Goal: Transaction & Acquisition: Purchase product/service

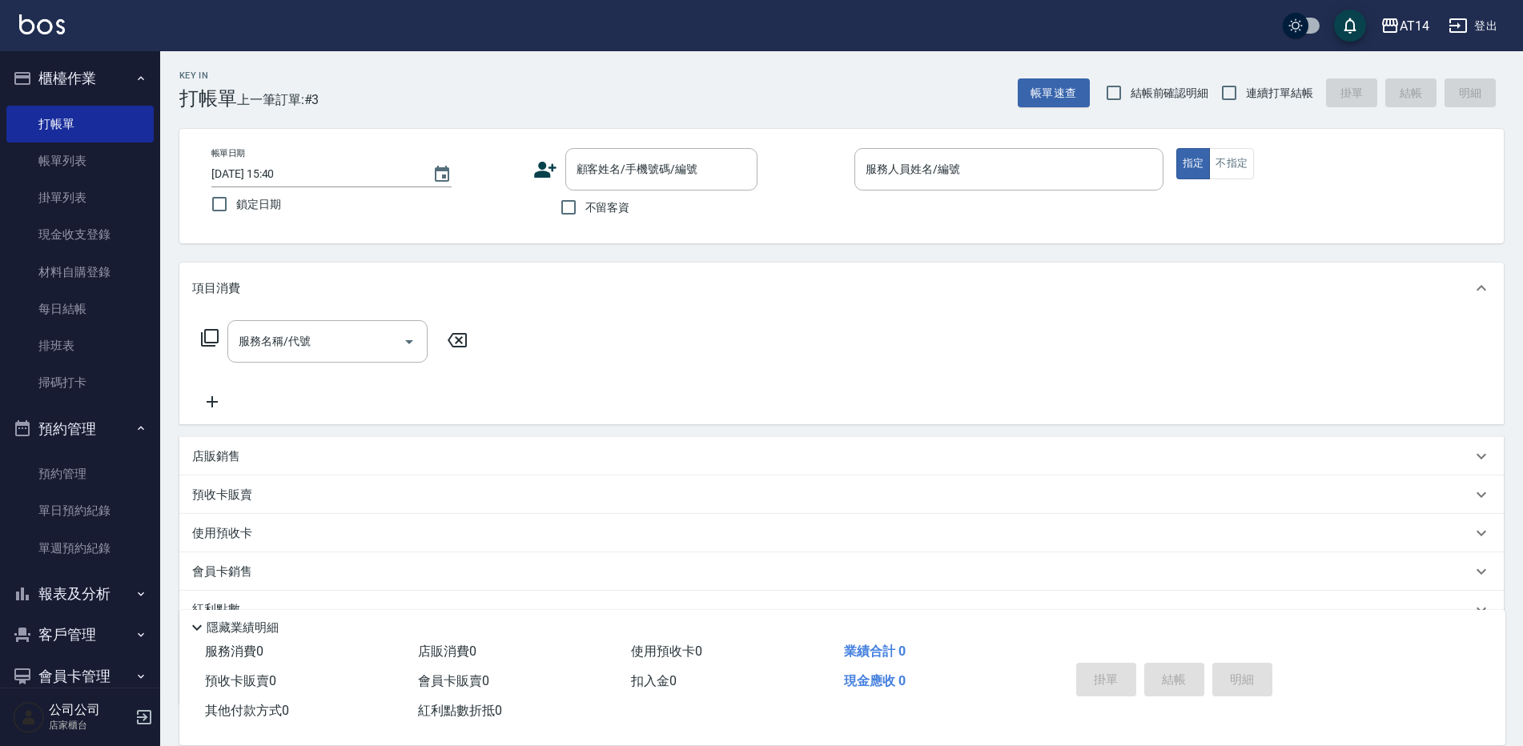
click at [590, 214] on span "不留客資" at bounding box center [607, 207] width 45 height 17
click at [585, 214] on input "不留客資" at bounding box center [569, 208] width 34 height 34
checkbox input "true"
click at [924, 170] on input "服務人員姓名/編號" at bounding box center [1009, 169] width 295 height 28
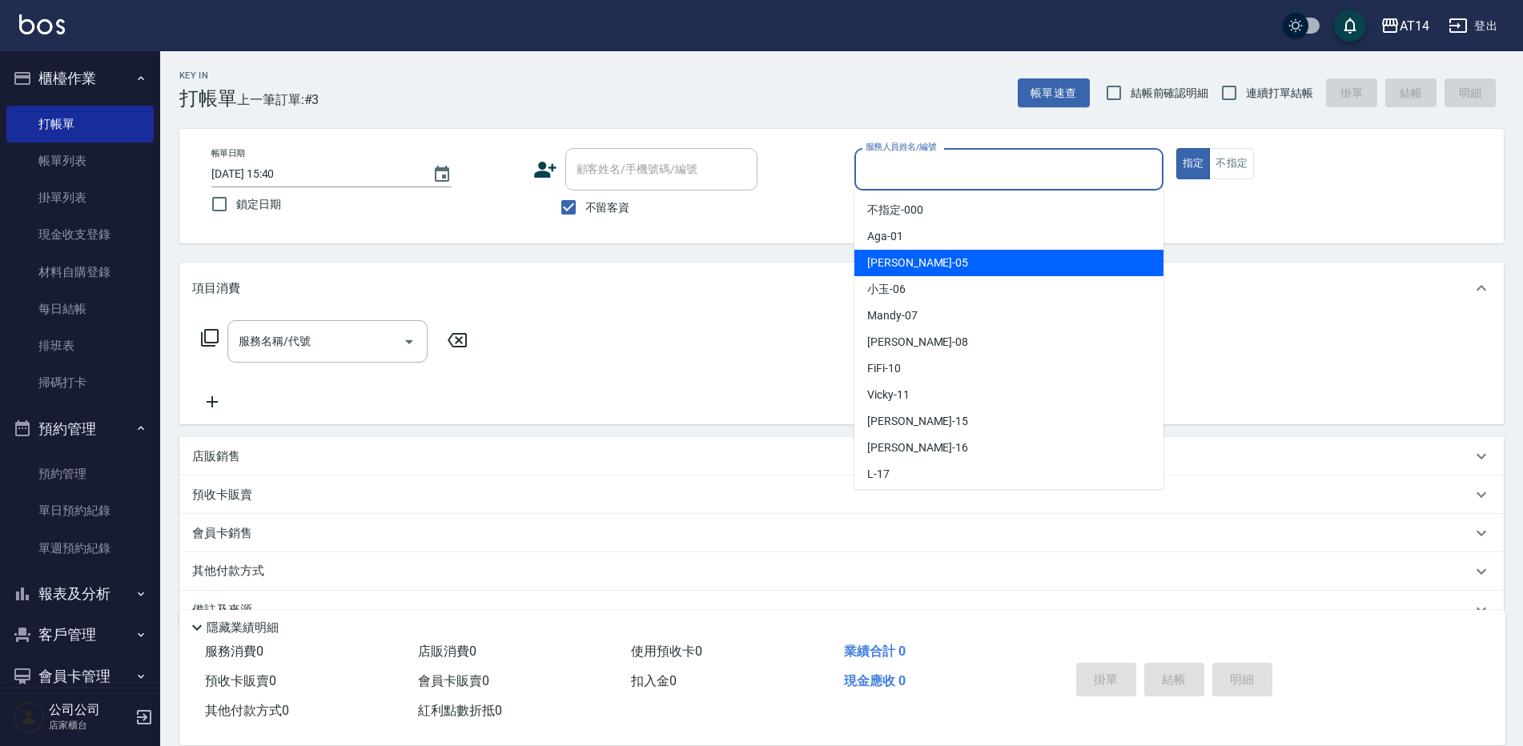
click at [911, 255] on div "Patty -05" at bounding box center [1009, 263] width 309 height 26
type input "Patty-05"
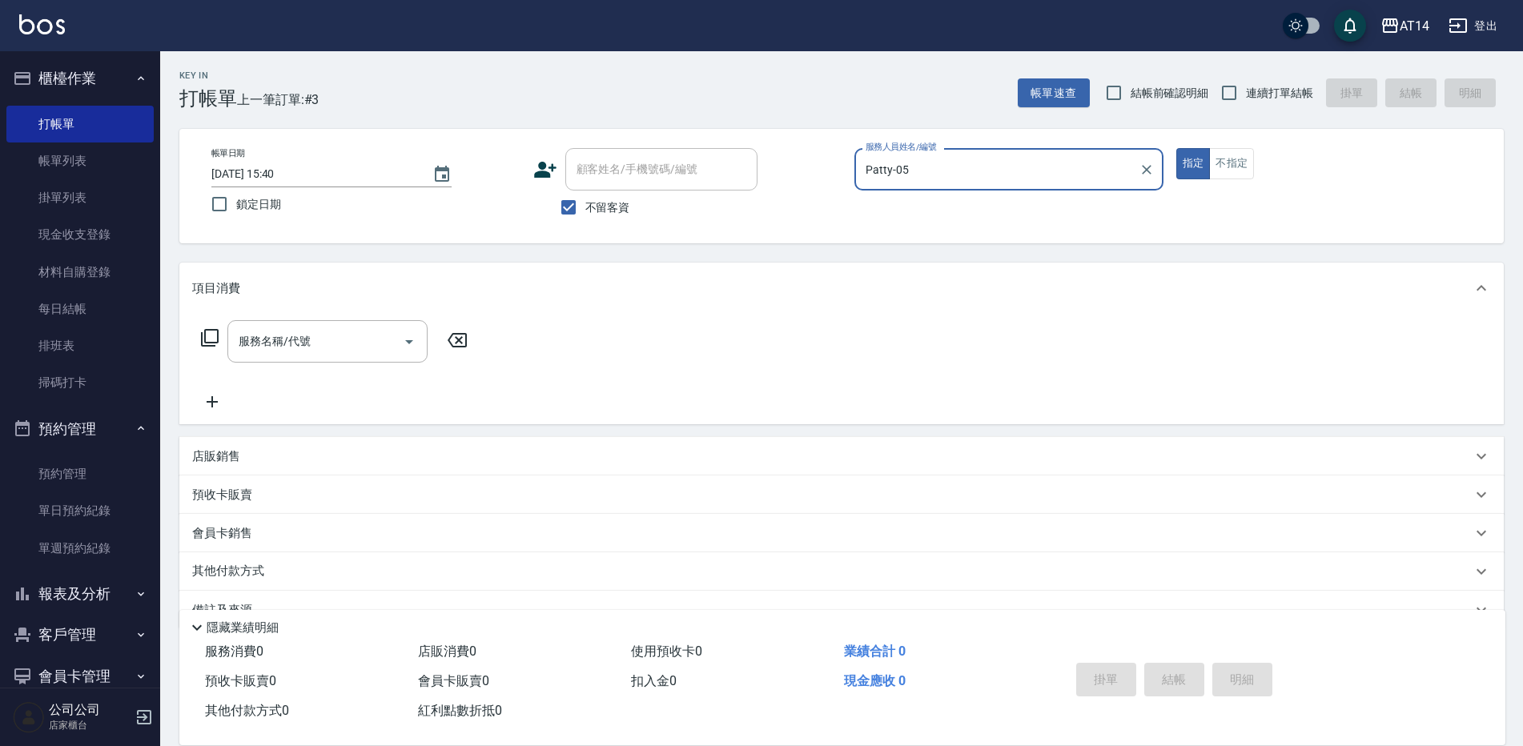
click at [1253, 94] on span "連續打單結帳" at bounding box center [1279, 93] width 67 height 17
click at [1246, 94] on input "連續打單結帳" at bounding box center [1230, 93] width 34 height 34
checkbox input "true"
click at [276, 350] on input "服務名稱/代號" at bounding box center [316, 342] width 162 height 28
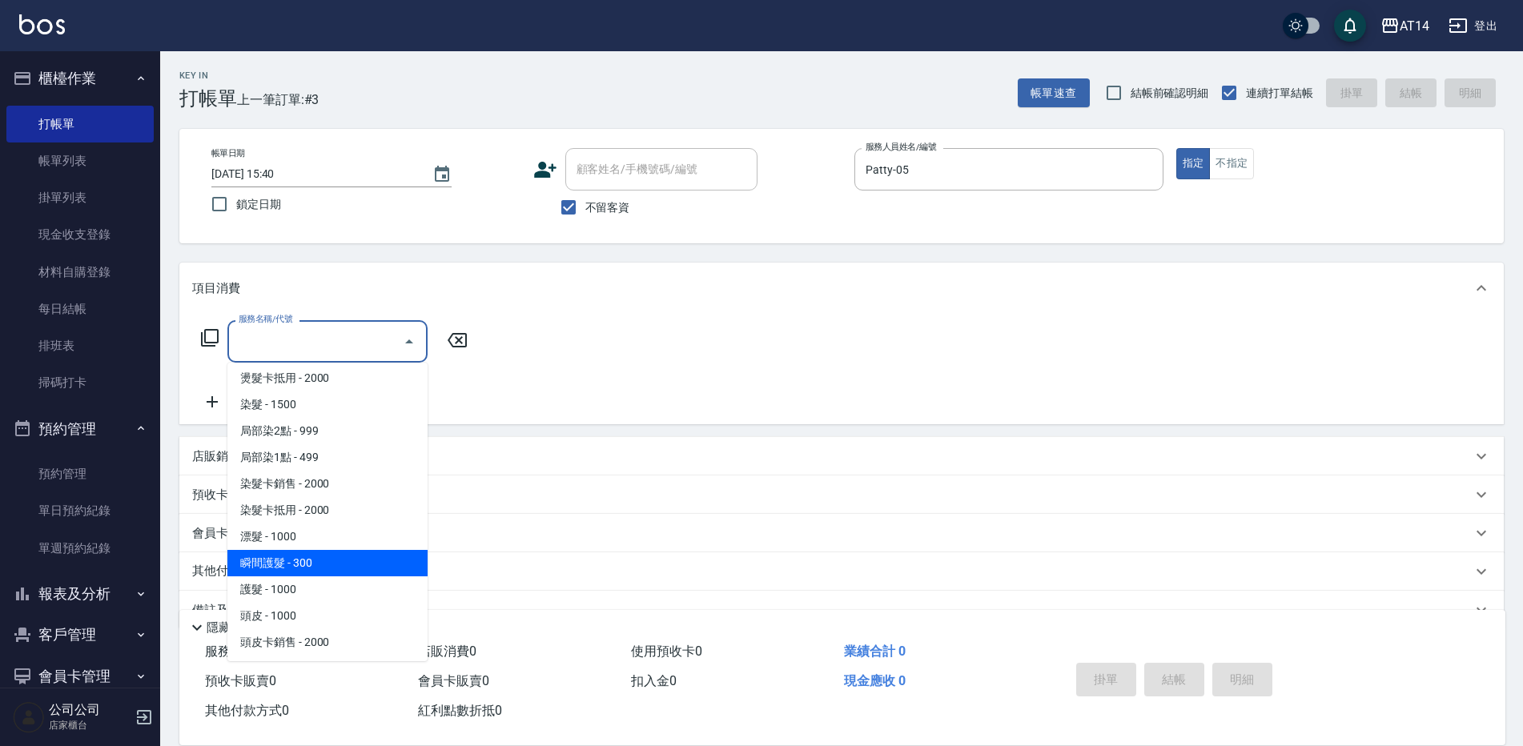
scroll to position [561, 0]
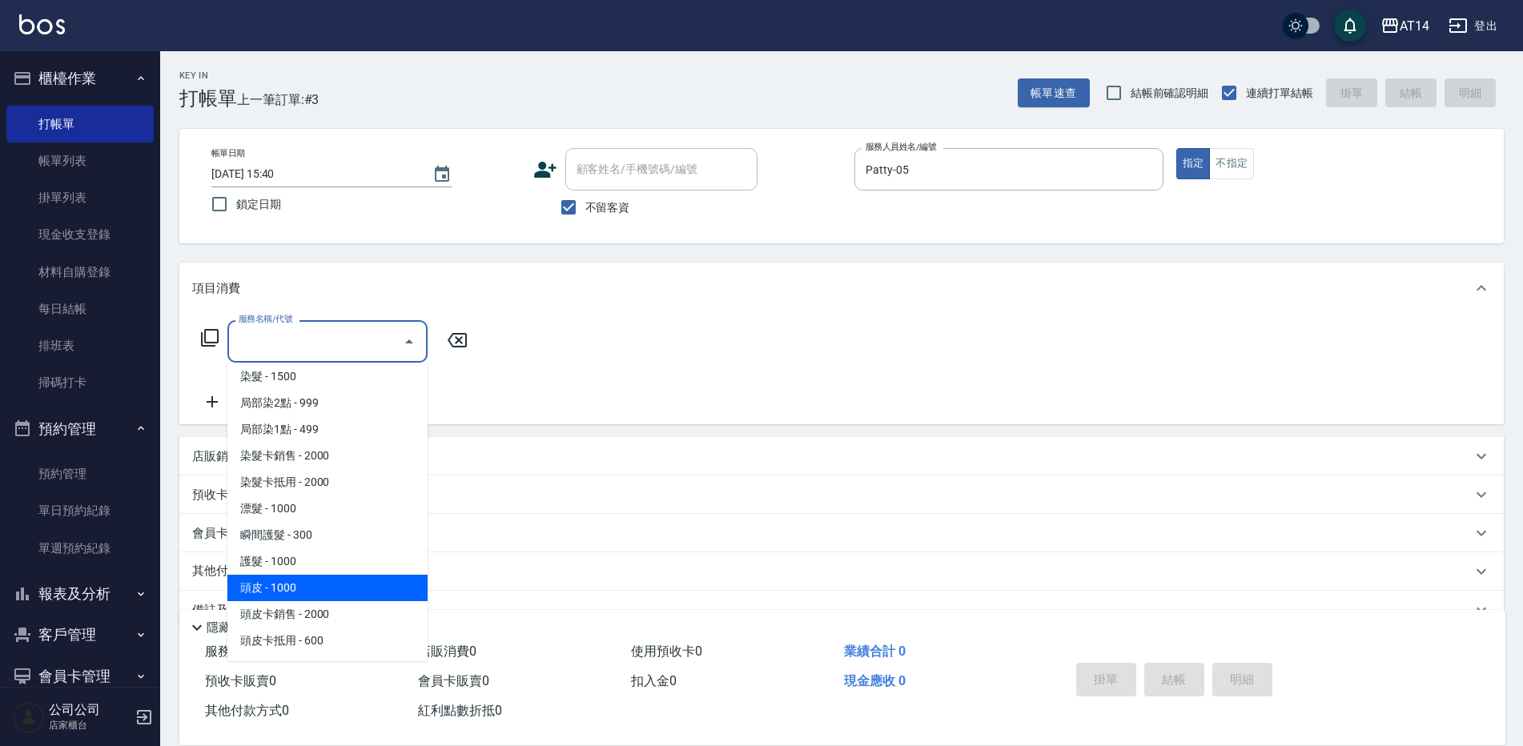
click at [294, 579] on span "頭皮 - 1000" at bounding box center [327, 588] width 200 height 26
type input "頭皮(052)"
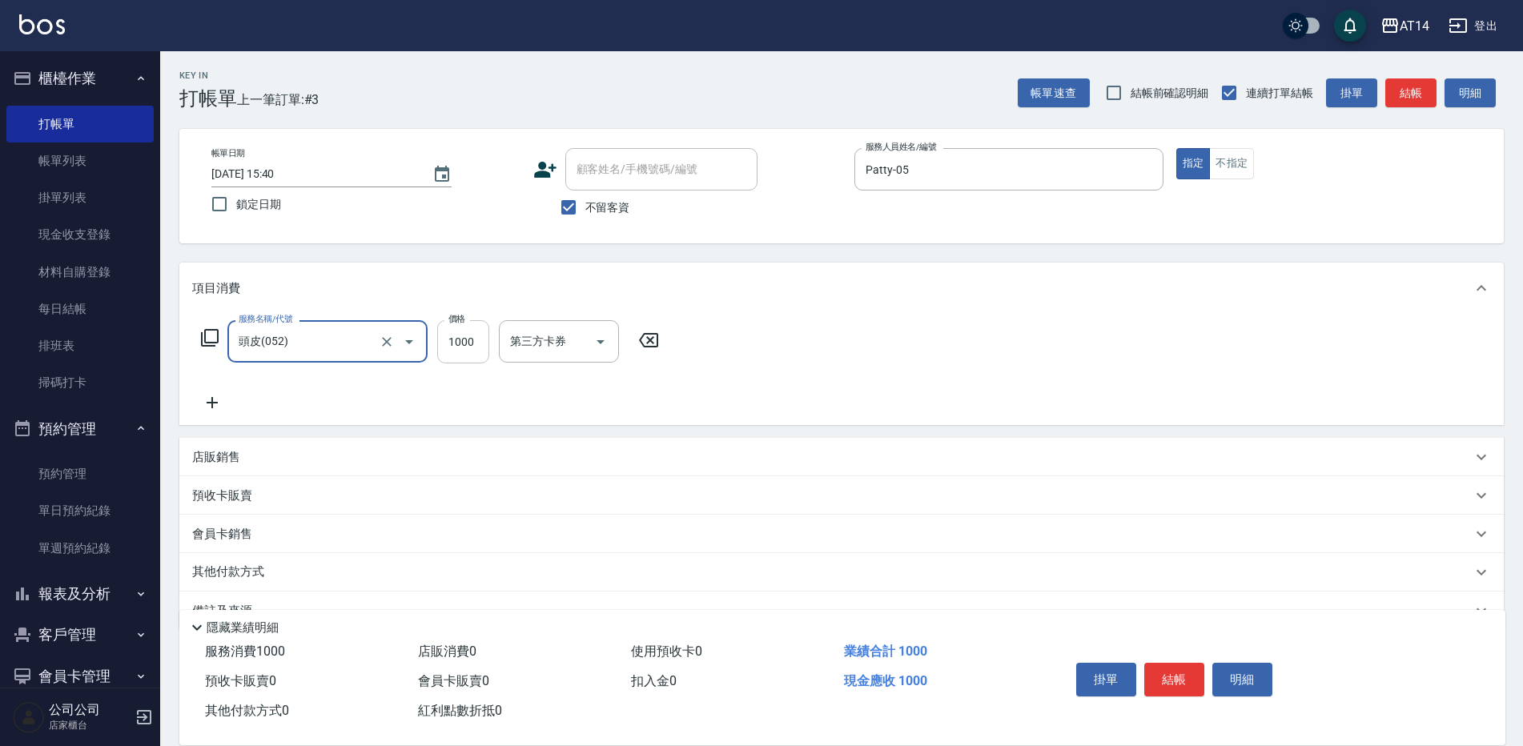
click at [477, 332] on input "1000" at bounding box center [463, 341] width 52 height 43
type input "1500"
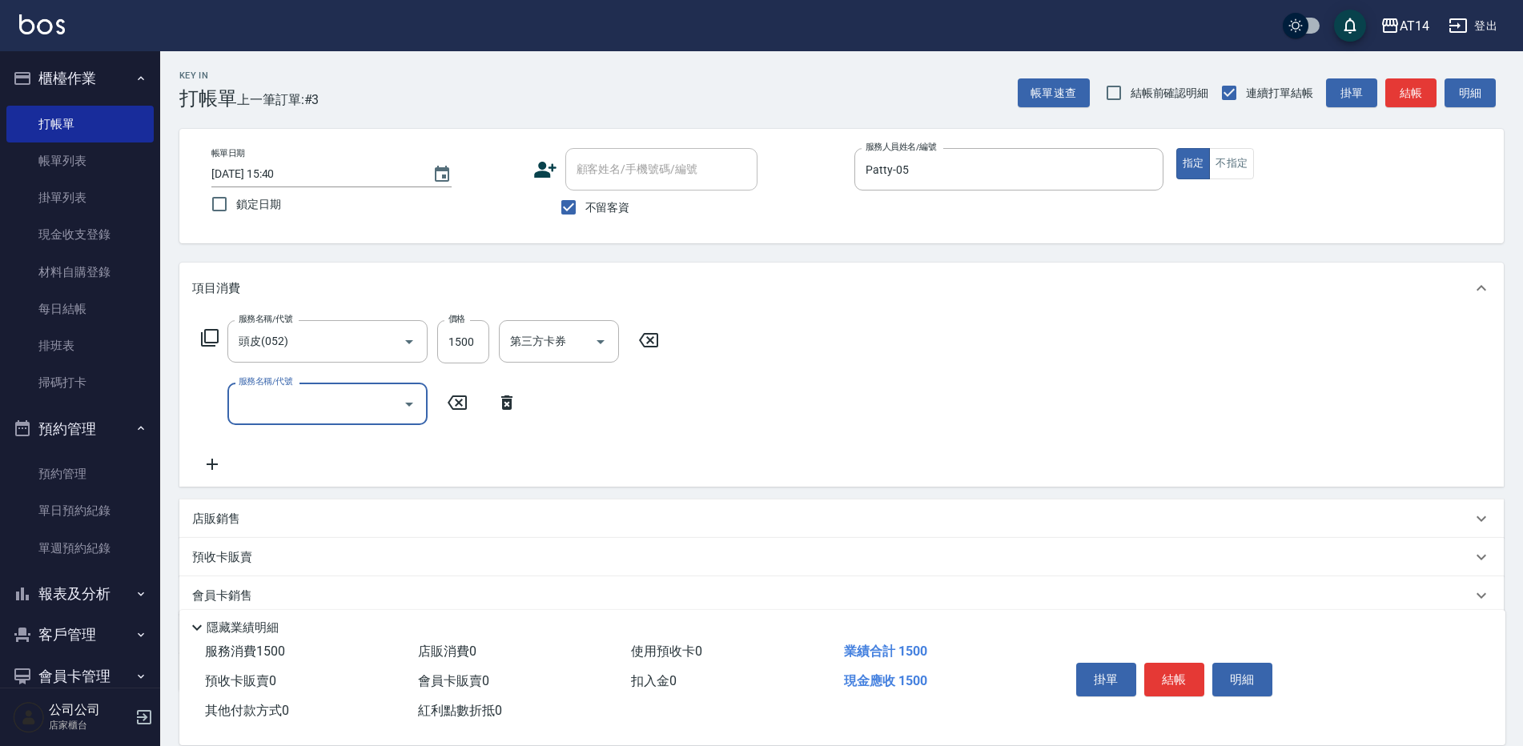
click at [334, 405] on input "服務名稱/代號" at bounding box center [316, 404] width 162 height 28
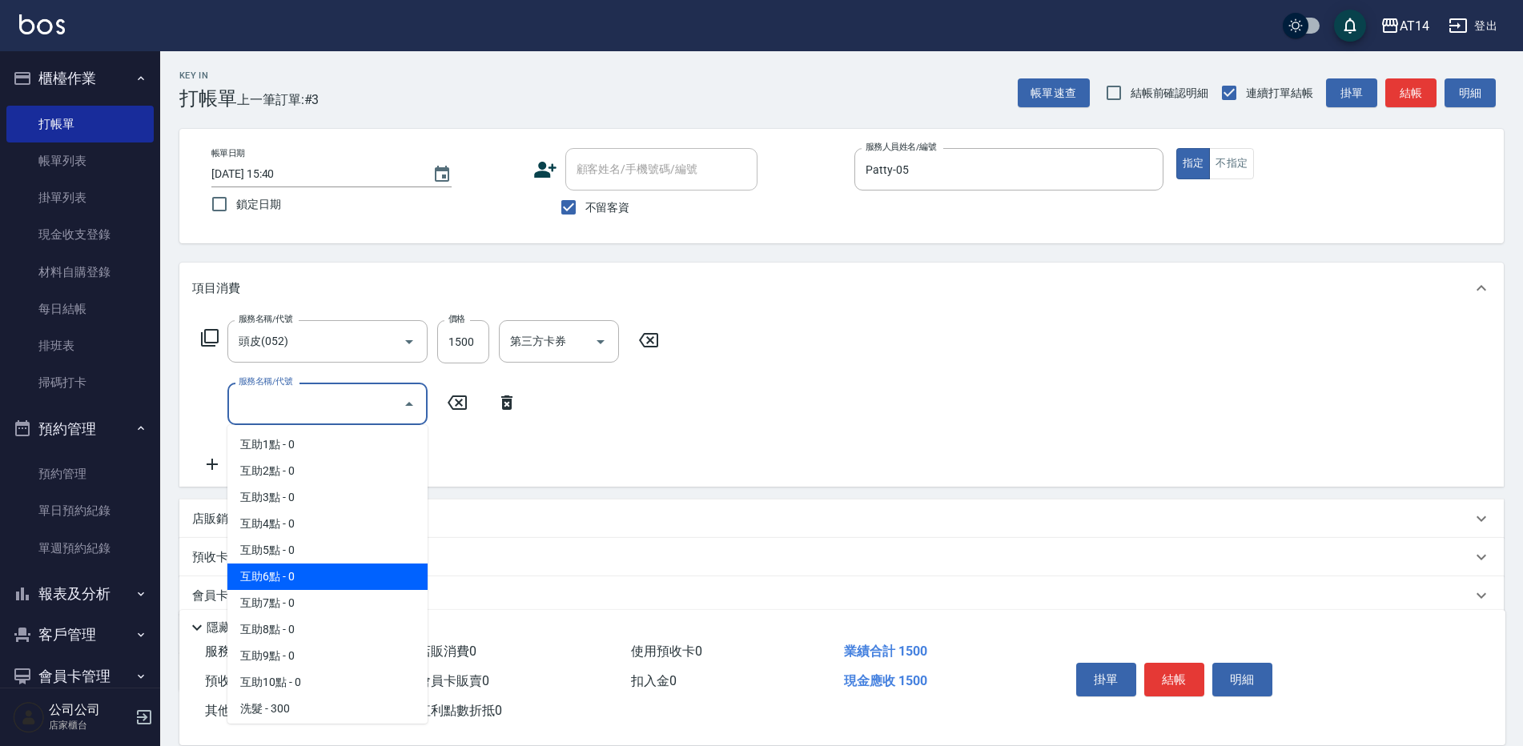
scroll to position [80, 0]
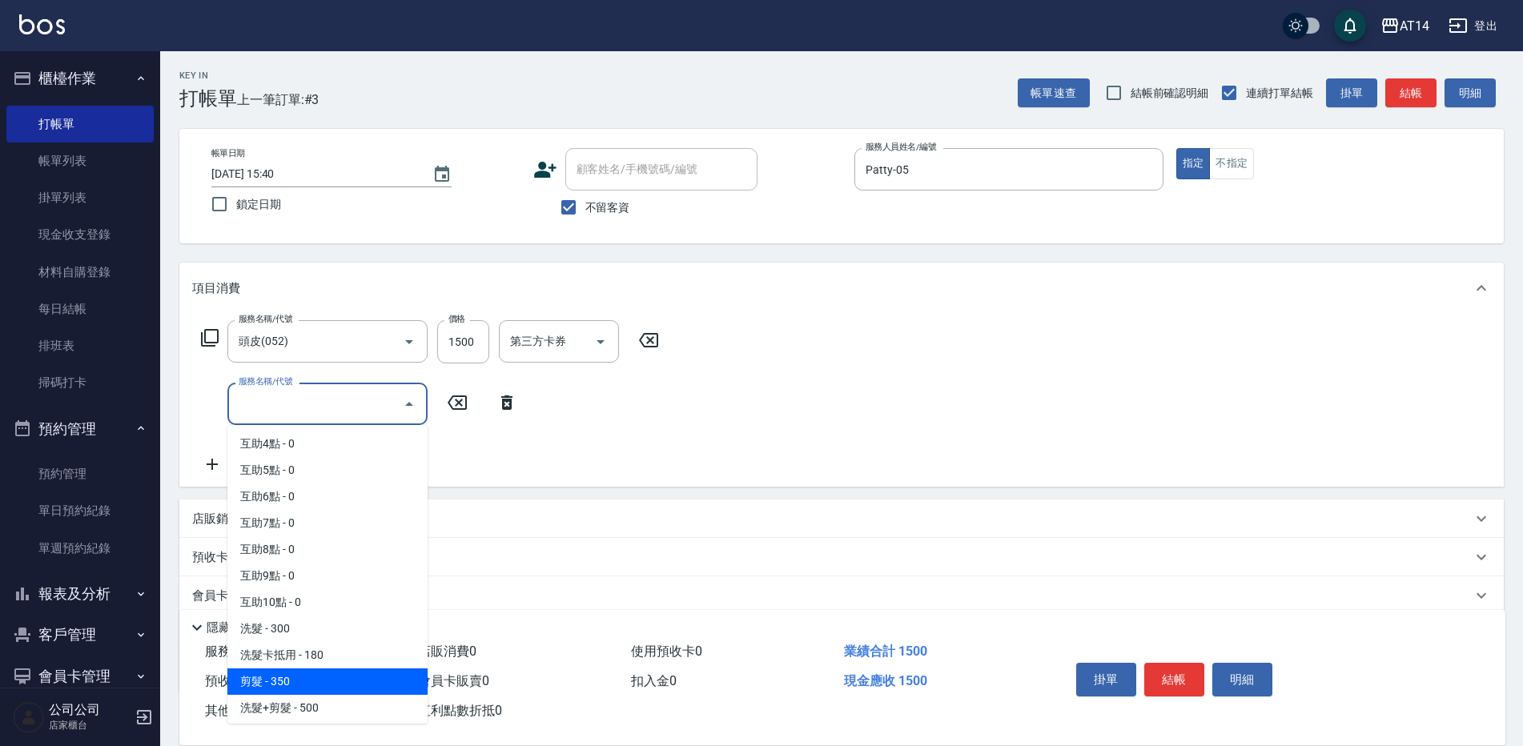
drag, startPoint x: 304, startPoint y: 693, endPoint x: 308, endPoint y: 675, distance: 18.3
click at [304, 692] on span "剪髮 - 350" at bounding box center [327, 682] width 200 height 26
type input "剪髮(021)"
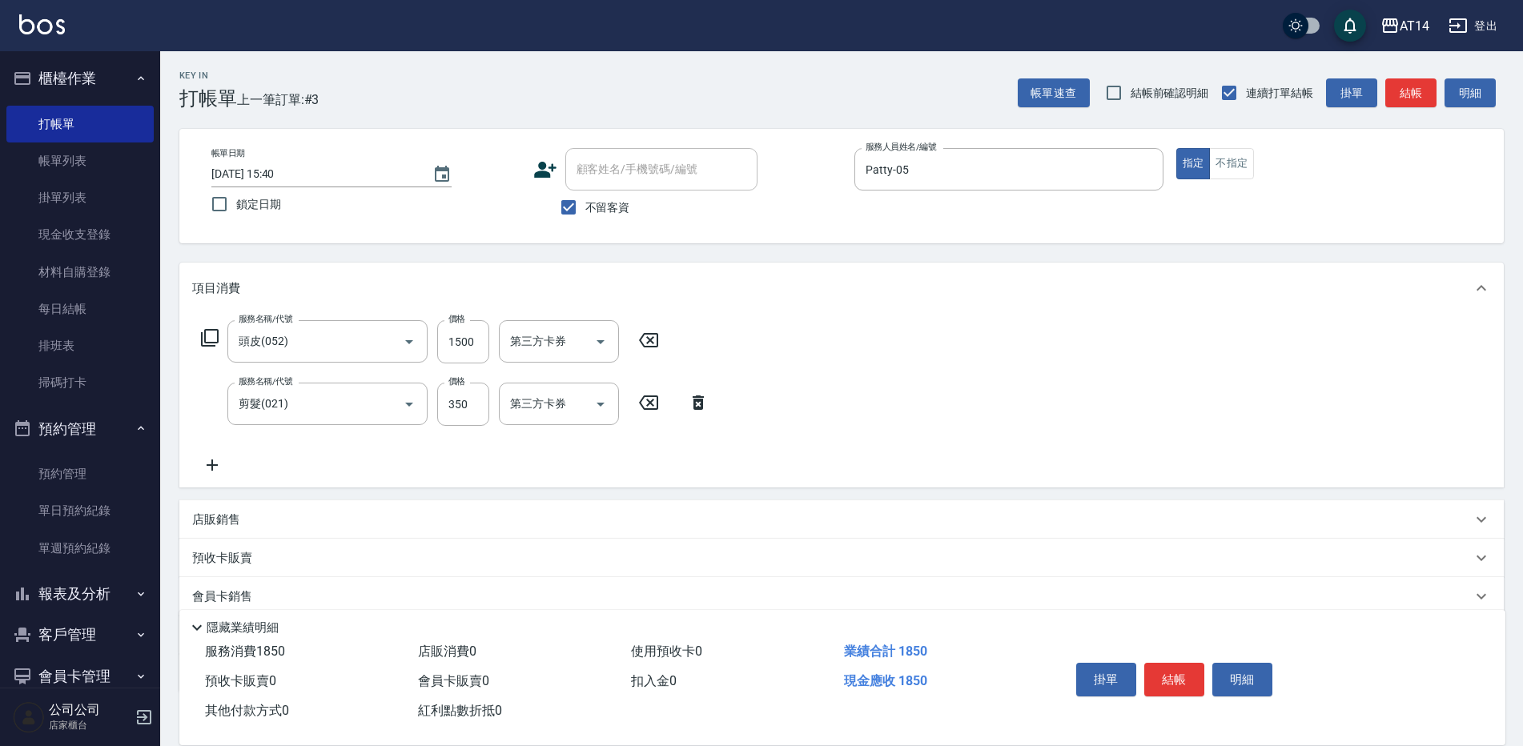
click at [212, 463] on icon at bounding box center [212, 465] width 11 height 11
click at [250, 468] on input "服務名稱/代號" at bounding box center [316, 467] width 162 height 28
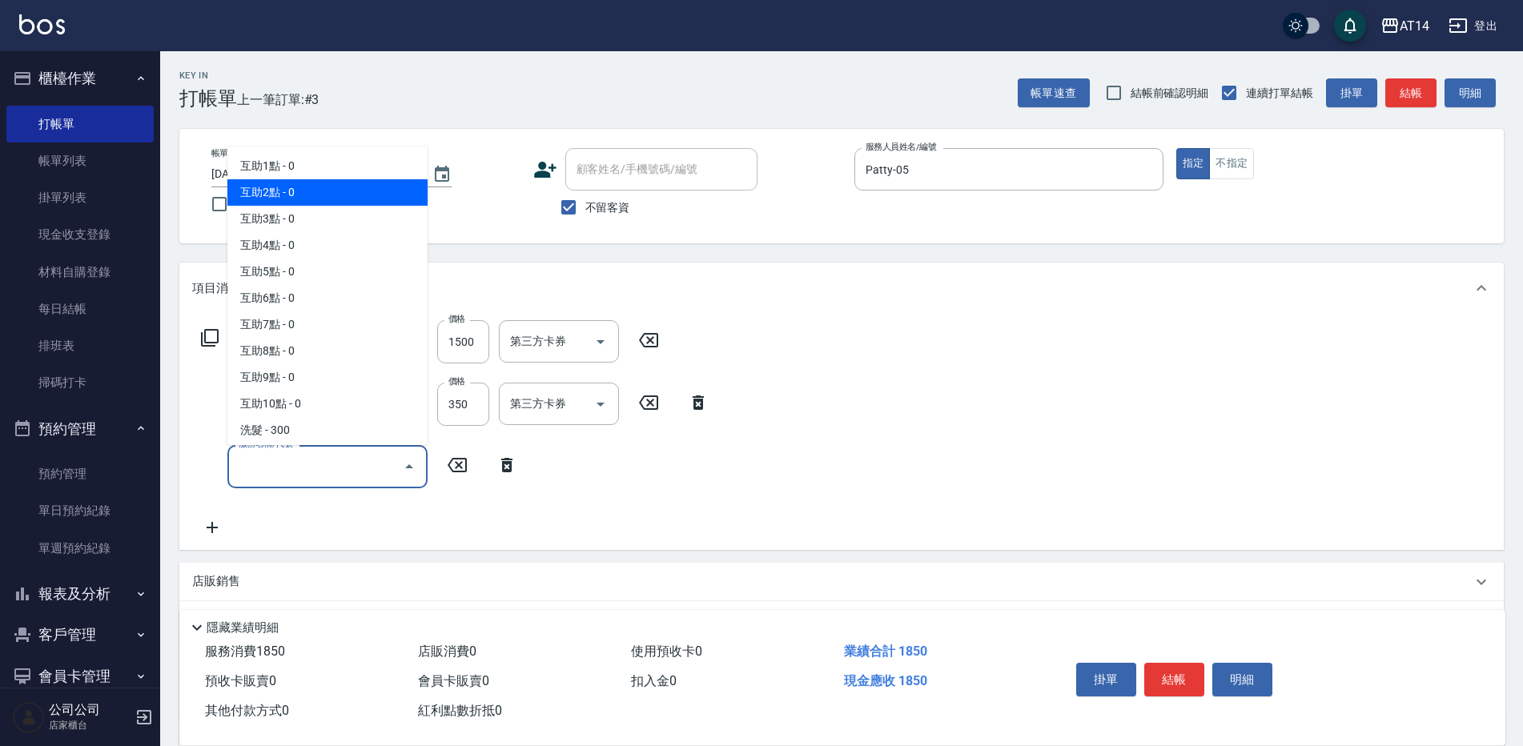
click at [252, 183] on span "互助2點 - 0" at bounding box center [327, 192] width 200 height 26
type input "互助2點(002)"
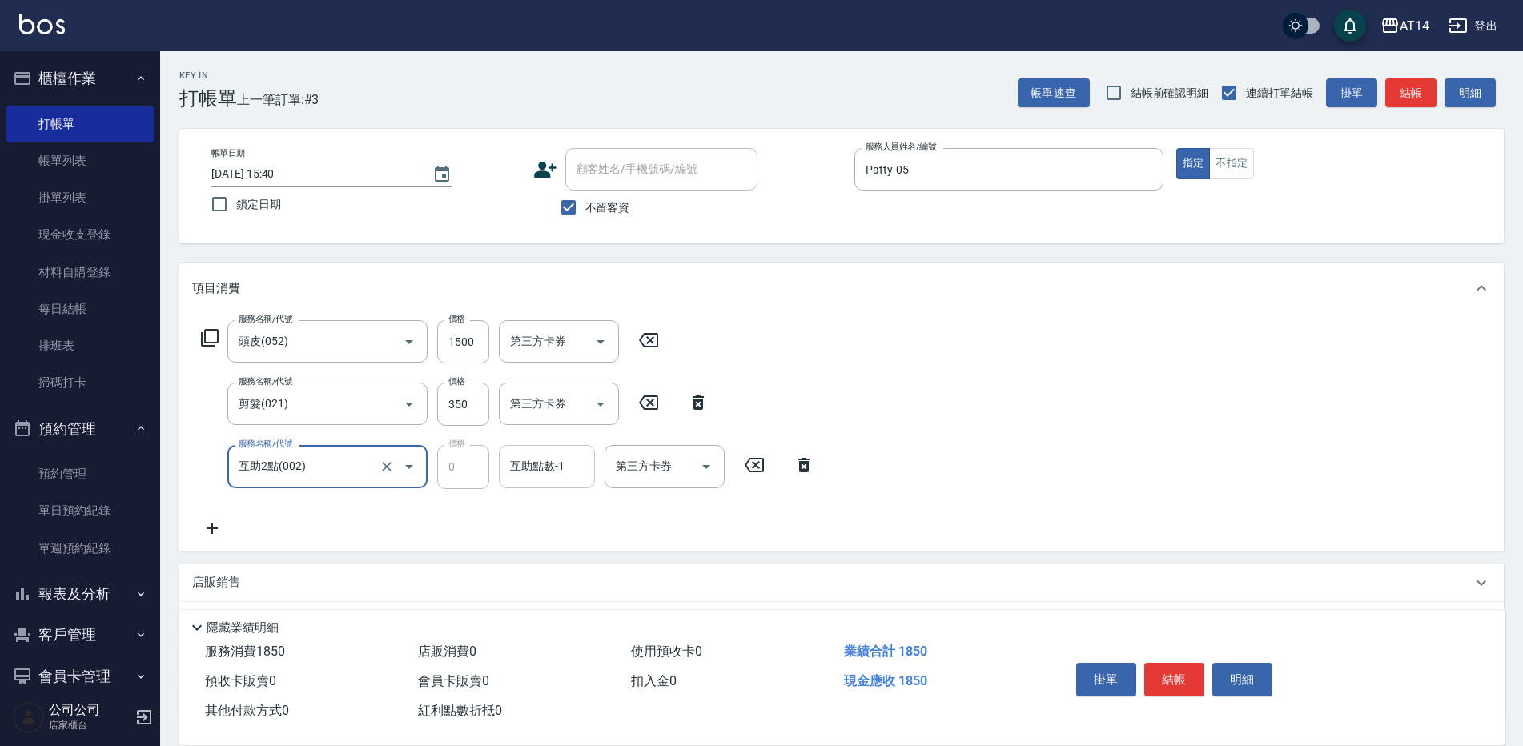
click at [549, 469] on input "互助點數-1" at bounding box center [547, 467] width 82 height 28
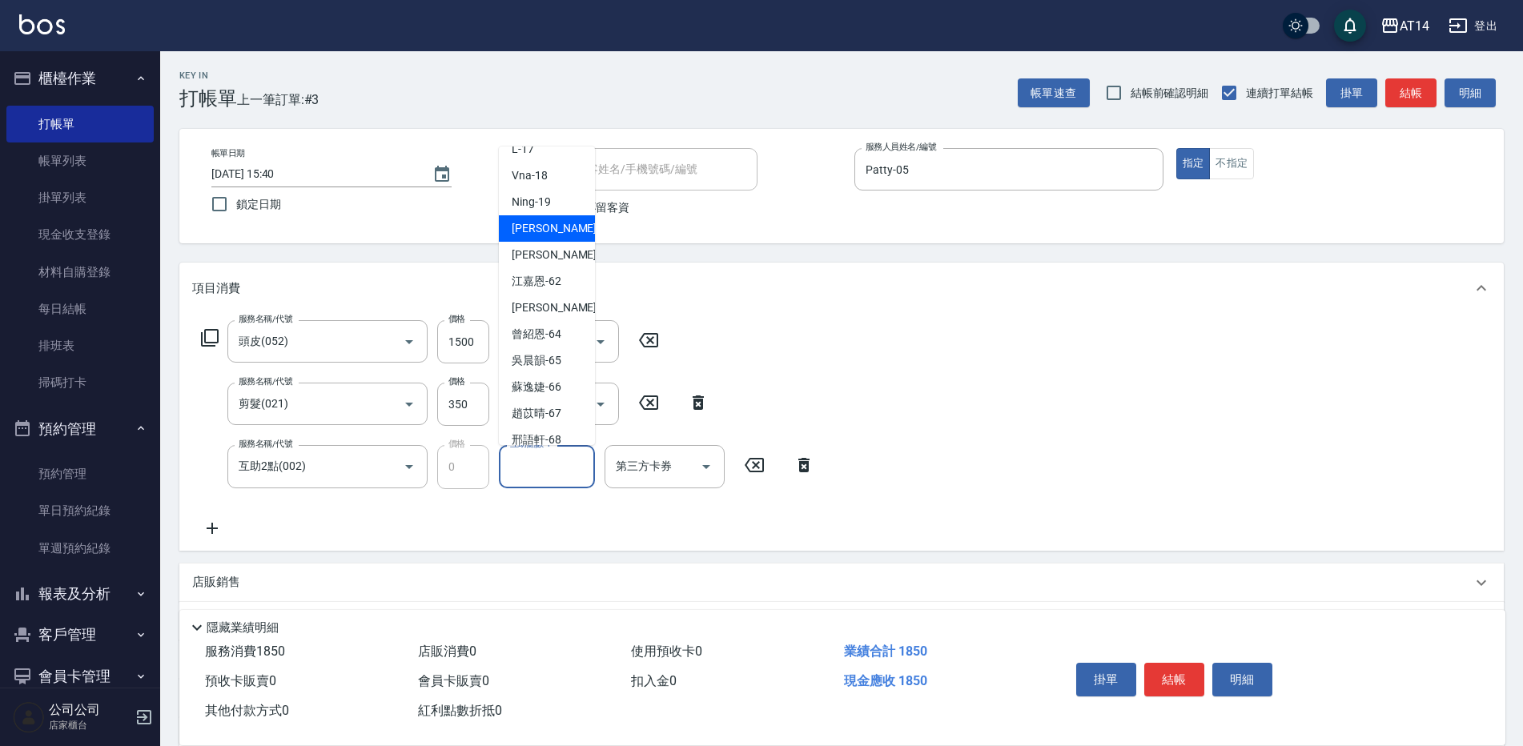
scroll to position [296, 0]
click at [535, 373] on span "蘇逸婕 -66" at bounding box center [537, 372] width 50 height 17
type input "蘇逸婕-66"
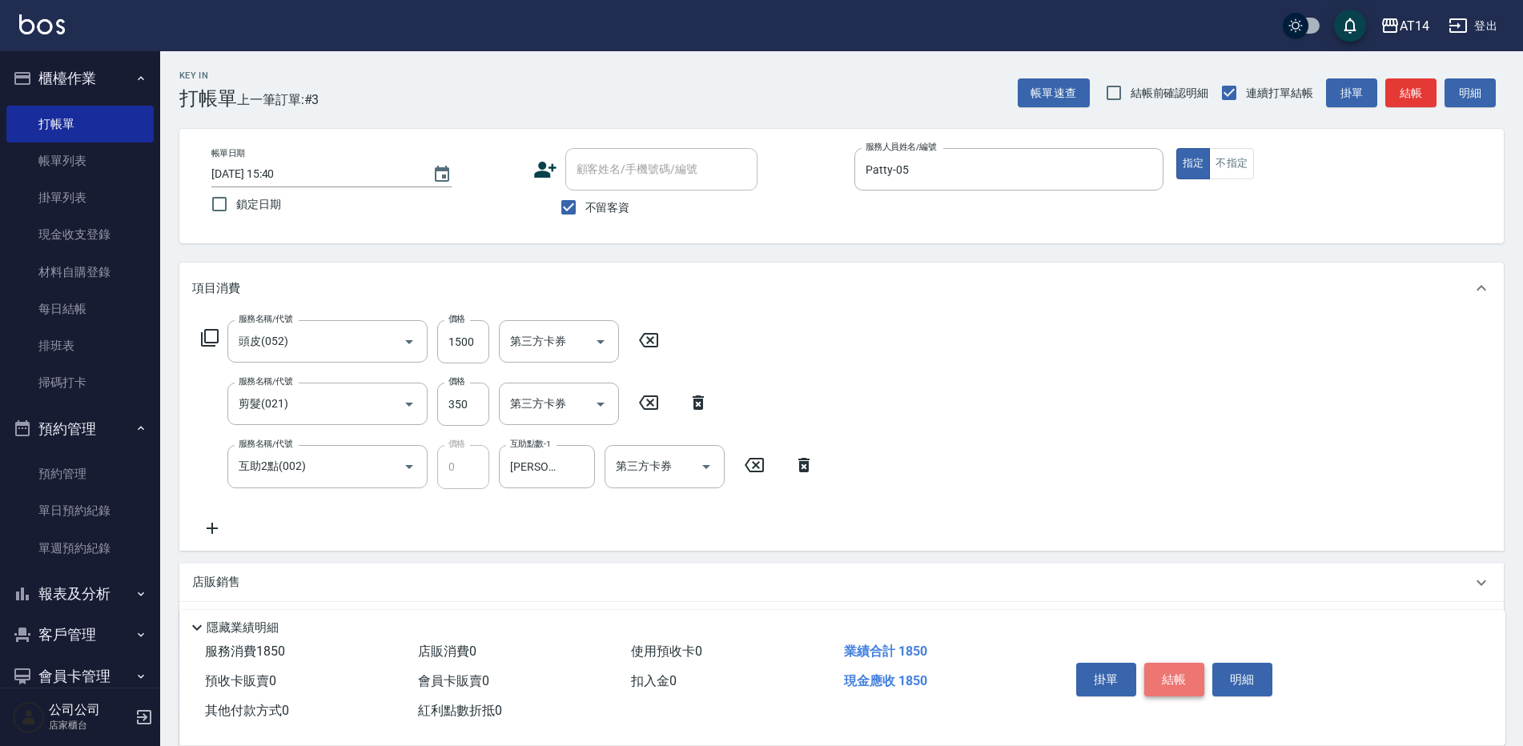
click at [1182, 673] on button "結帳" at bounding box center [1175, 680] width 60 height 34
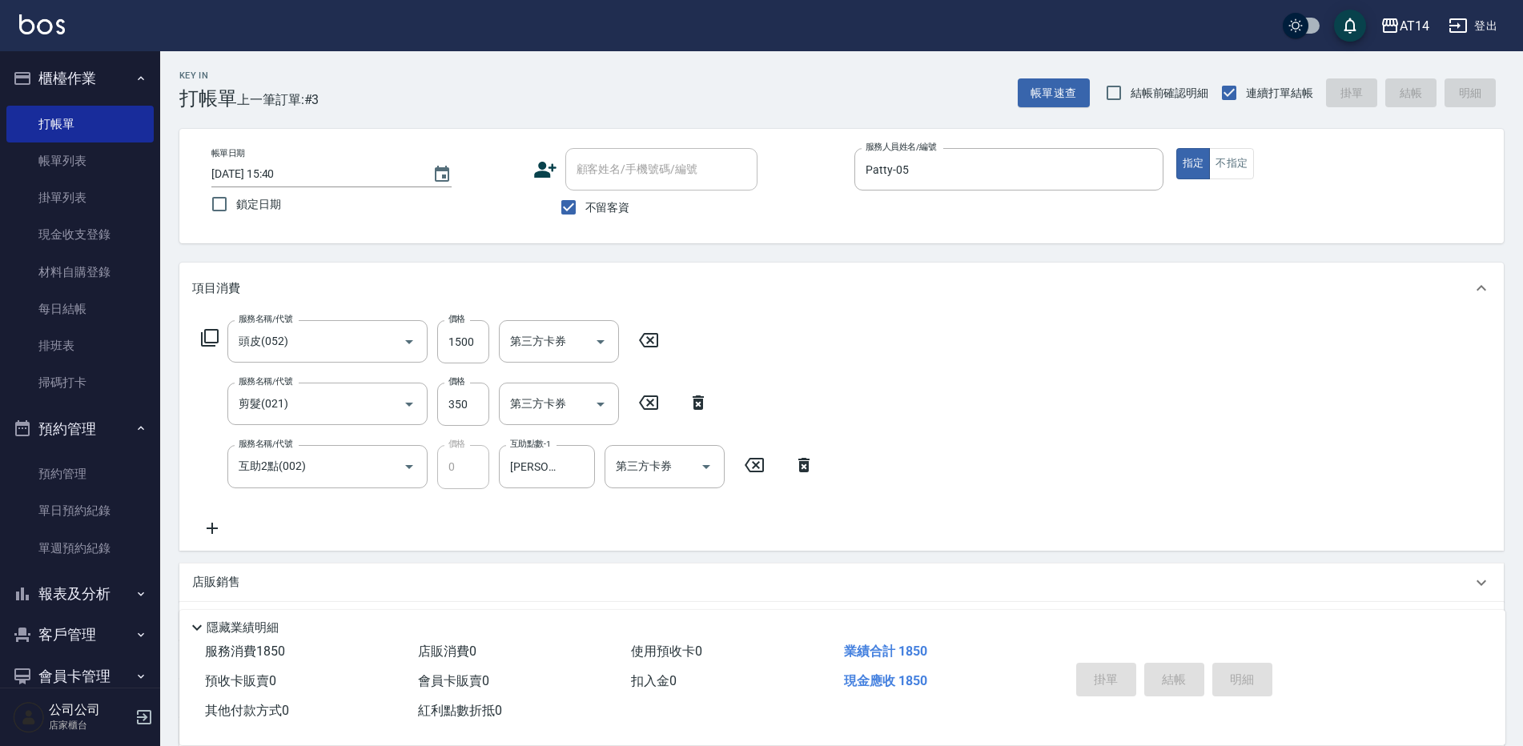
type input "2025/10/09 16:31"
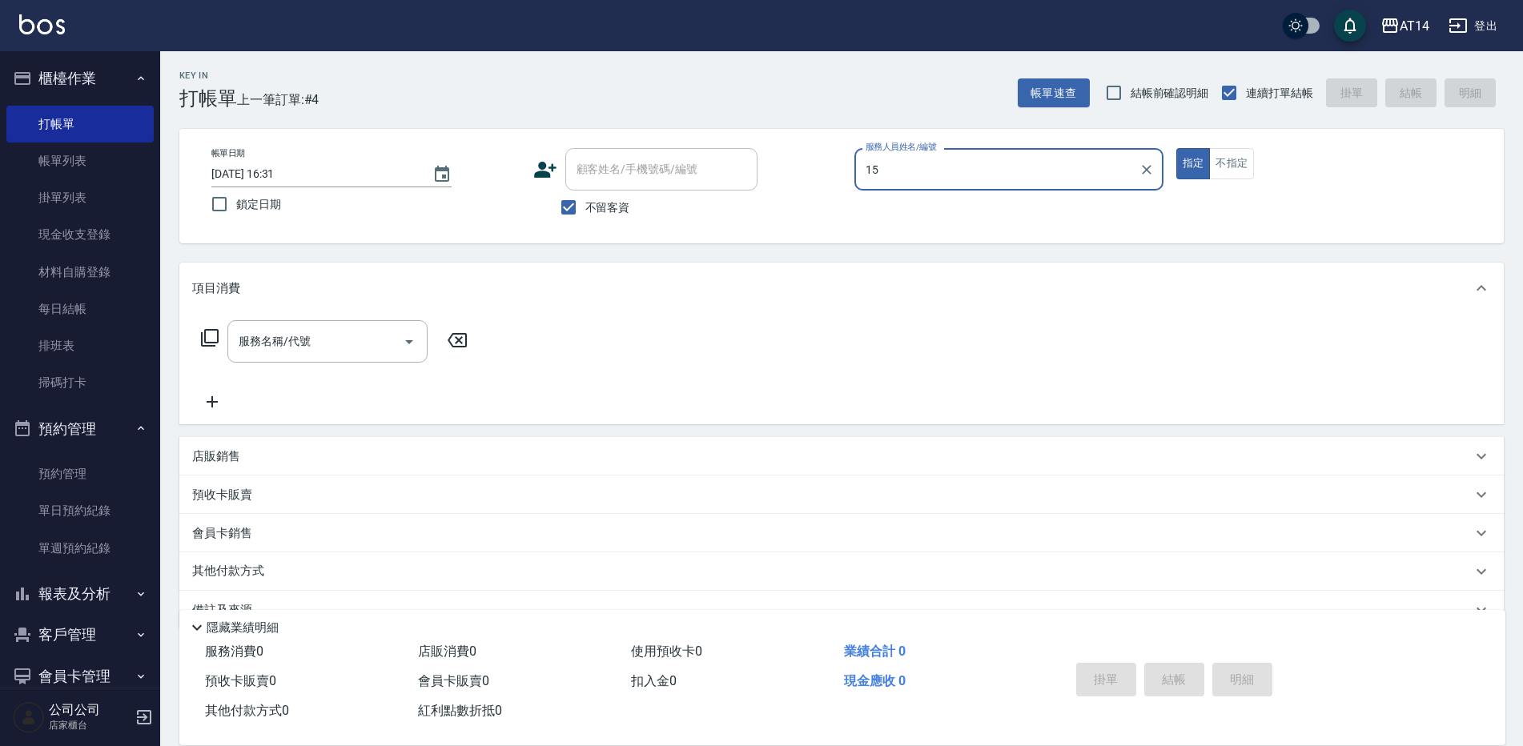
type input "Dora-15"
type button "true"
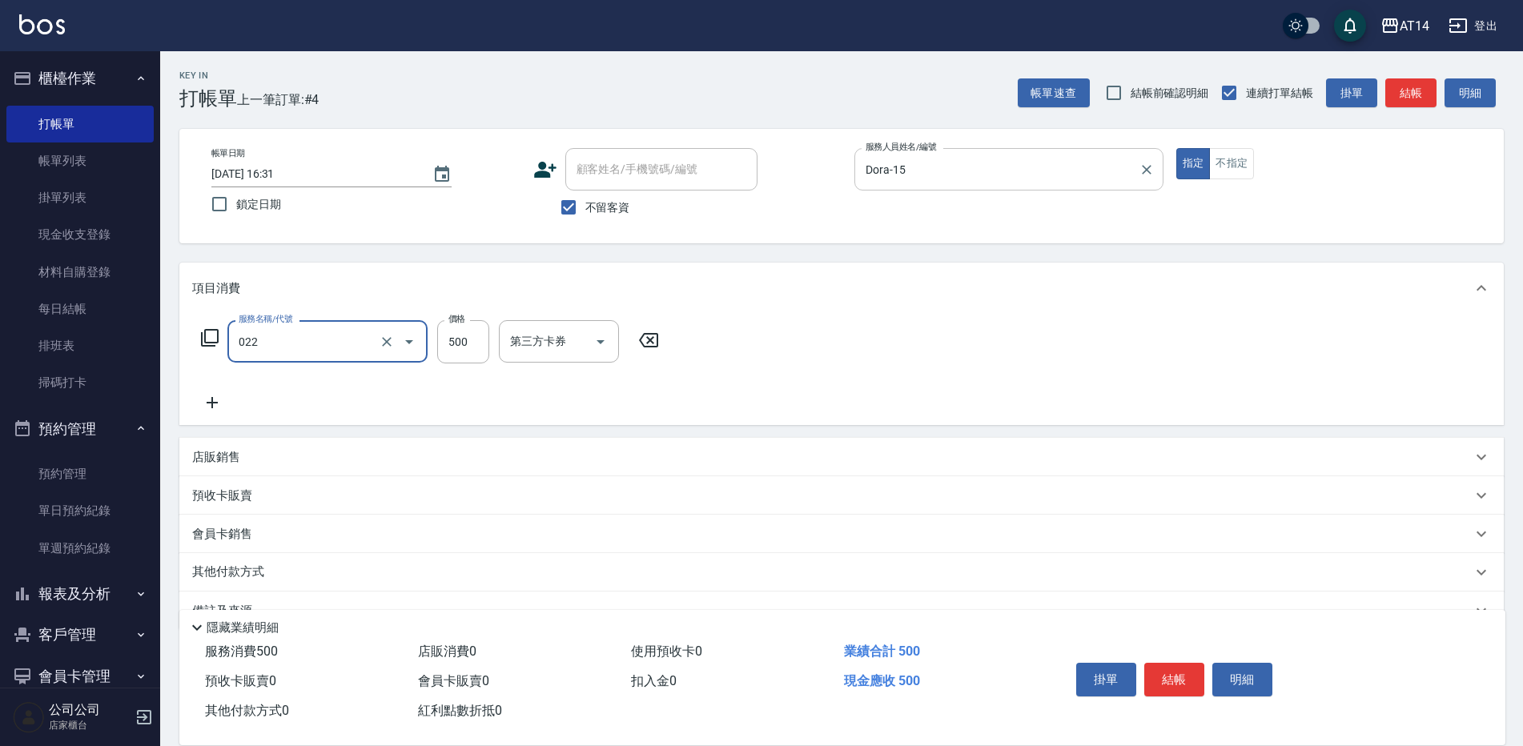
type input "洗髮+剪髮(022)"
type input "550"
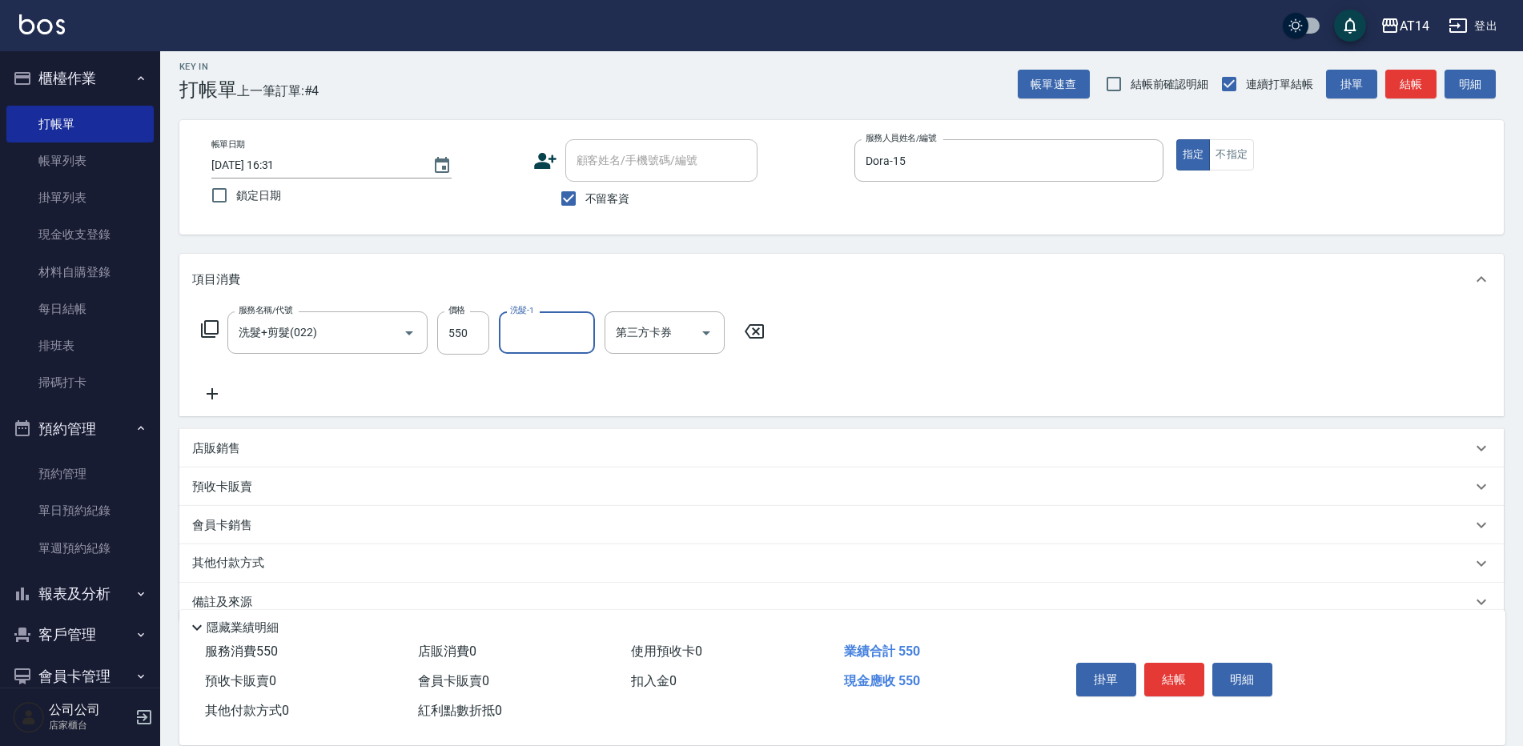
scroll to position [0, 0]
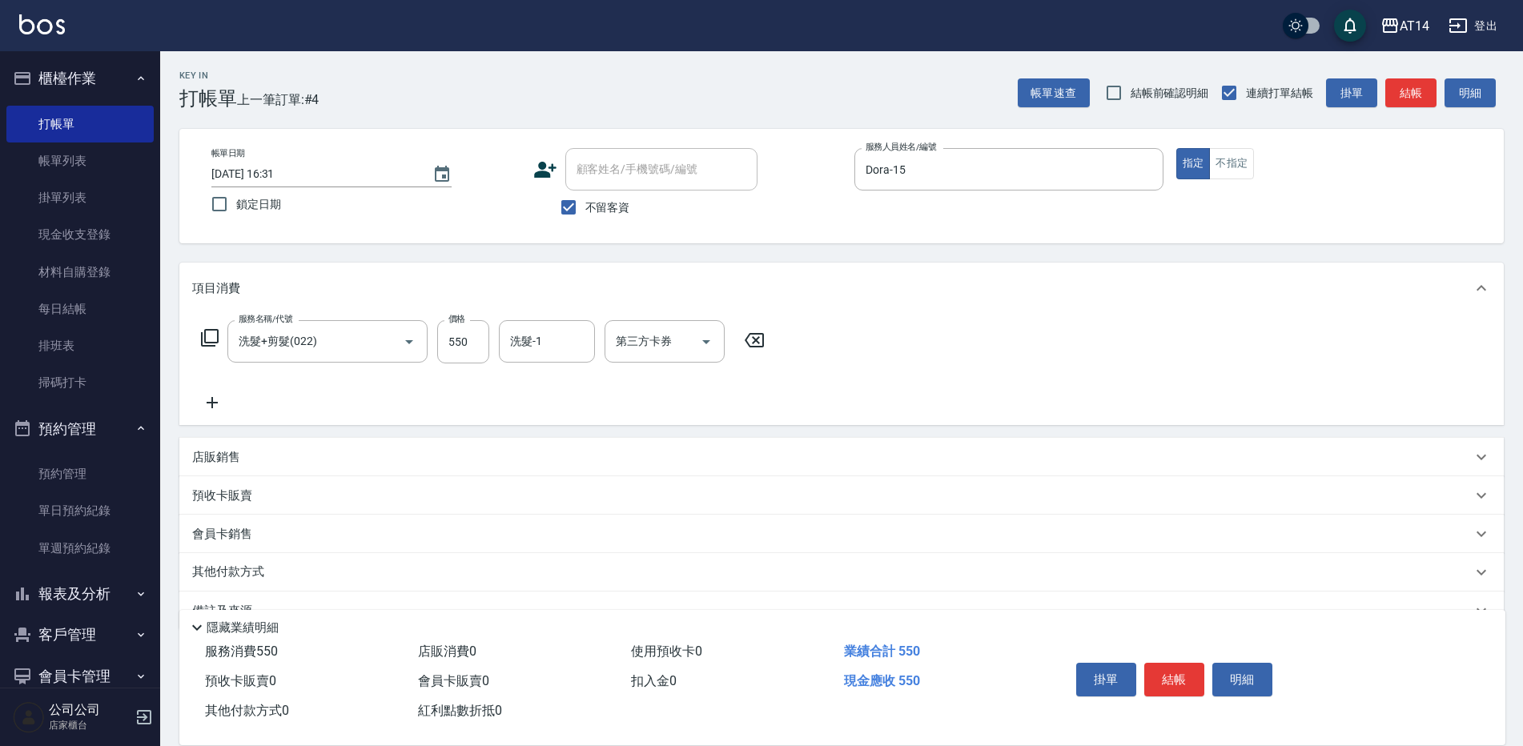
click at [289, 559] on div "其他付款方式" at bounding box center [841, 572] width 1325 height 38
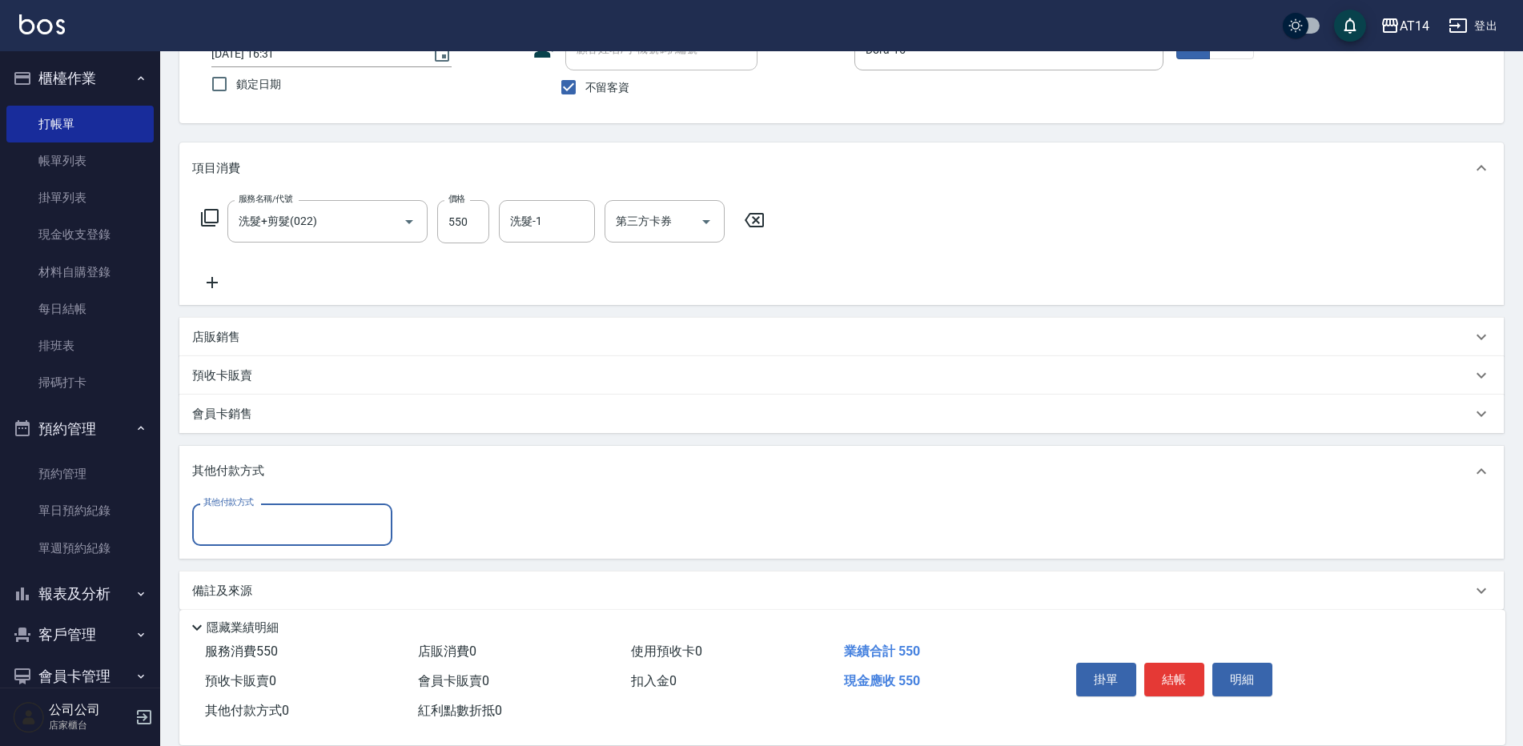
scroll to position [138, 0]
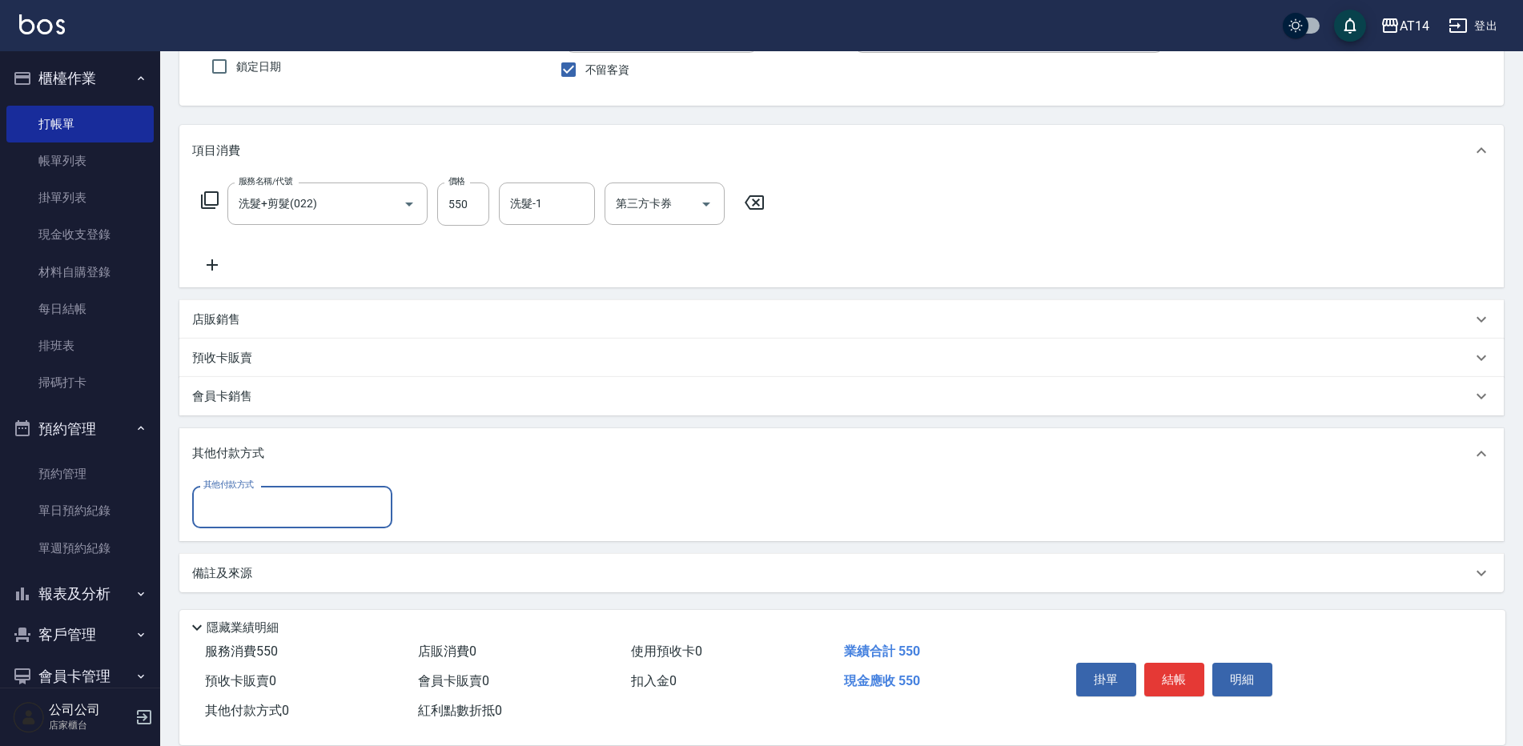
click at [340, 522] on div "其他付款方式" at bounding box center [292, 507] width 200 height 42
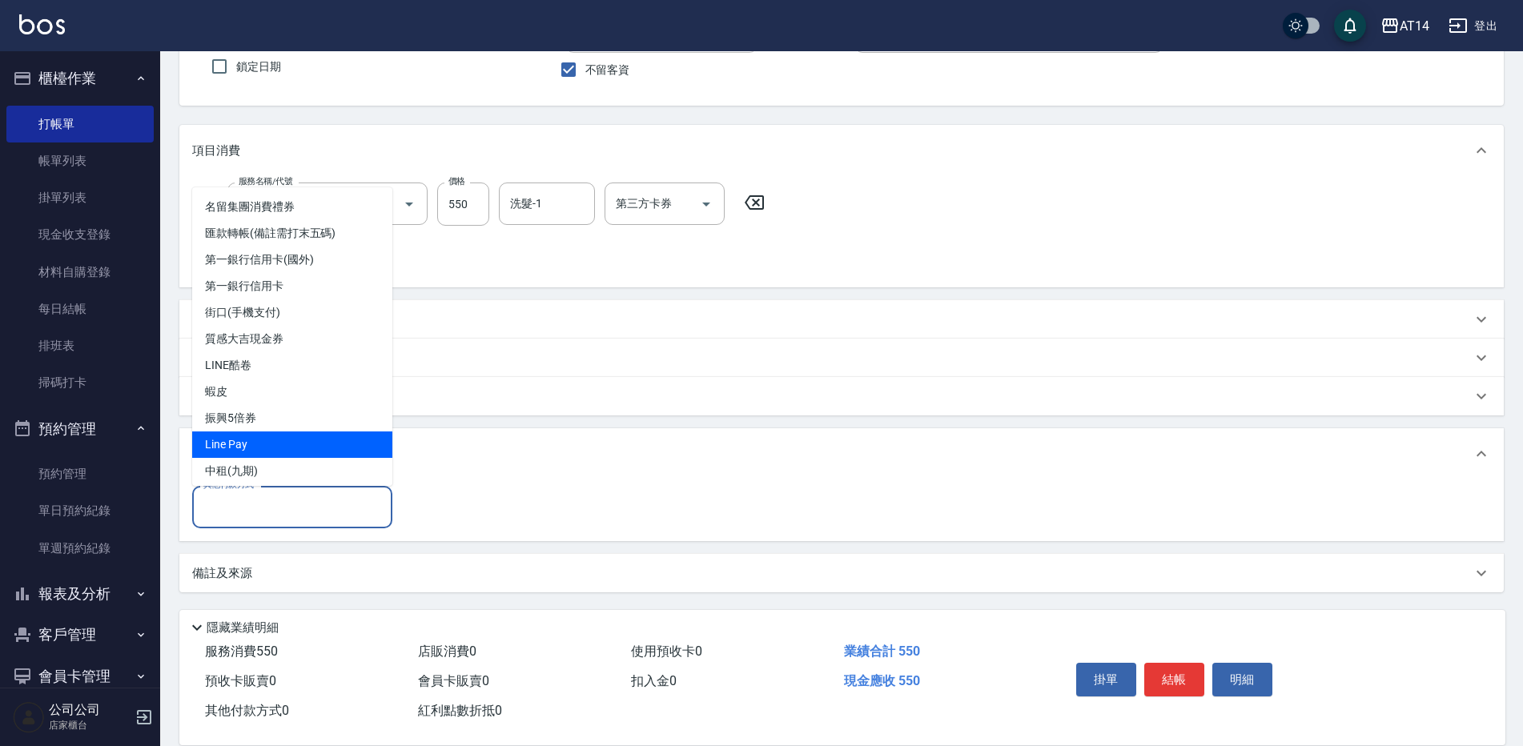
click at [306, 449] on span "Line Pay" at bounding box center [292, 445] width 200 height 26
type input "Line Pay"
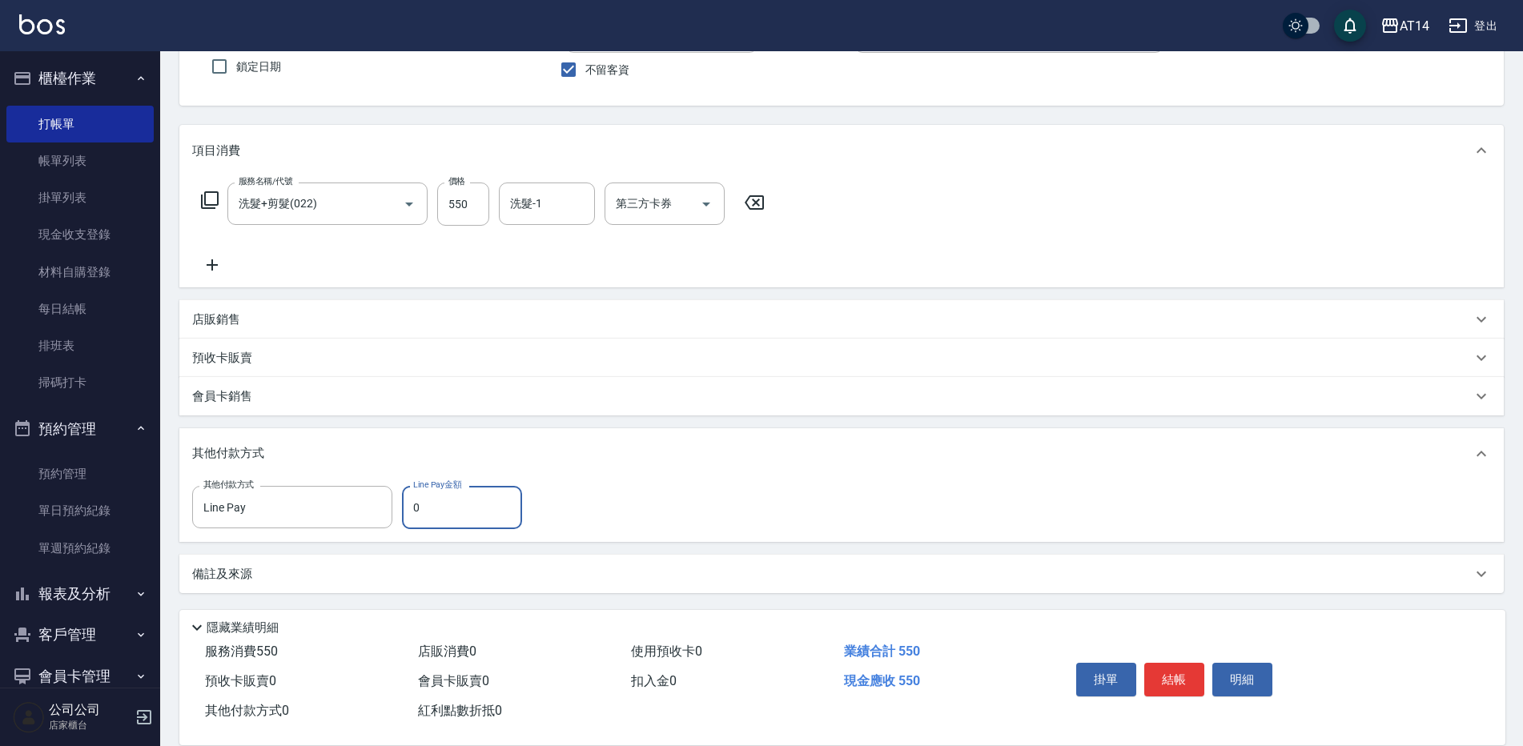
click at [483, 497] on input "0" at bounding box center [462, 507] width 120 height 43
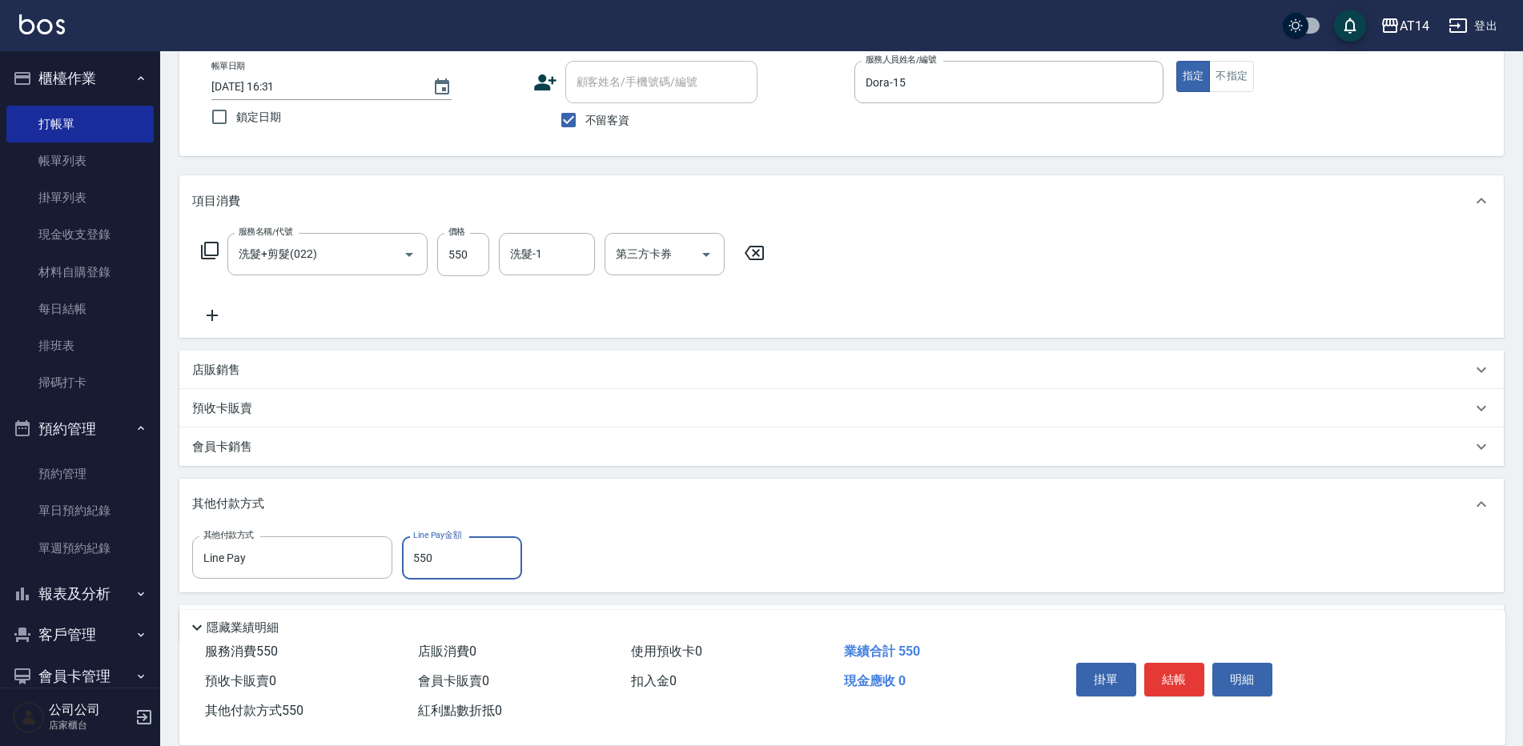
scroll to position [139, 0]
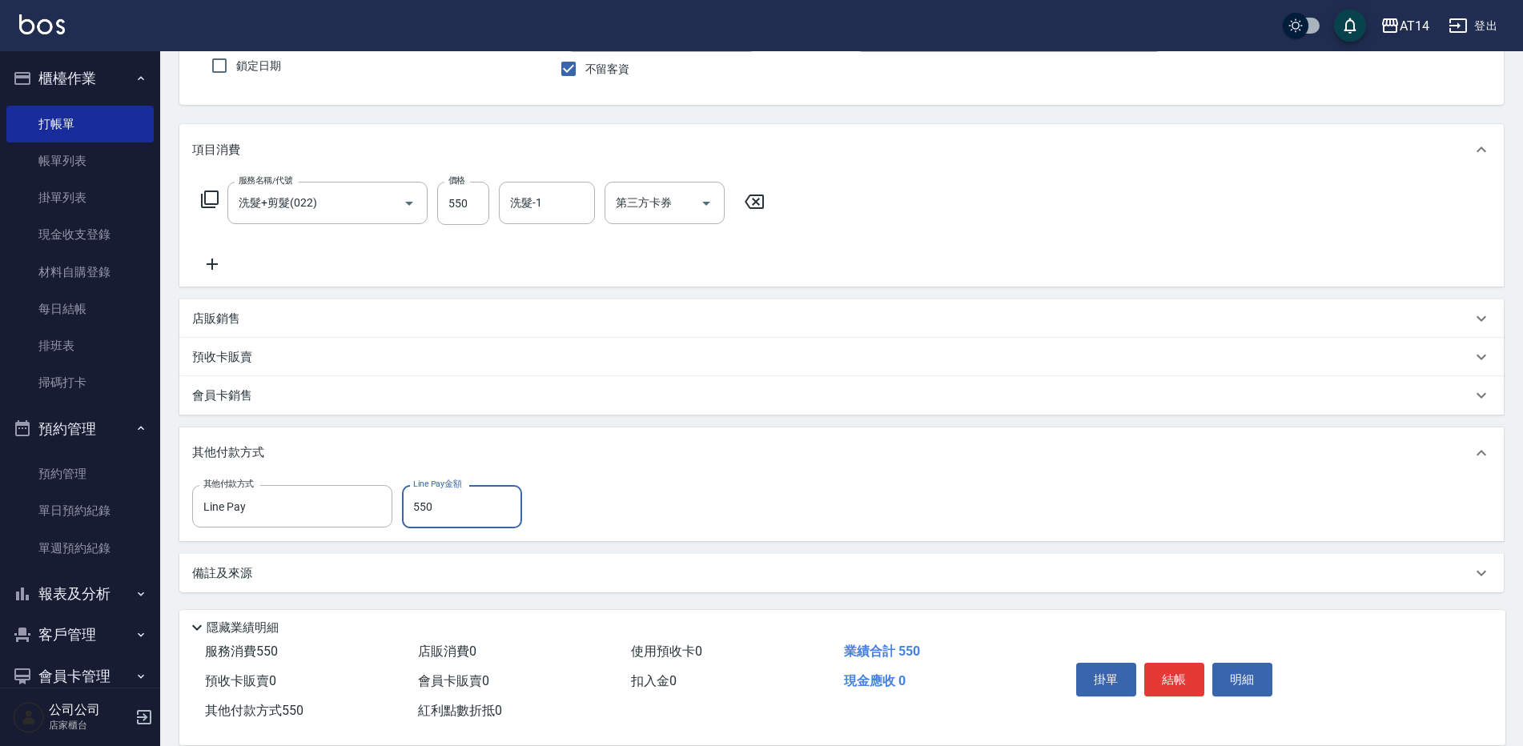
type input "550"
click at [513, 570] on div "備註及來源" at bounding box center [832, 573] width 1280 height 17
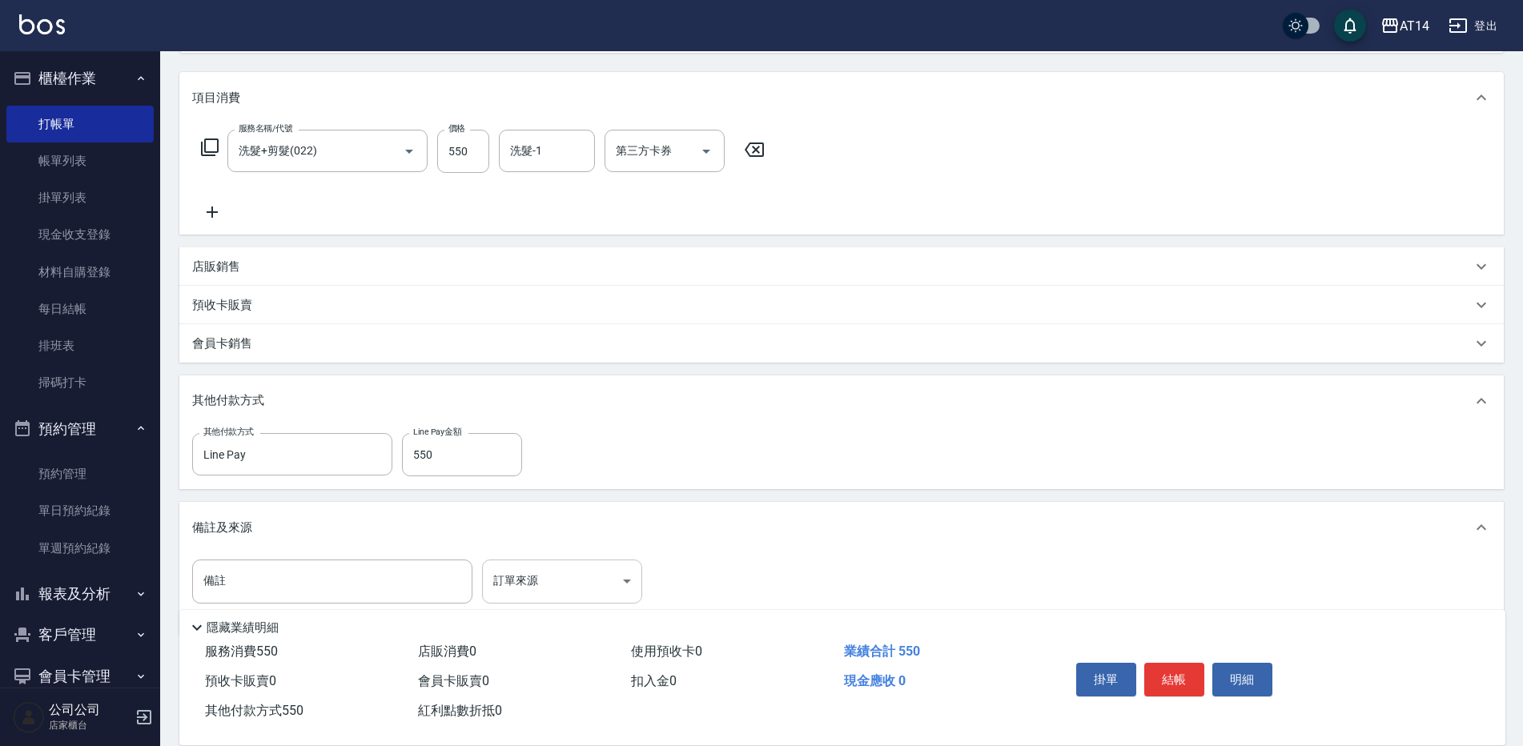
scroll to position [219, 0]
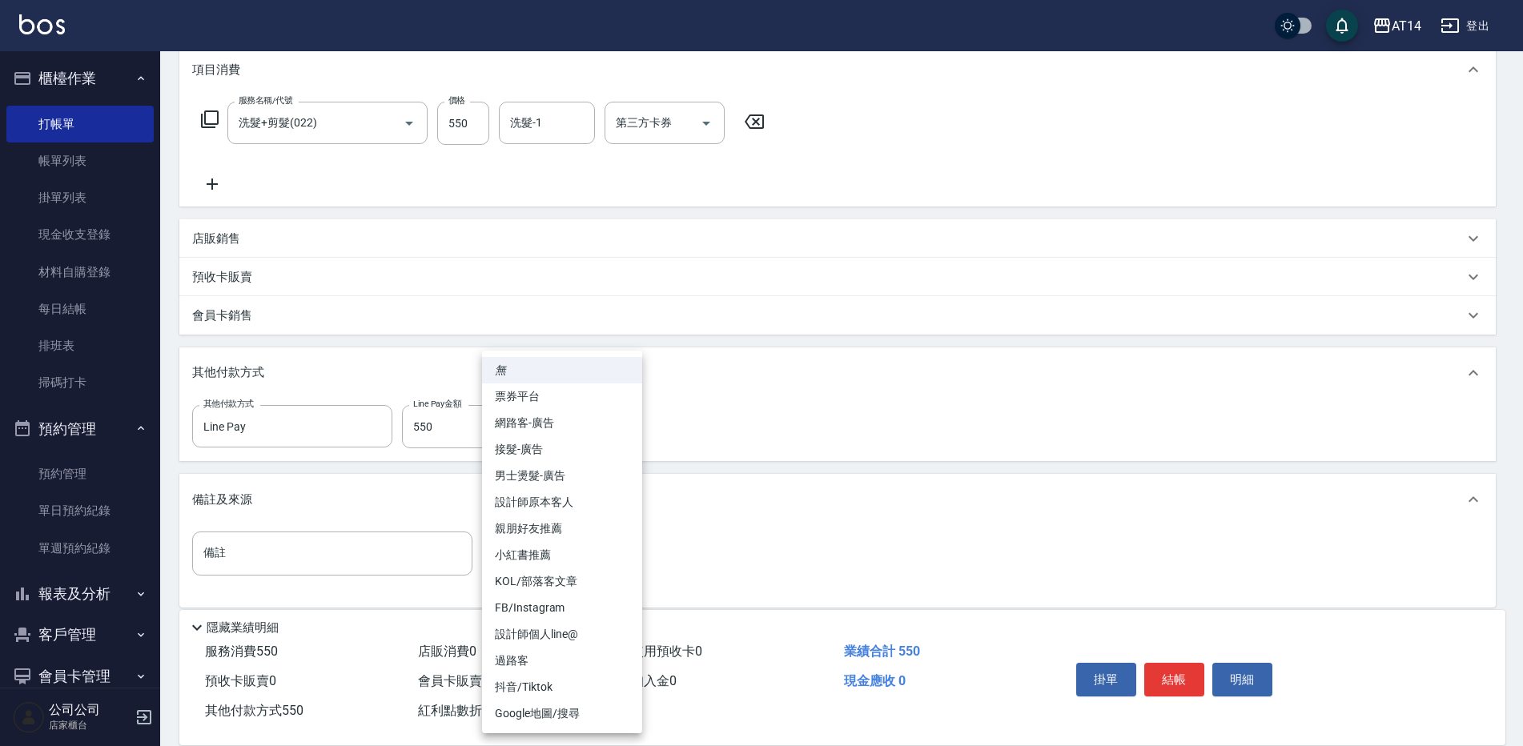
click at [589, 547] on body "AT14 登出 櫃檯作業 打帳單 帳單列表 掛單列表 現金收支登錄 材料自購登錄 每日結帳 排班表 掃碼打卡 預約管理 預約管理 單日預約紀錄 單週預約紀錄 …" at bounding box center [761, 271] width 1523 height 980
click at [585, 497] on li "設計師原本客人" at bounding box center [562, 502] width 160 height 26
type input "設計師原本客人"
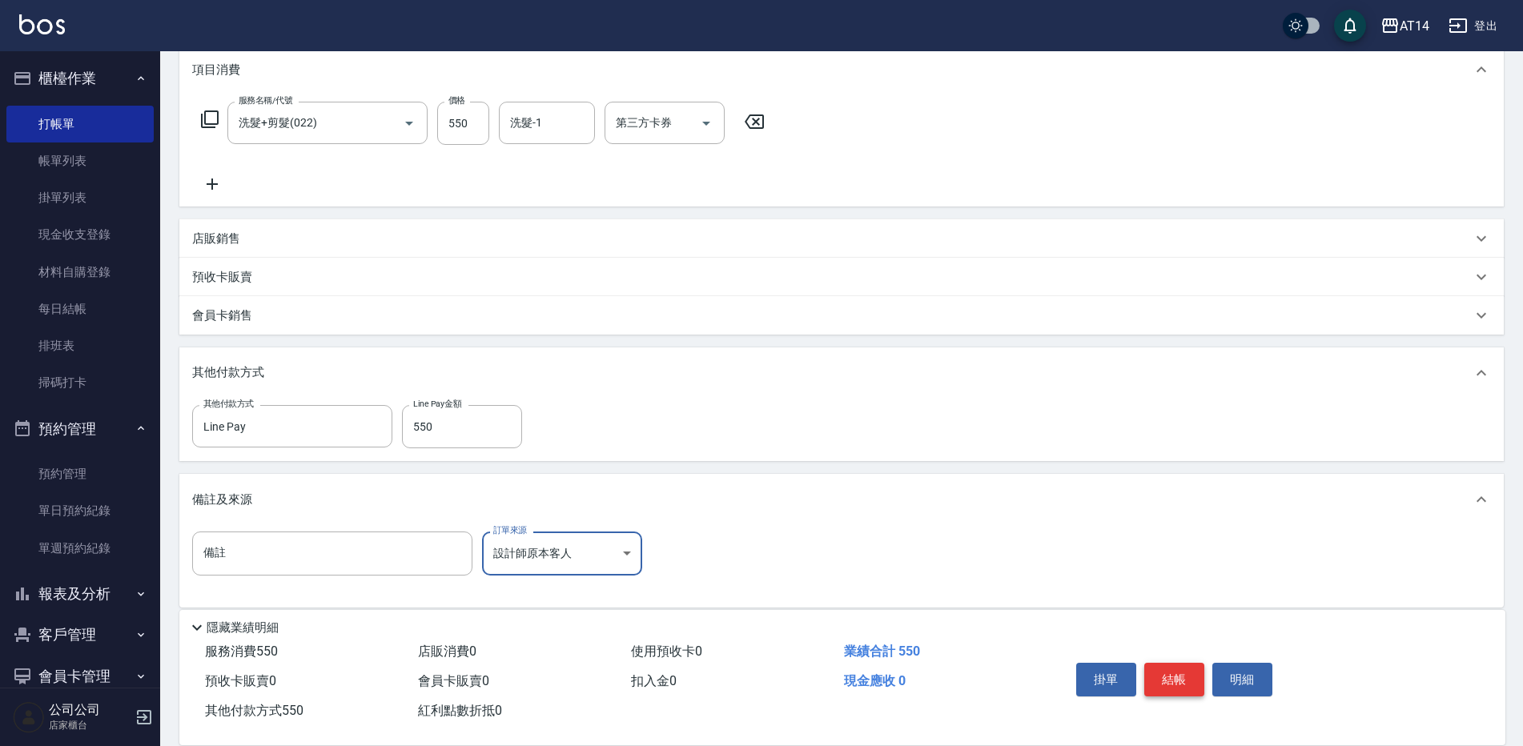
click at [1172, 681] on button "結帳" at bounding box center [1175, 680] width 60 height 34
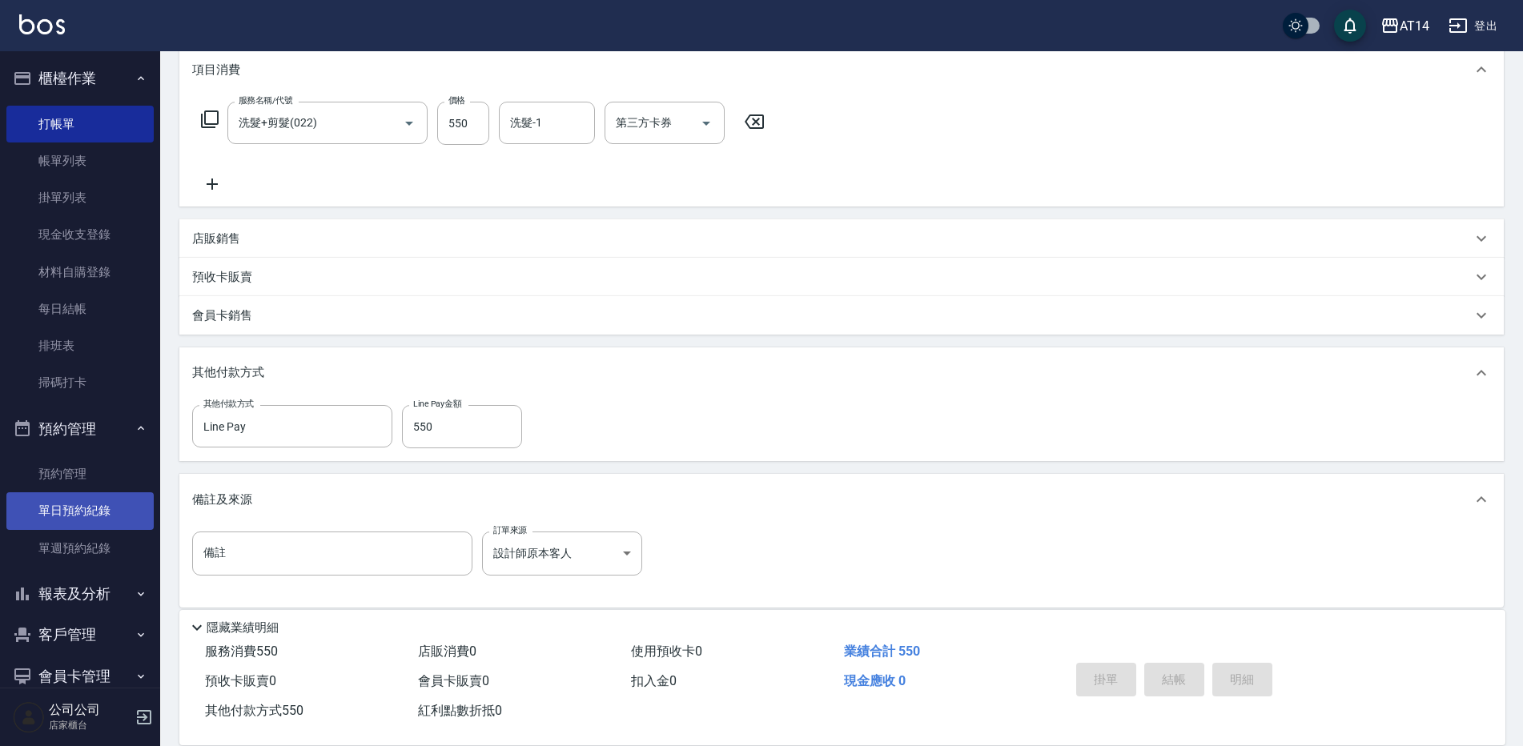
type input "[DATE] 16:52"
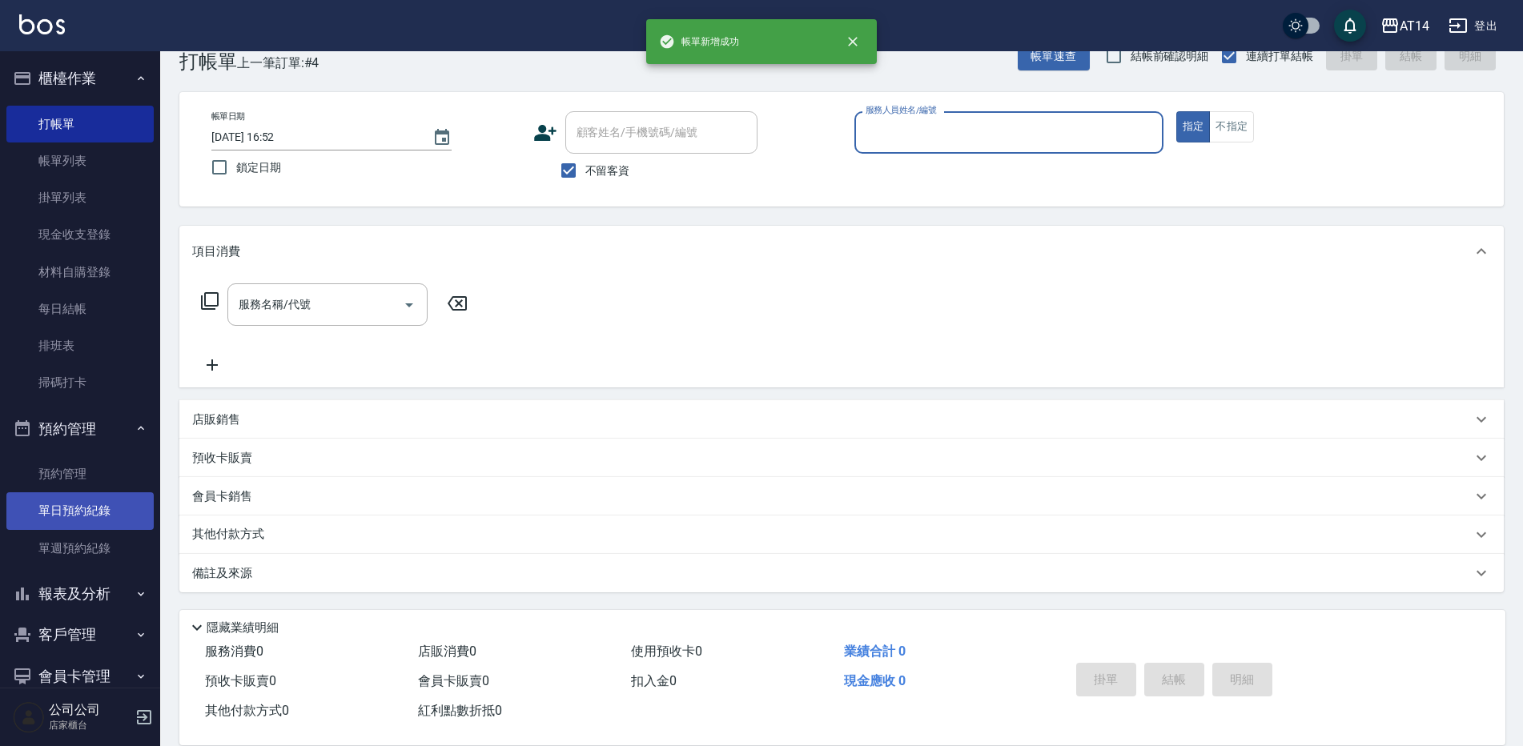
scroll to position [0, 0]
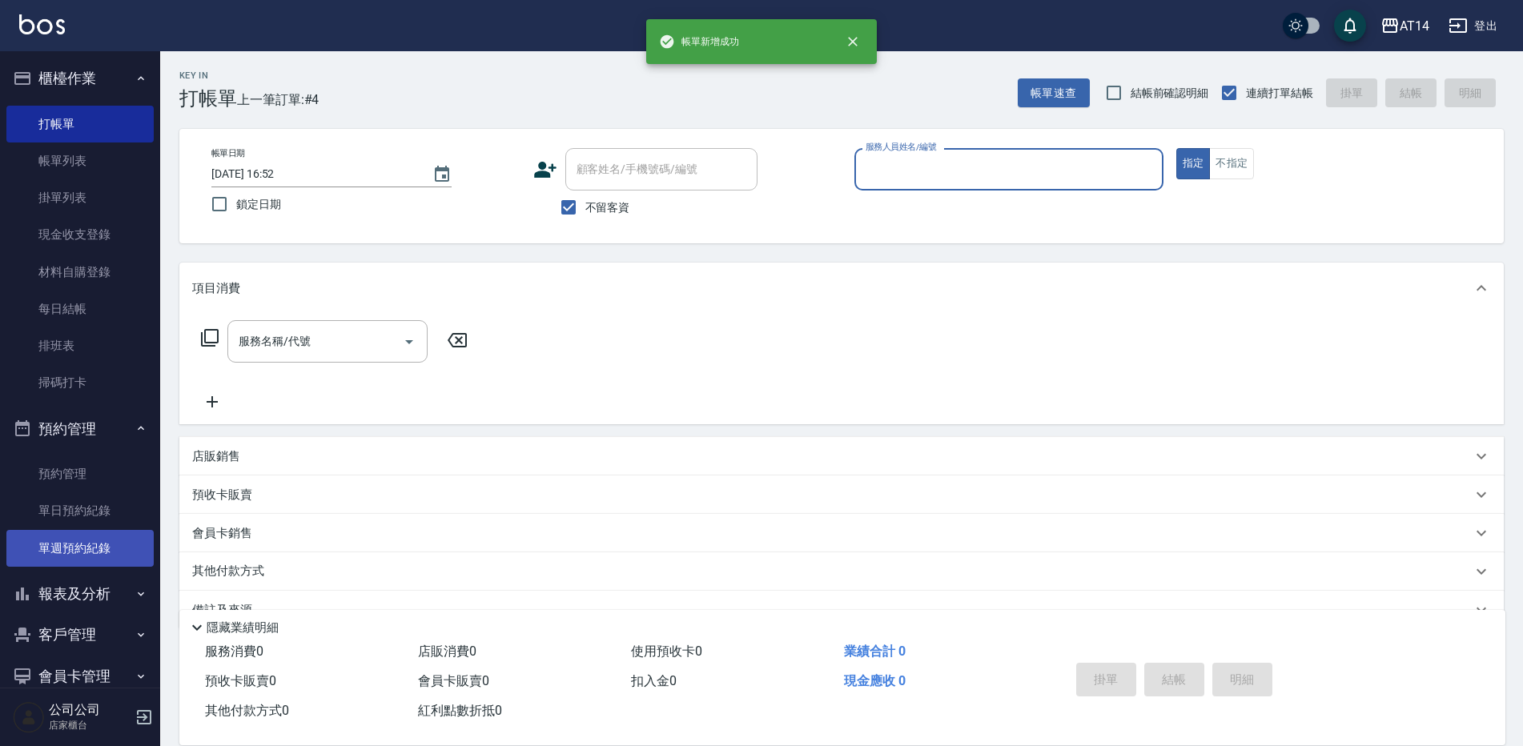
click at [91, 537] on link "單週預約紀錄" at bounding box center [79, 548] width 147 height 37
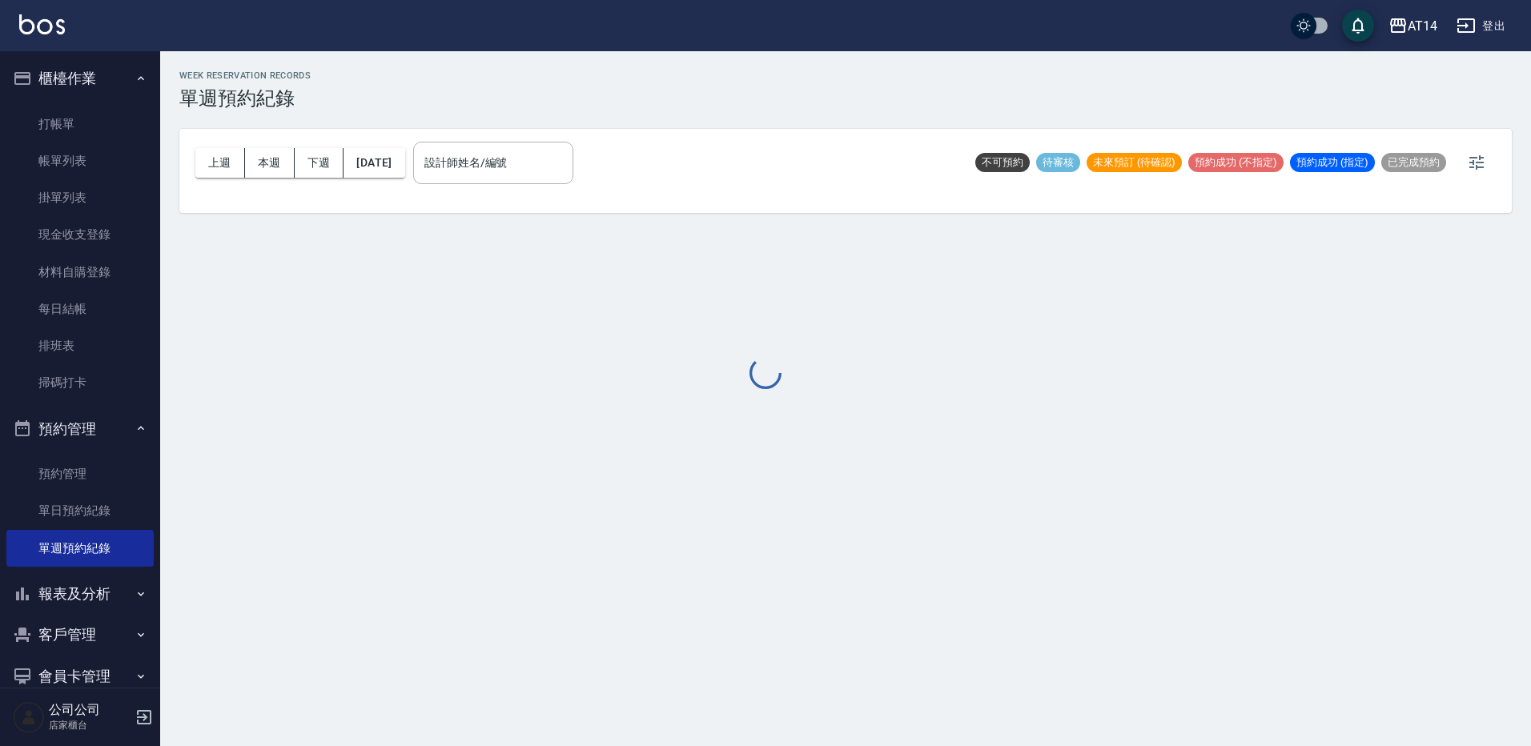
click at [542, 163] on div at bounding box center [765, 373] width 1531 height 746
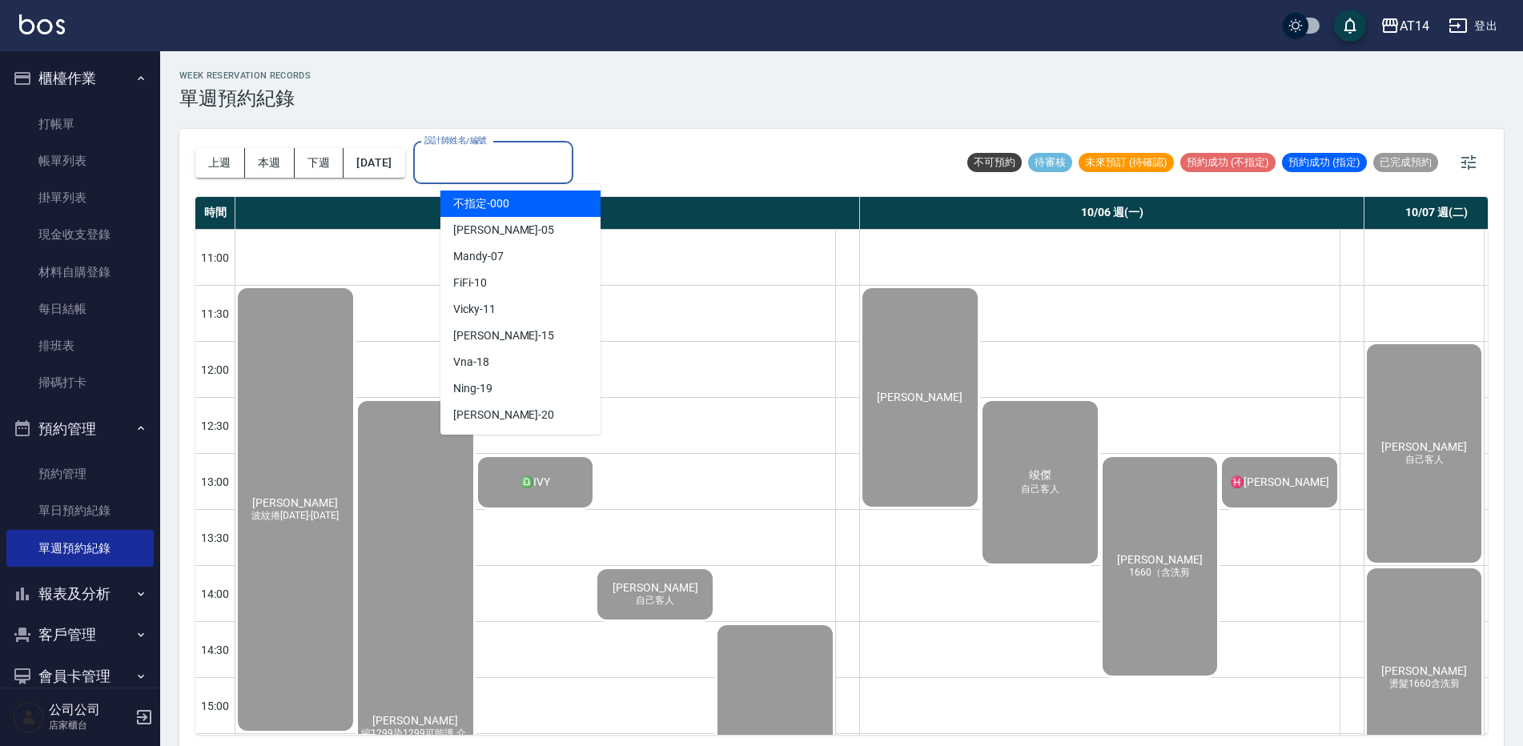
click at [542, 159] on input "設計師姓名/編號" at bounding box center [493, 163] width 146 height 28
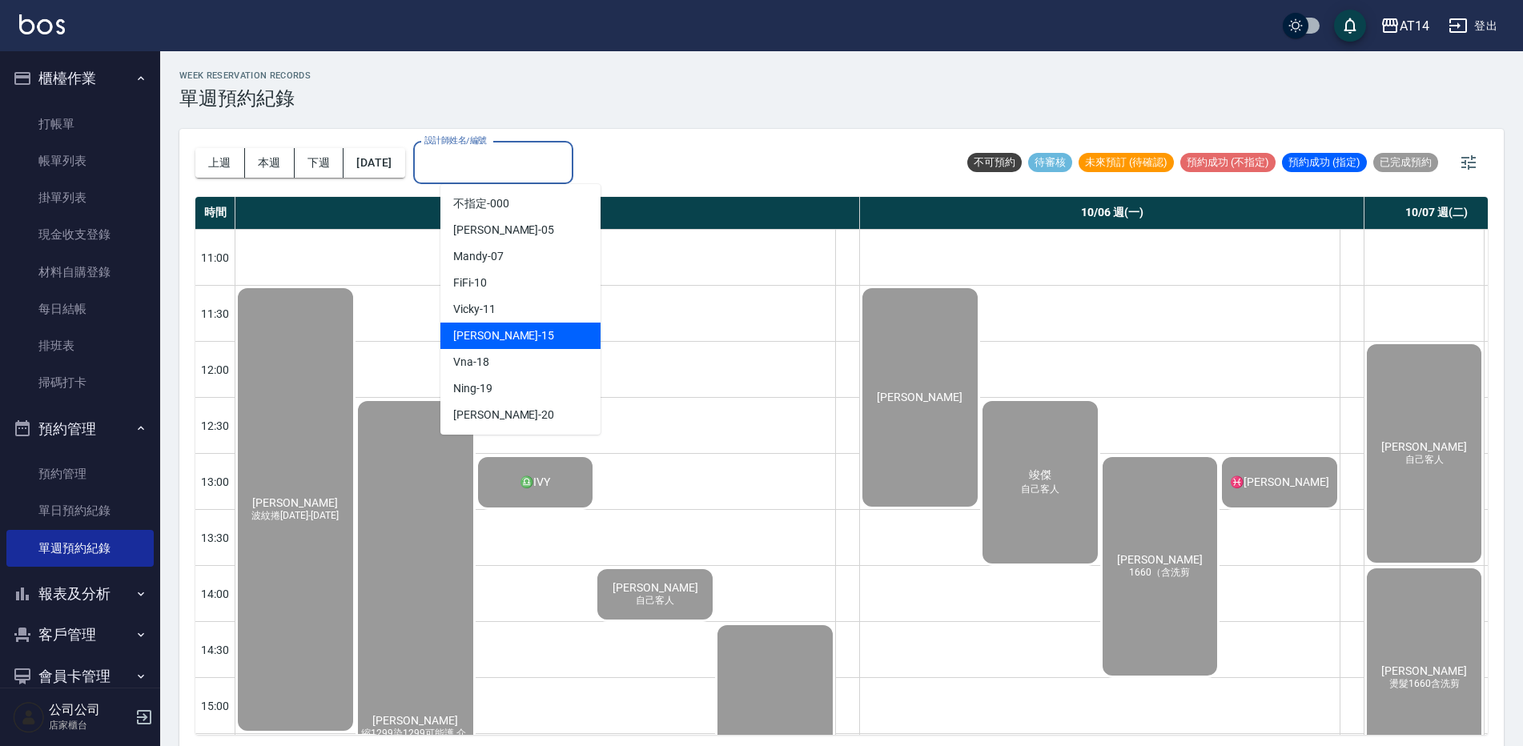
click at [492, 340] on div "Dora -15" at bounding box center [521, 336] width 160 height 26
type input "Dora-15"
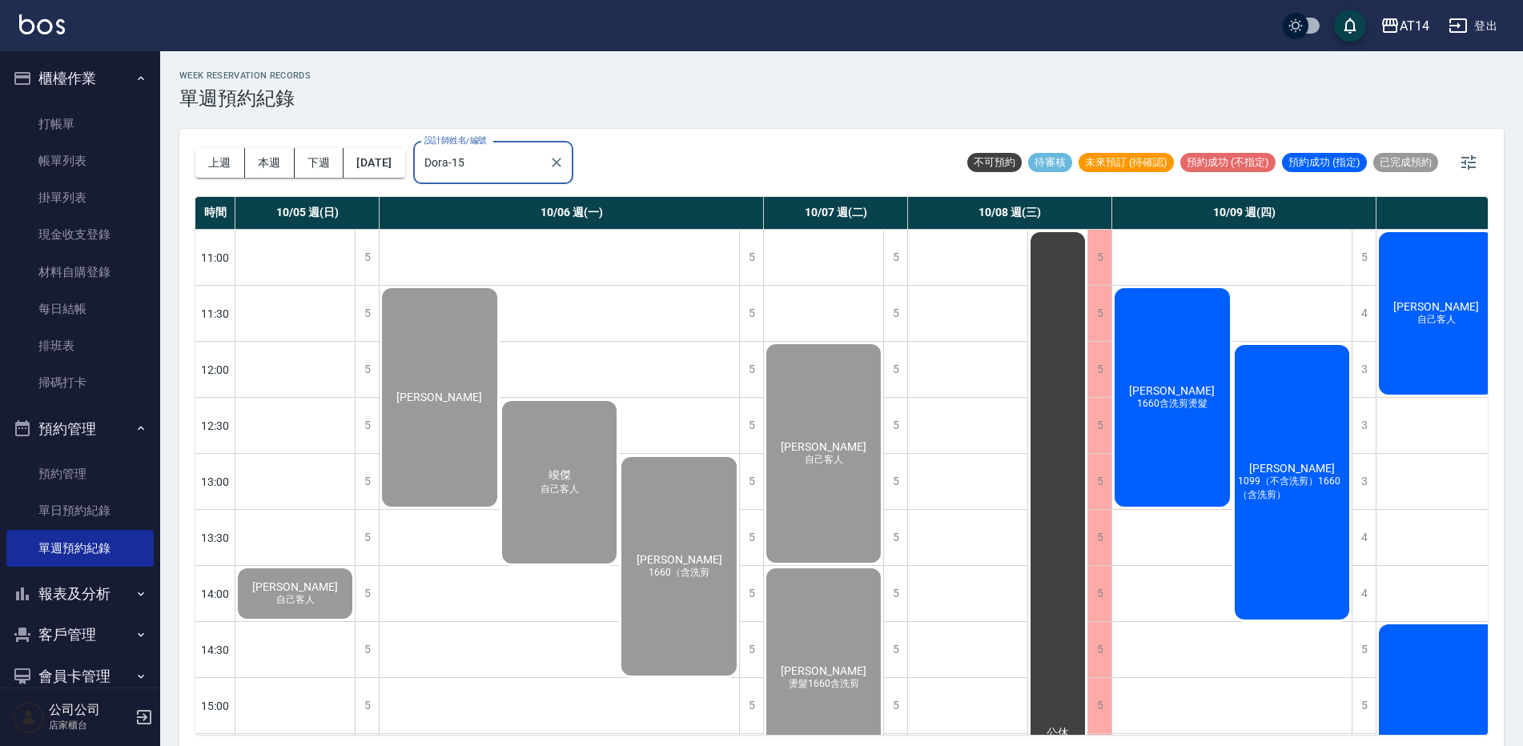
click at [1173, 422] on div "簡靖芳 1660含洗剪燙髮" at bounding box center [1172, 397] width 120 height 223
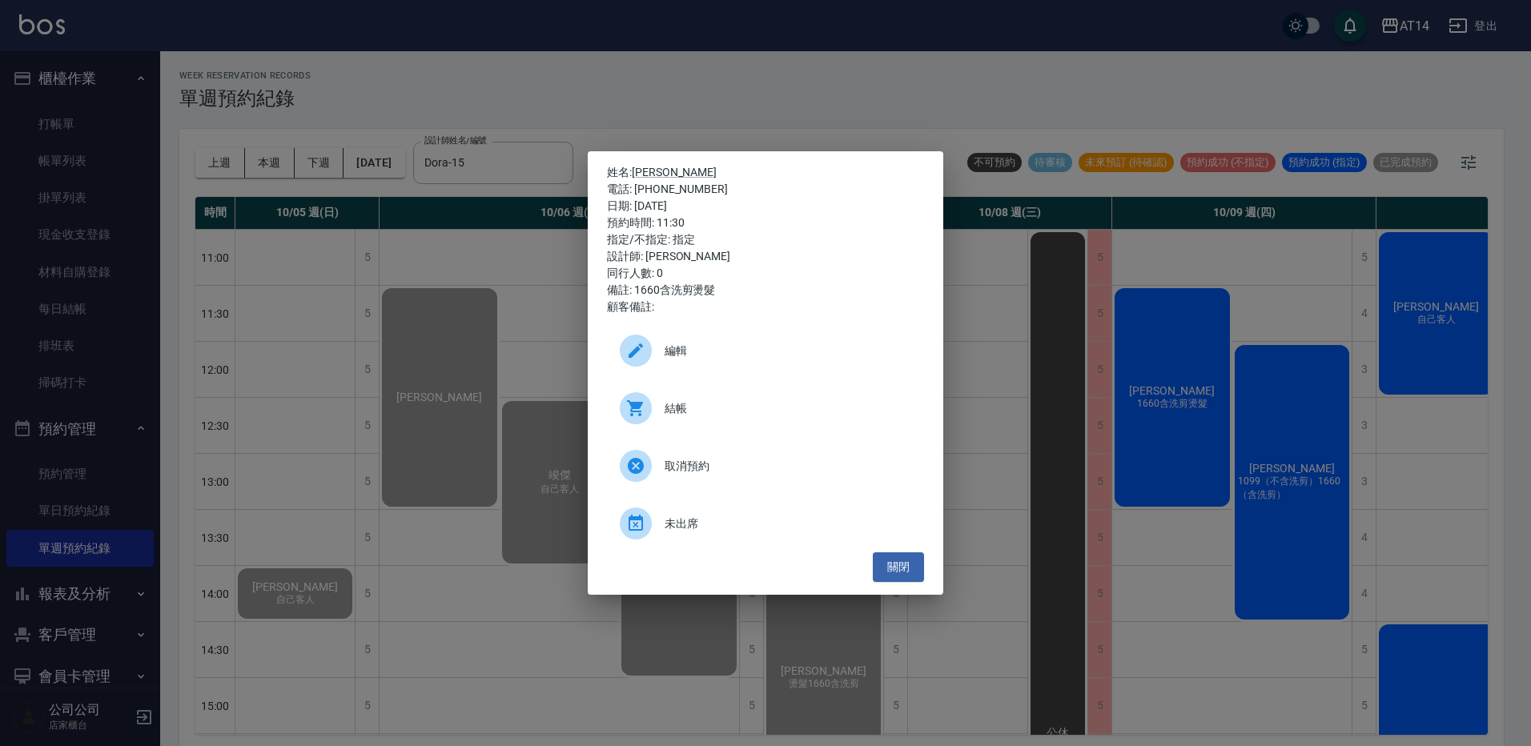
click at [709, 410] on span "結帳" at bounding box center [788, 408] width 247 height 17
drag, startPoint x: 524, startPoint y: 34, endPoint x: 853, endPoint y: 263, distance: 401.0
click at [525, 35] on div "姓名: 簡靖芳 電話: 0985841061 日期: 2025/10/09 預約時間: 11:30 指定/不指定: 指定 設計師: Dora 同行人數: 0 …" at bounding box center [765, 373] width 1531 height 746
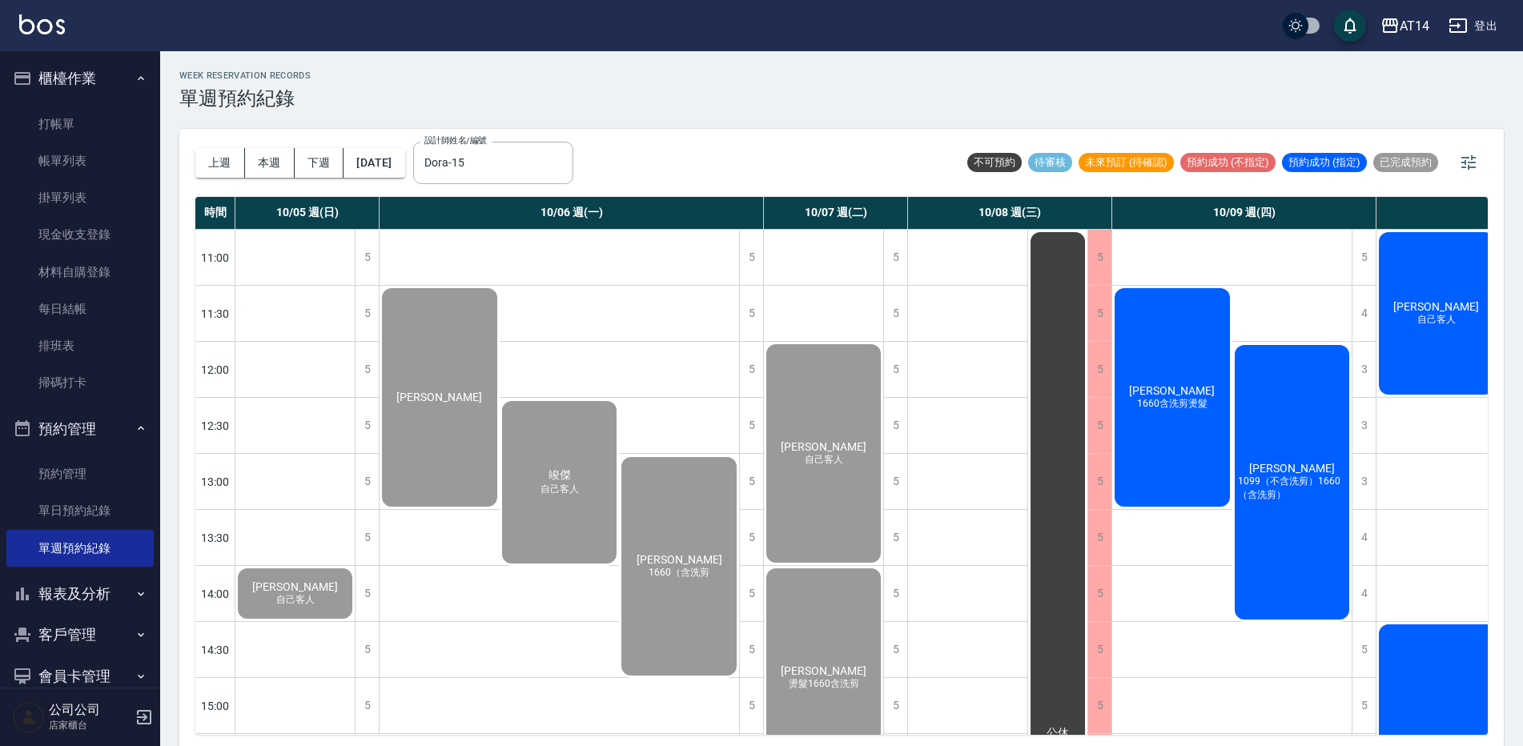
click at [1285, 445] on div "林紹同 1099（不含洗剪）1660（含洗剪）" at bounding box center [1293, 483] width 120 height 280
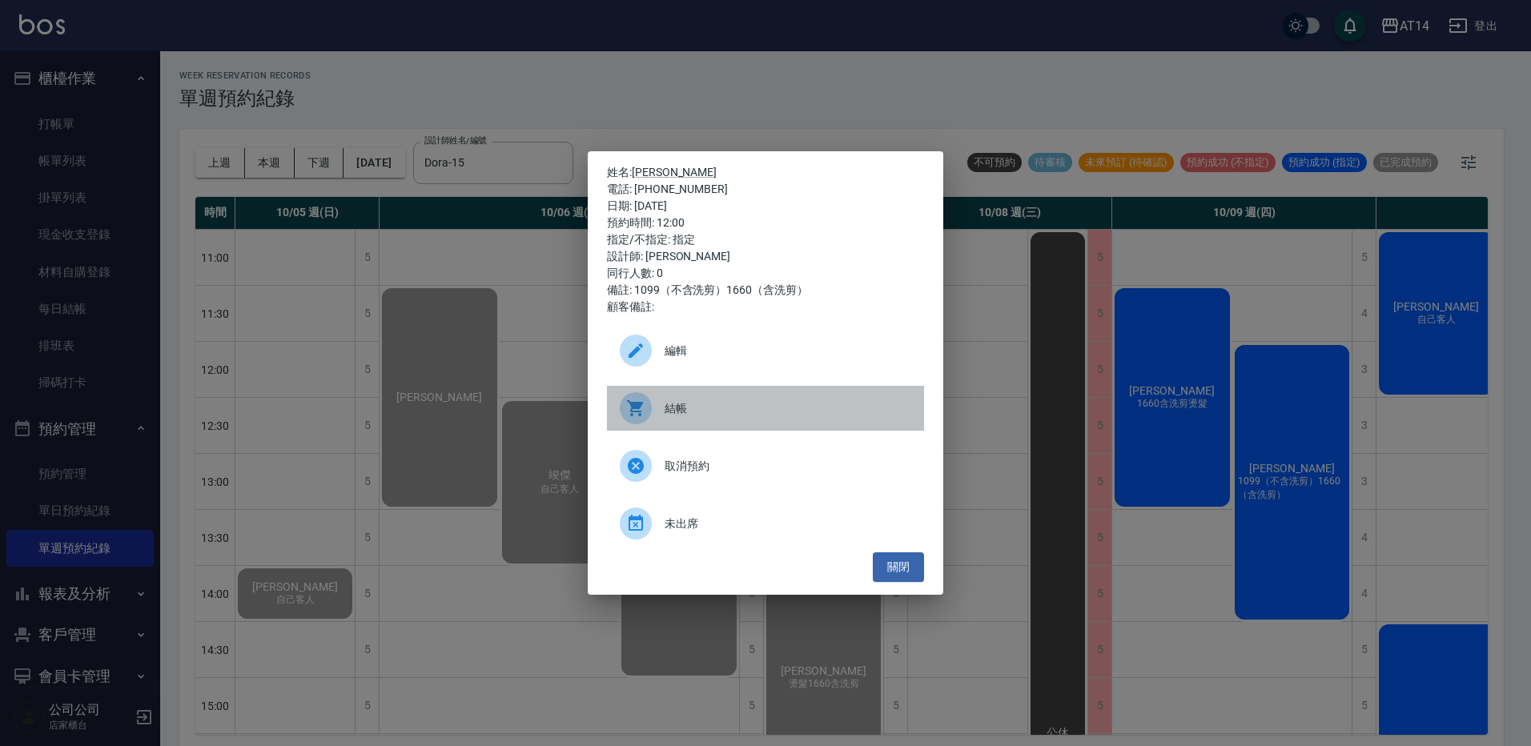
click at [756, 410] on span "結帳" at bounding box center [788, 408] width 247 height 17
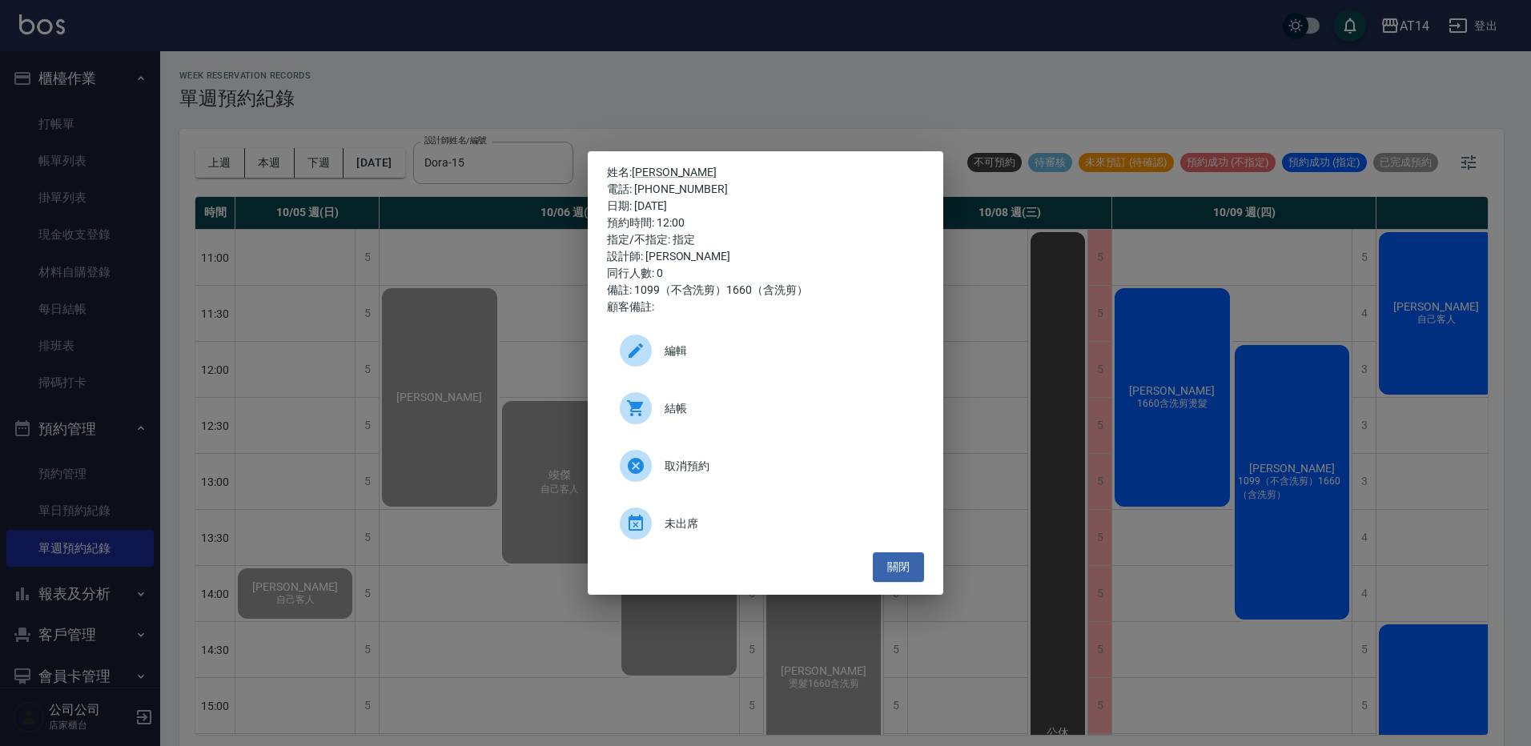
drag, startPoint x: 580, startPoint y: 87, endPoint x: 788, endPoint y: 288, distance: 289.4
click at [582, 90] on div "姓名: 林紹同 電話: 0965740677 日期: 2025/10/09 預約時間: 12:00 指定/不指定: 指定 設計師: Dora 同行人數: 0 …" at bounding box center [765, 373] width 1531 height 746
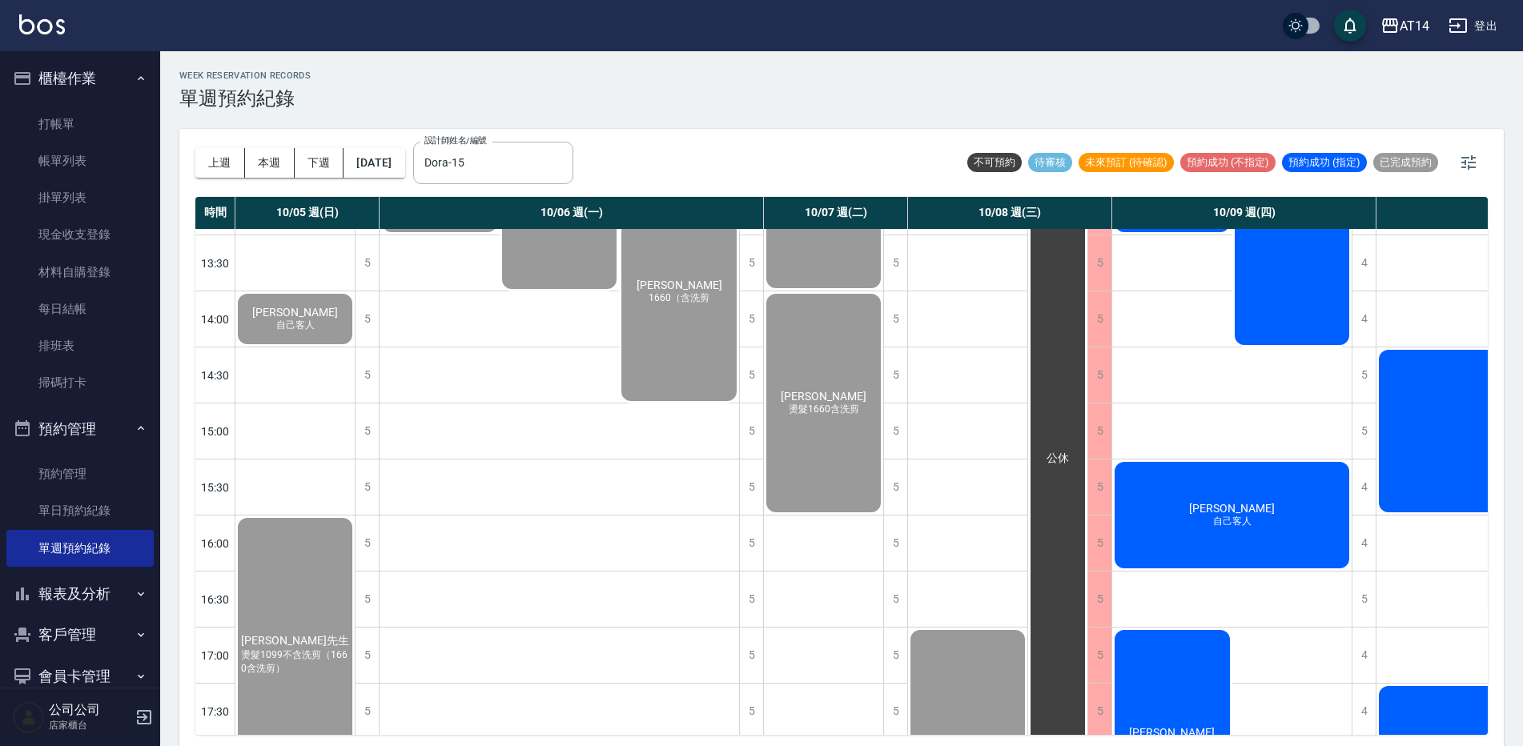
scroll to position [240, 0]
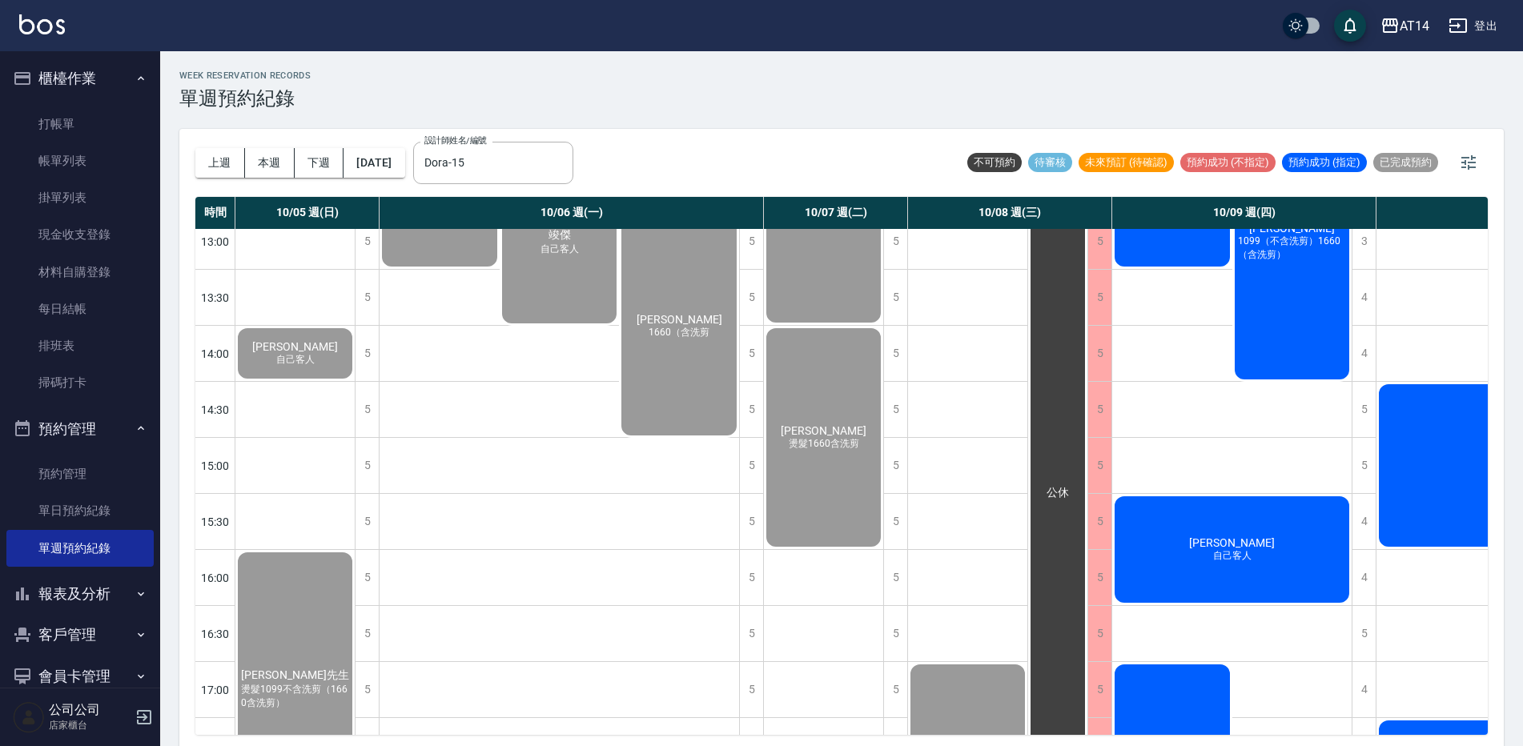
click at [1292, 269] on div "林紹同 1099（不含洗剪）1660（含洗剪）" at bounding box center [1293, 243] width 120 height 280
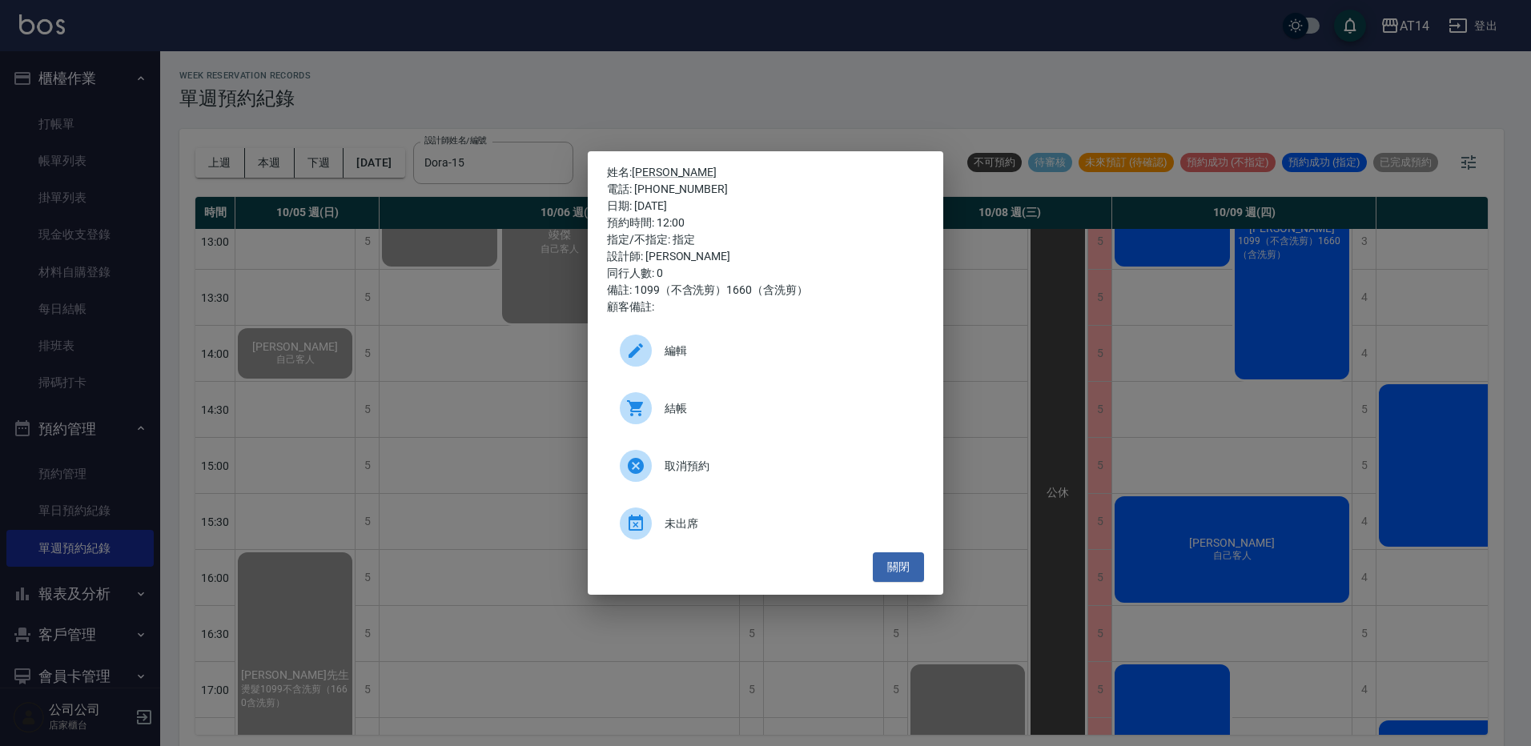
click at [810, 43] on div "姓名: 林紹同 電話: 0965740677 日期: 2025/10/09 預約時間: 12:00 指定/不指定: 指定 設計師: Dora 同行人數: 0 …" at bounding box center [765, 373] width 1531 height 746
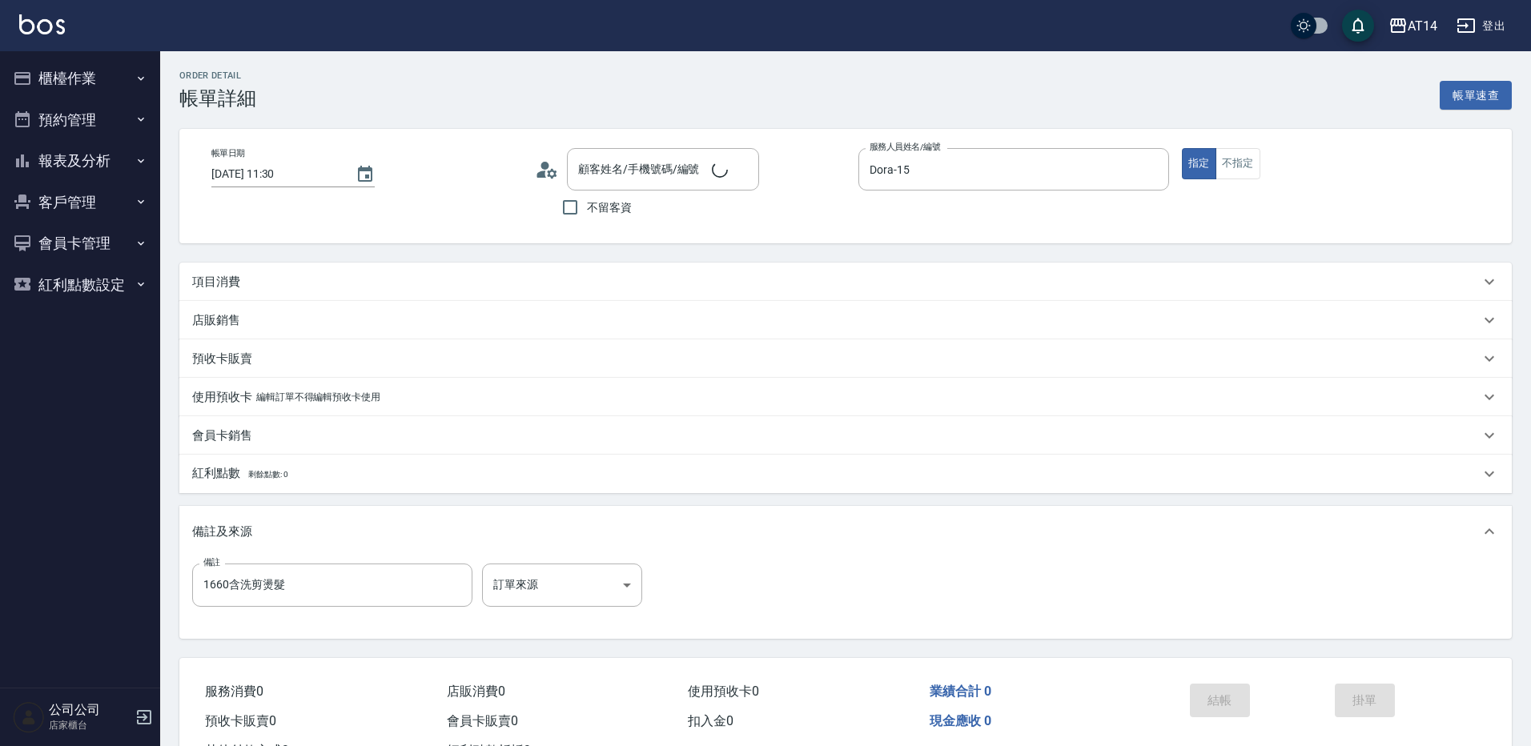
type input "[DATE] 11:30"
type input "Dora-15"
type input "1660含洗剪燙髮"
type input "[PERSON_NAME]/0985841061/null"
click at [258, 284] on div "項目消費" at bounding box center [832, 282] width 1280 height 17
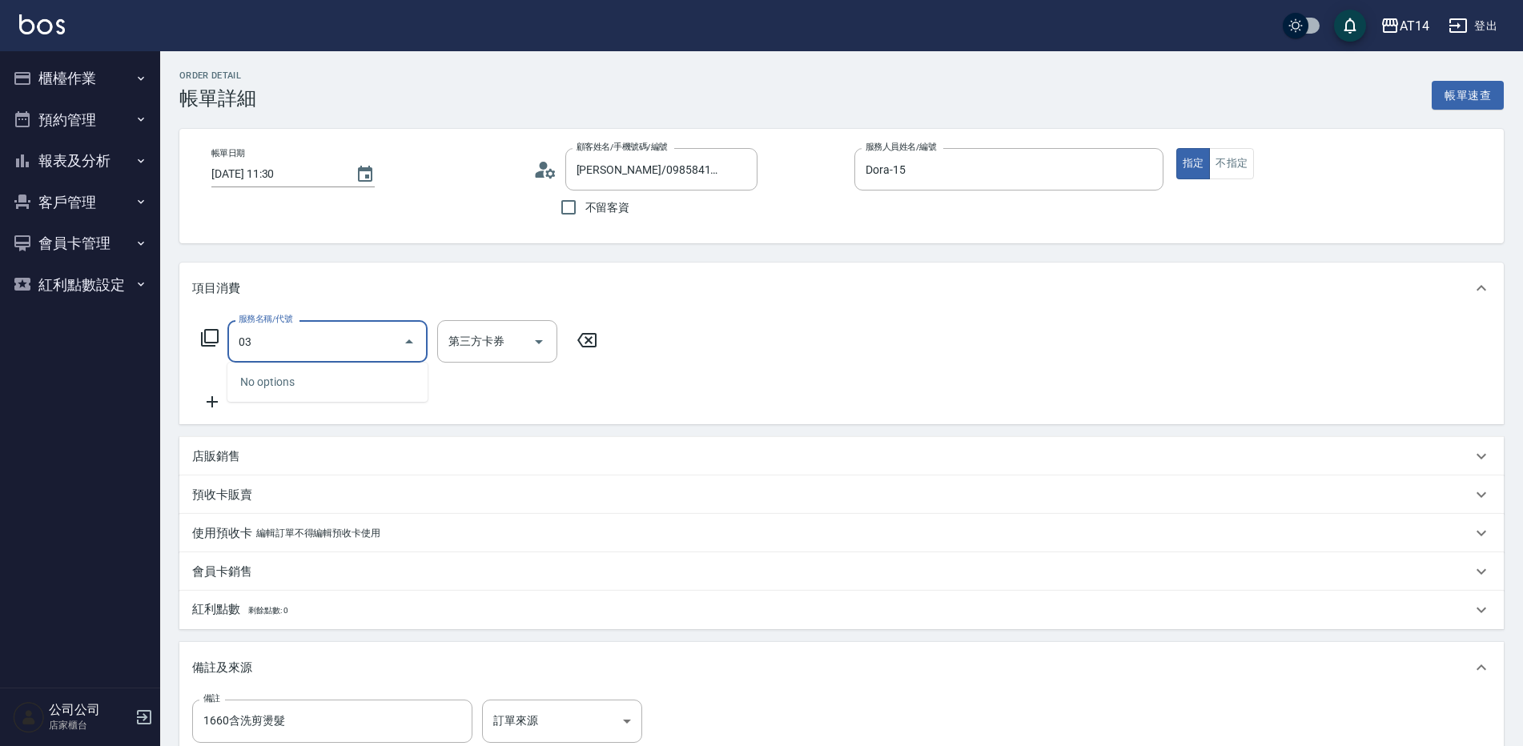
type input "031"
type input "3"
type input "燙髮(031)"
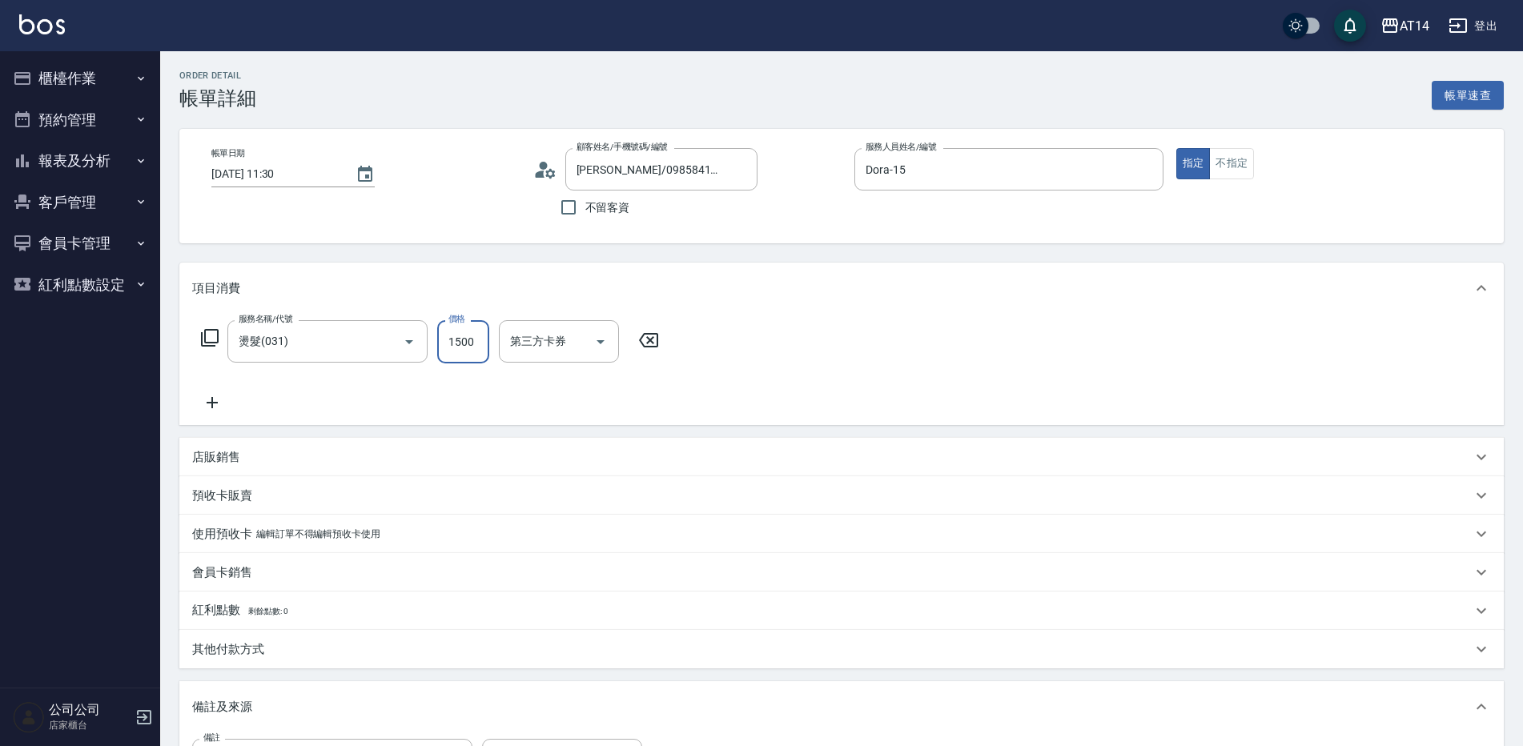
type input "0"
type input "166"
type input "3"
type input "1660"
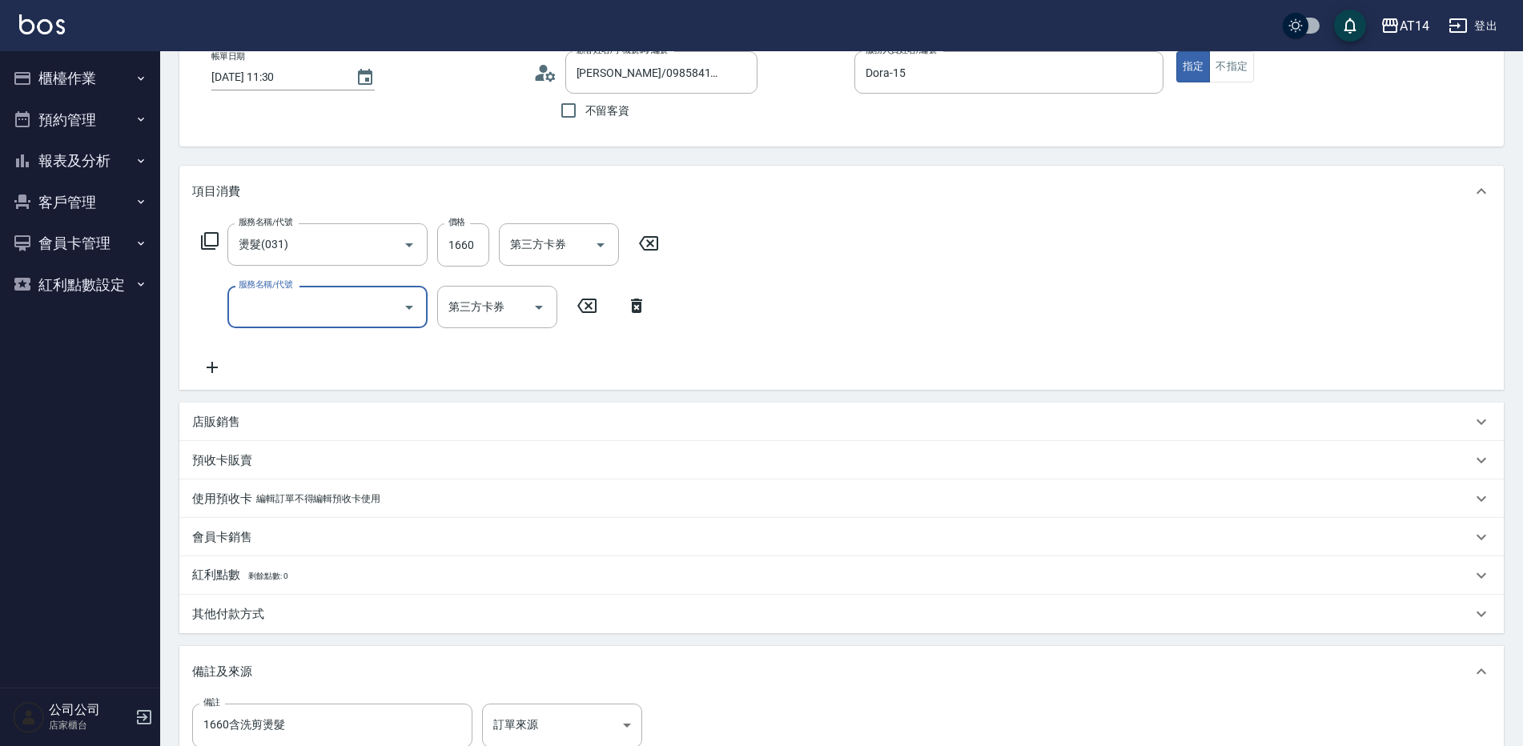
scroll to position [240, 0]
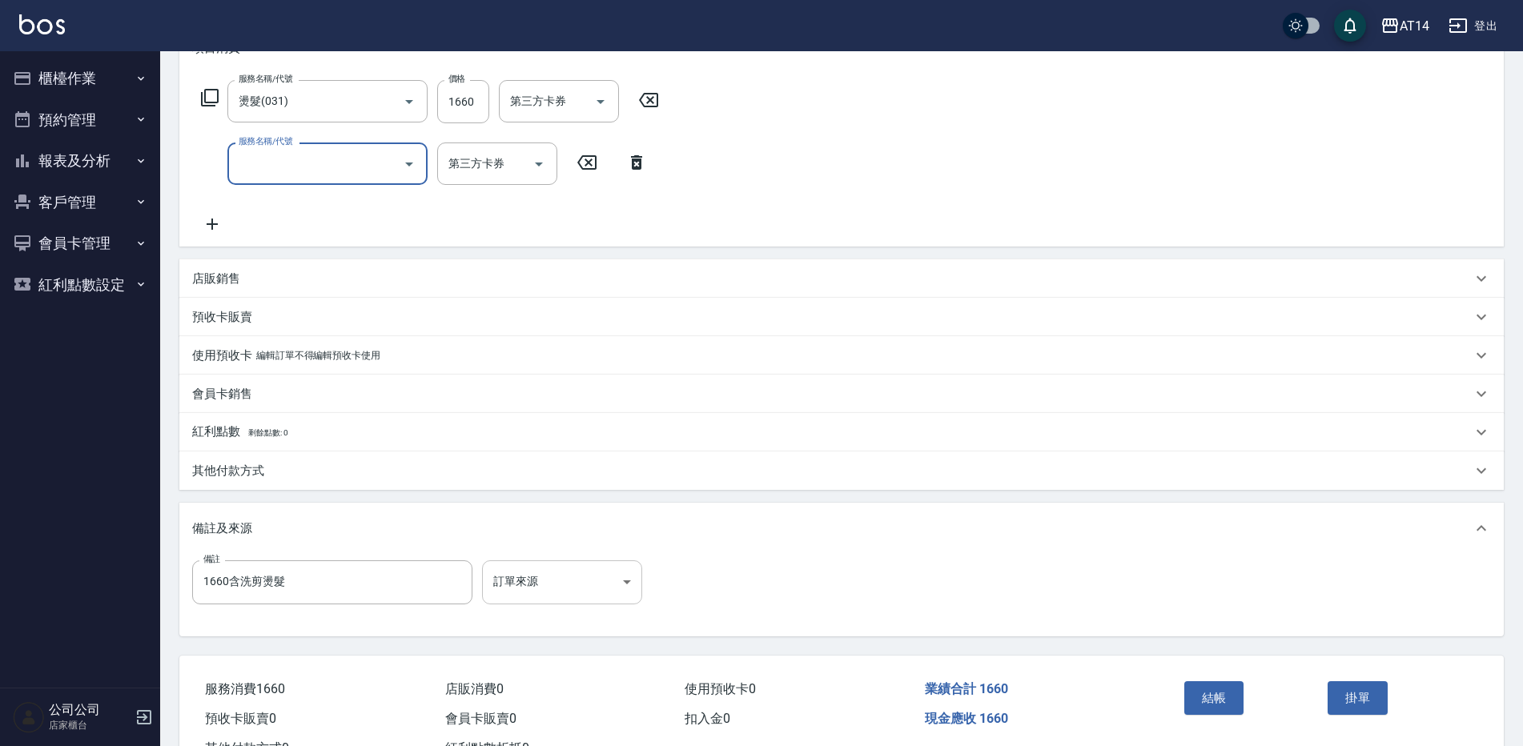
click at [597, 581] on body "AT14 登出 櫃檯作業 打帳單 帳單列表 掛單列表 現金收支登錄 材料自購登錄 每日結帳 排班表 掃碼打卡 預約管理 預約管理 單日預約紀錄 單週預約紀錄 …" at bounding box center [761, 281] width 1523 height 1043
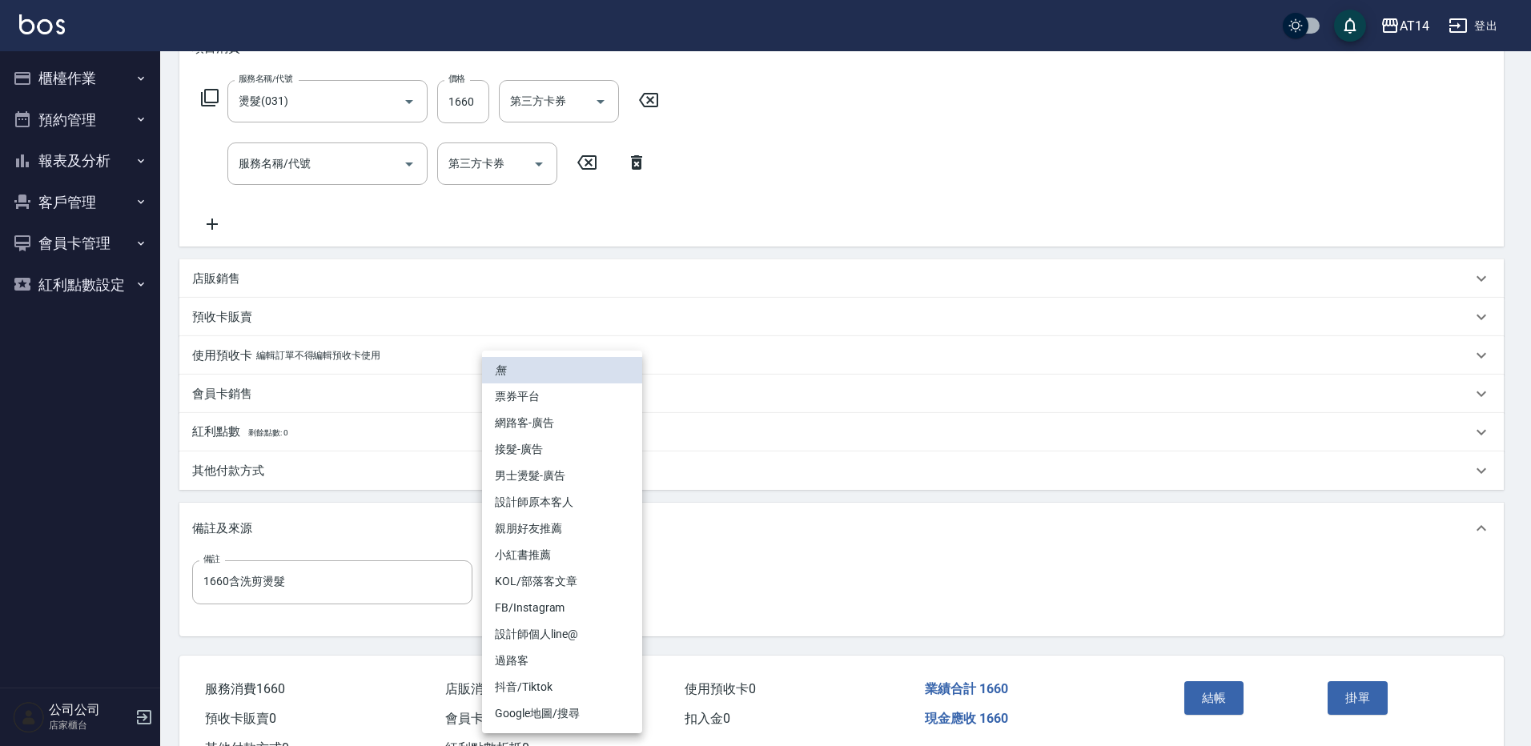
click at [590, 476] on li "男士燙髮-廣告" at bounding box center [562, 476] width 160 height 26
type input "男士燙髮-廣告"
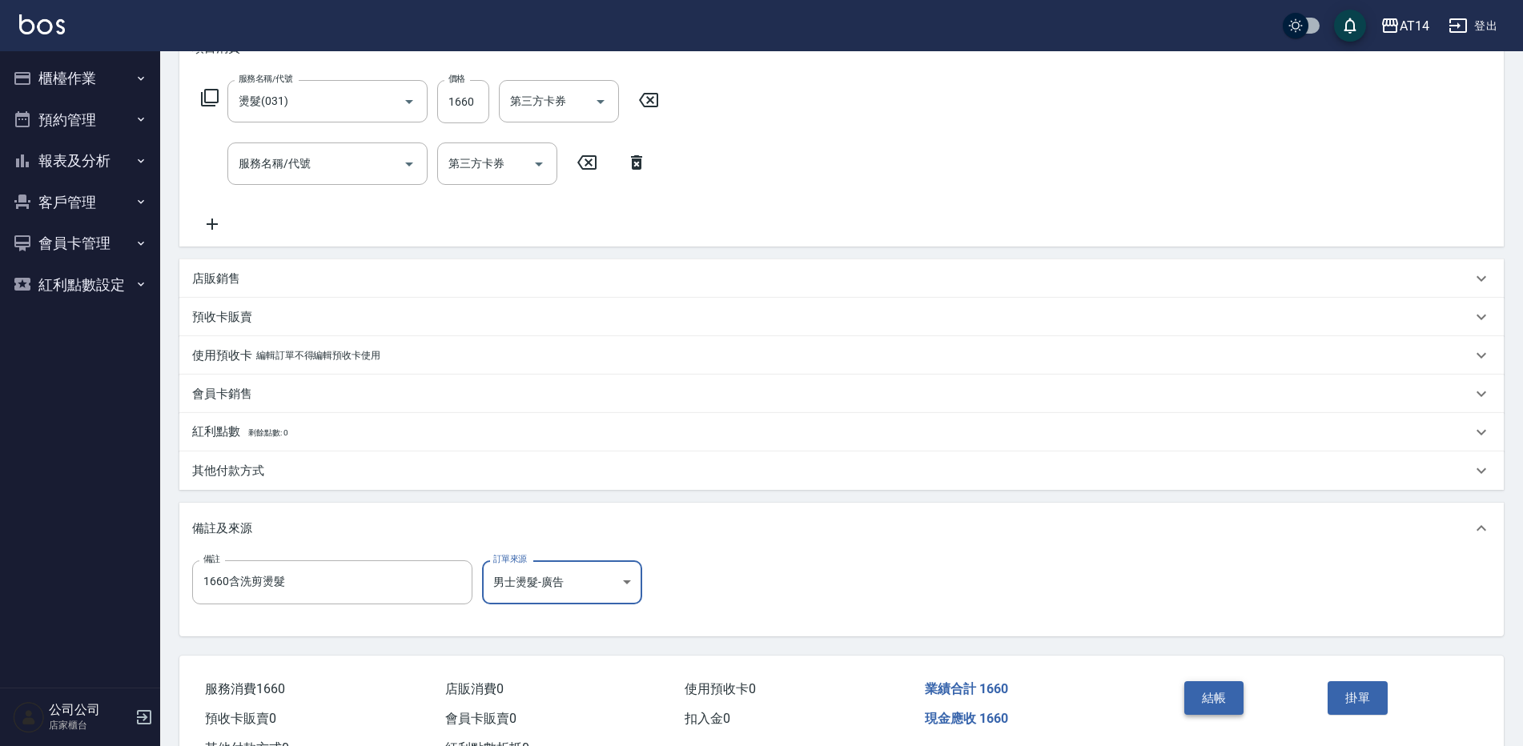
click at [1197, 690] on button "結帳" at bounding box center [1215, 699] width 60 height 34
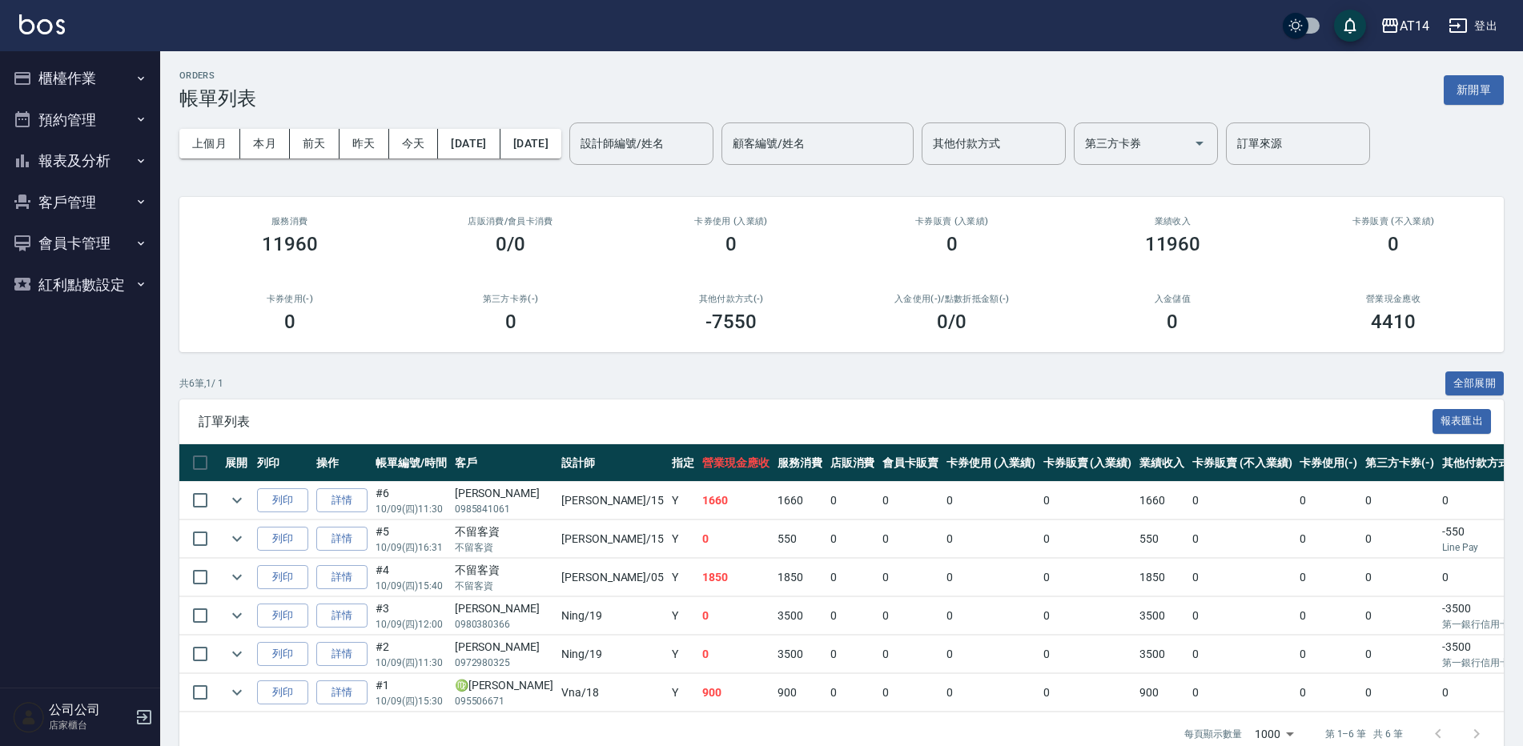
click at [120, 87] on button "櫃檯作業" at bounding box center [79, 79] width 147 height 42
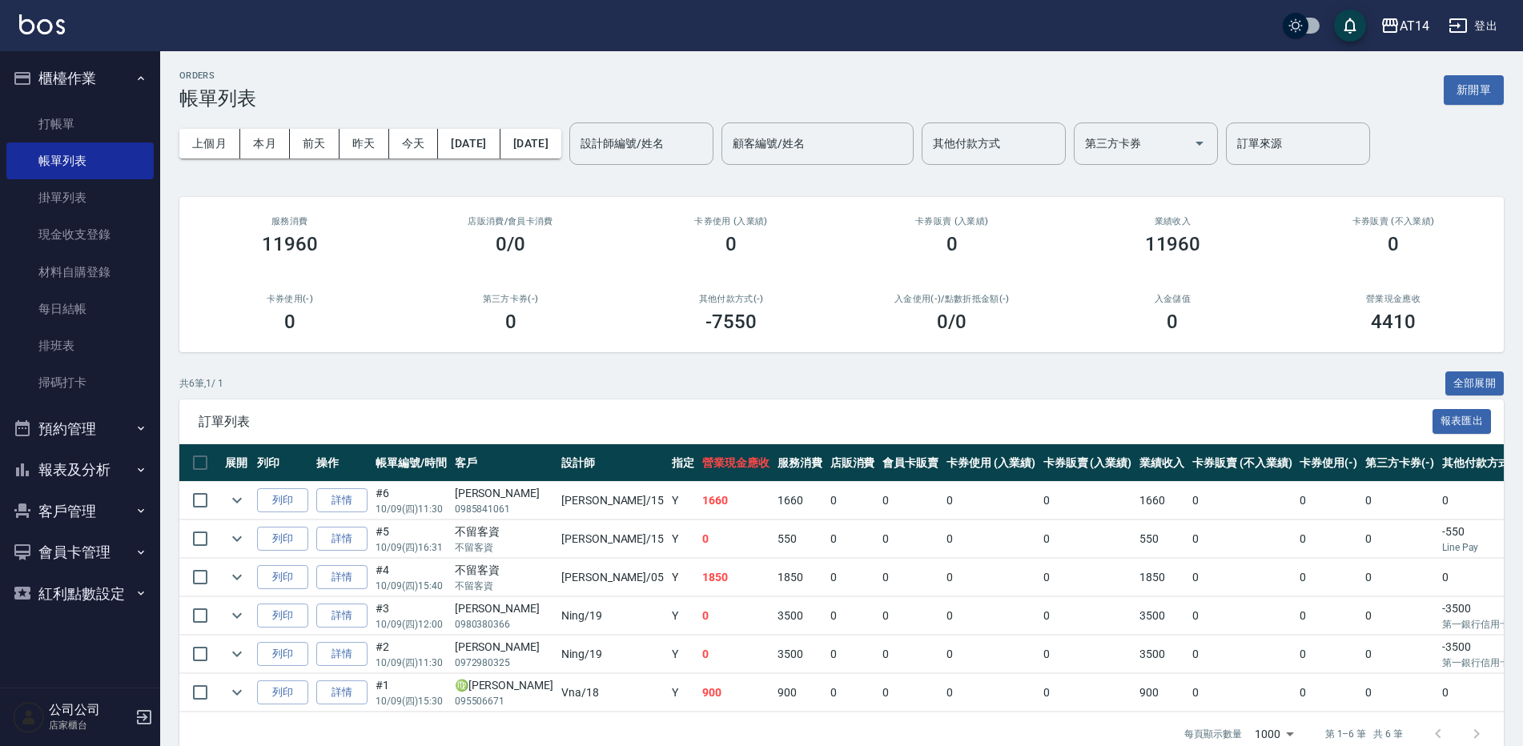
click at [86, 458] on button "報表及分析" at bounding box center [79, 470] width 147 height 42
click at [91, 429] on button "預約管理" at bounding box center [79, 429] width 147 height 42
click at [107, 540] on link "單週預約紀錄" at bounding box center [79, 548] width 147 height 37
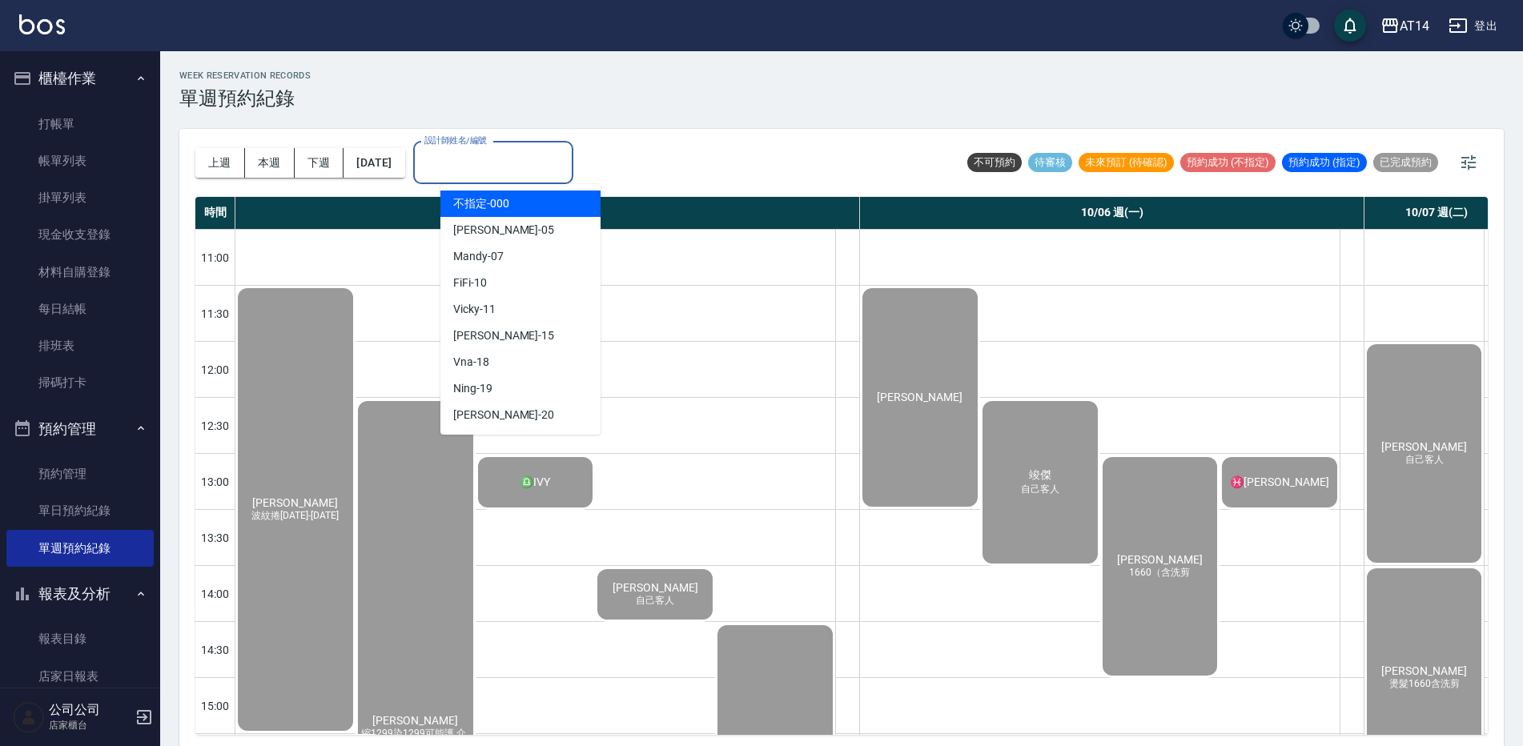
click at [522, 169] on input "設計師姓名/編號" at bounding box center [493, 163] width 146 height 28
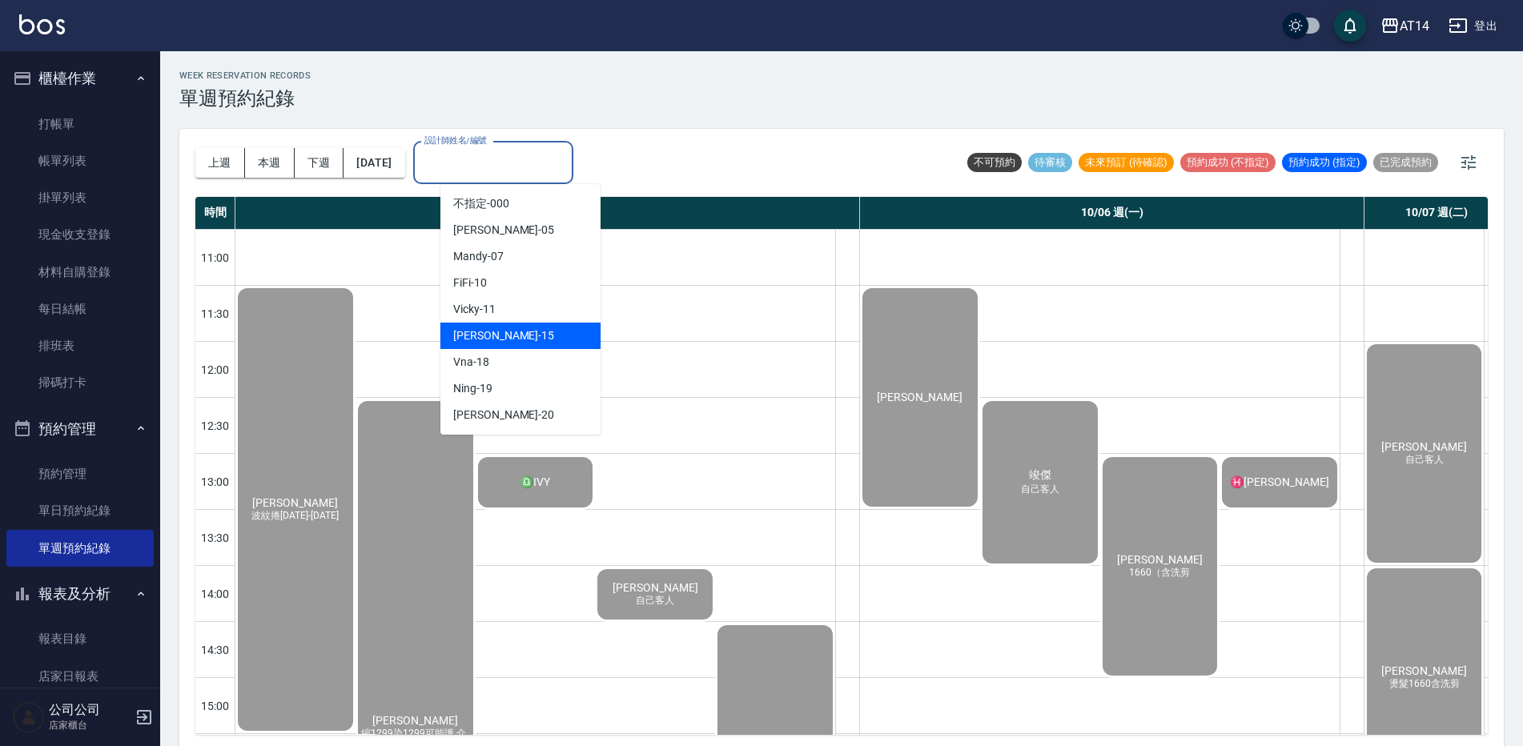
click at [542, 334] on div "Dora -15" at bounding box center [521, 336] width 160 height 26
type input "Dora-15"
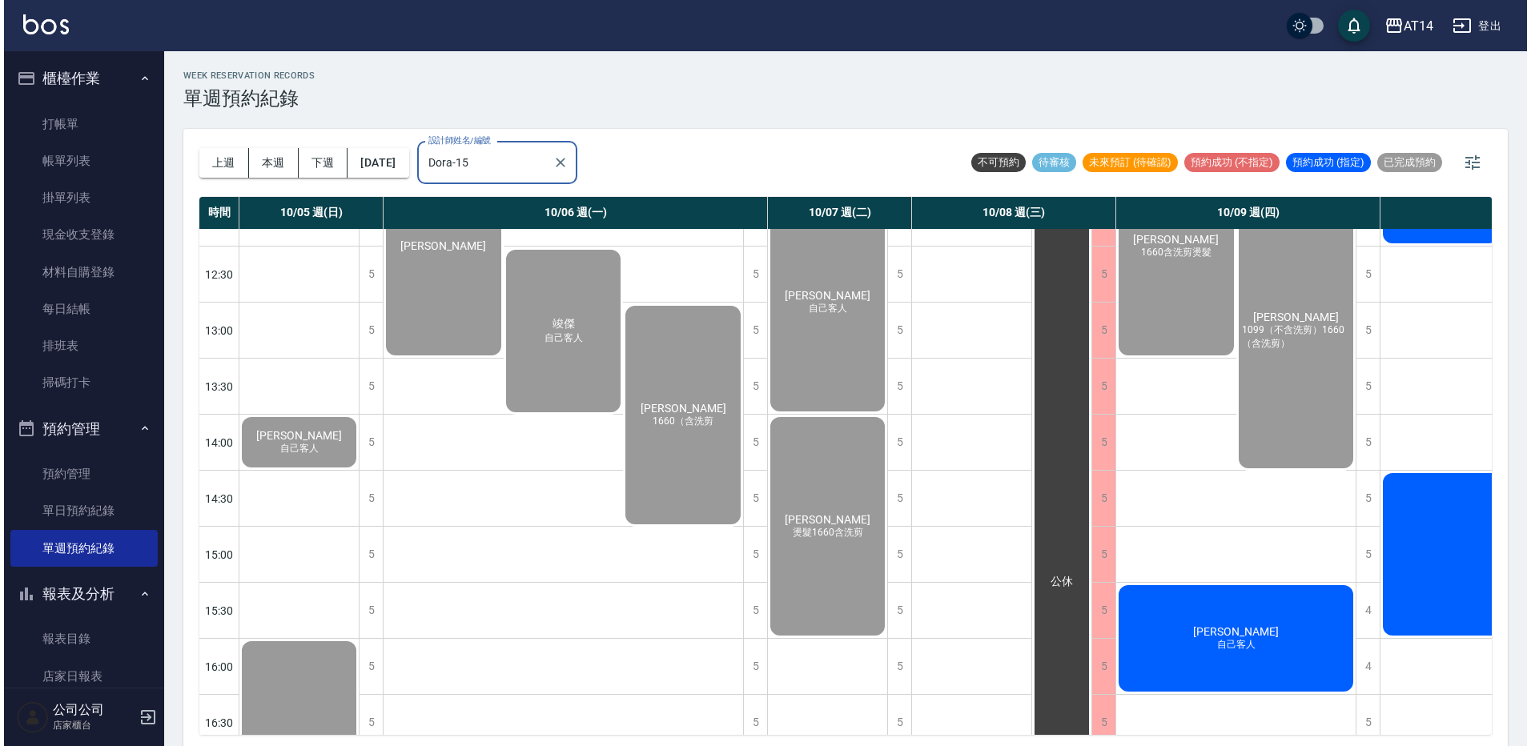
scroll to position [320, 0]
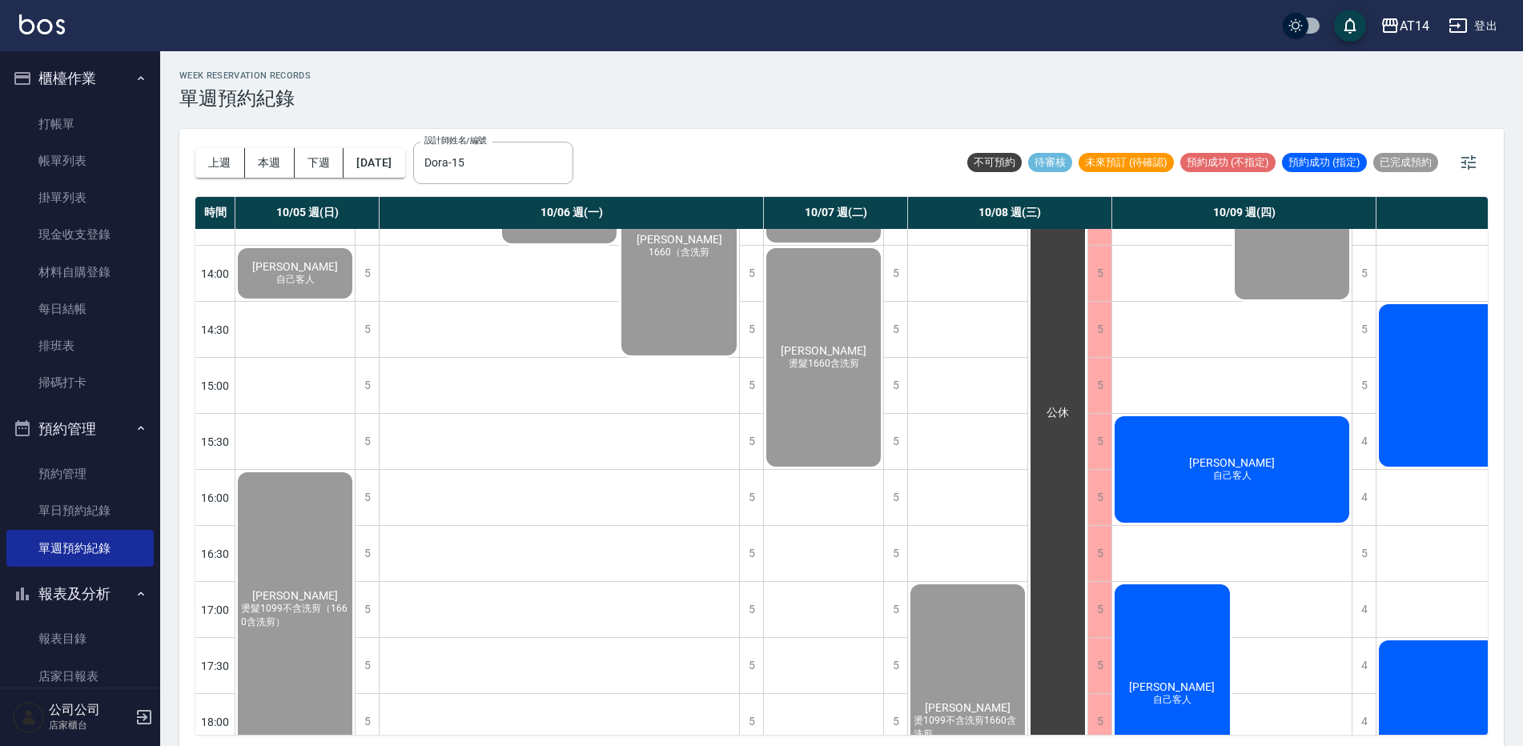
click at [1184, 483] on div "[PERSON_NAME]客人" at bounding box center [1231, 469] width 239 height 111
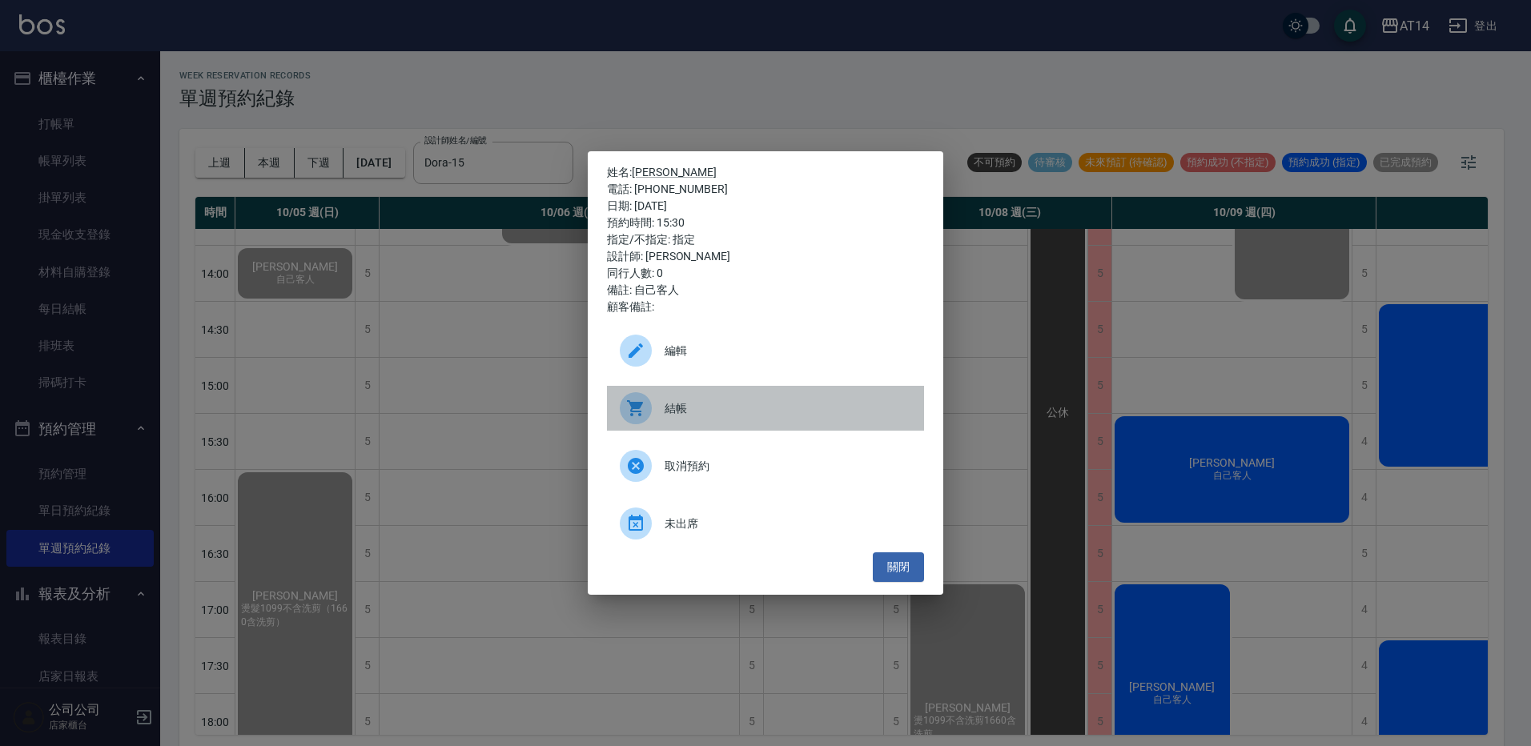
click at [722, 418] on div "結帳" at bounding box center [765, 408] width 317 height 45
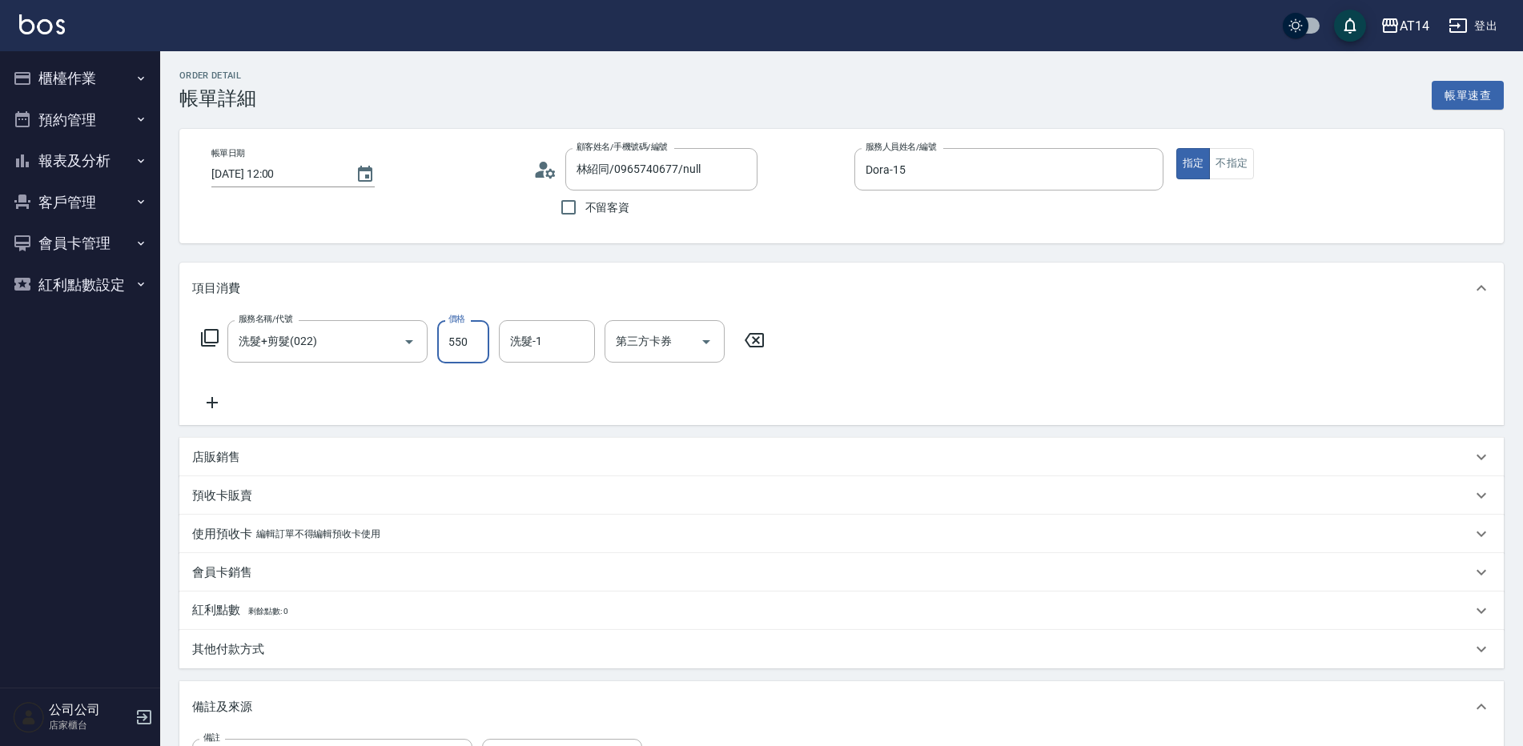
type input "550"
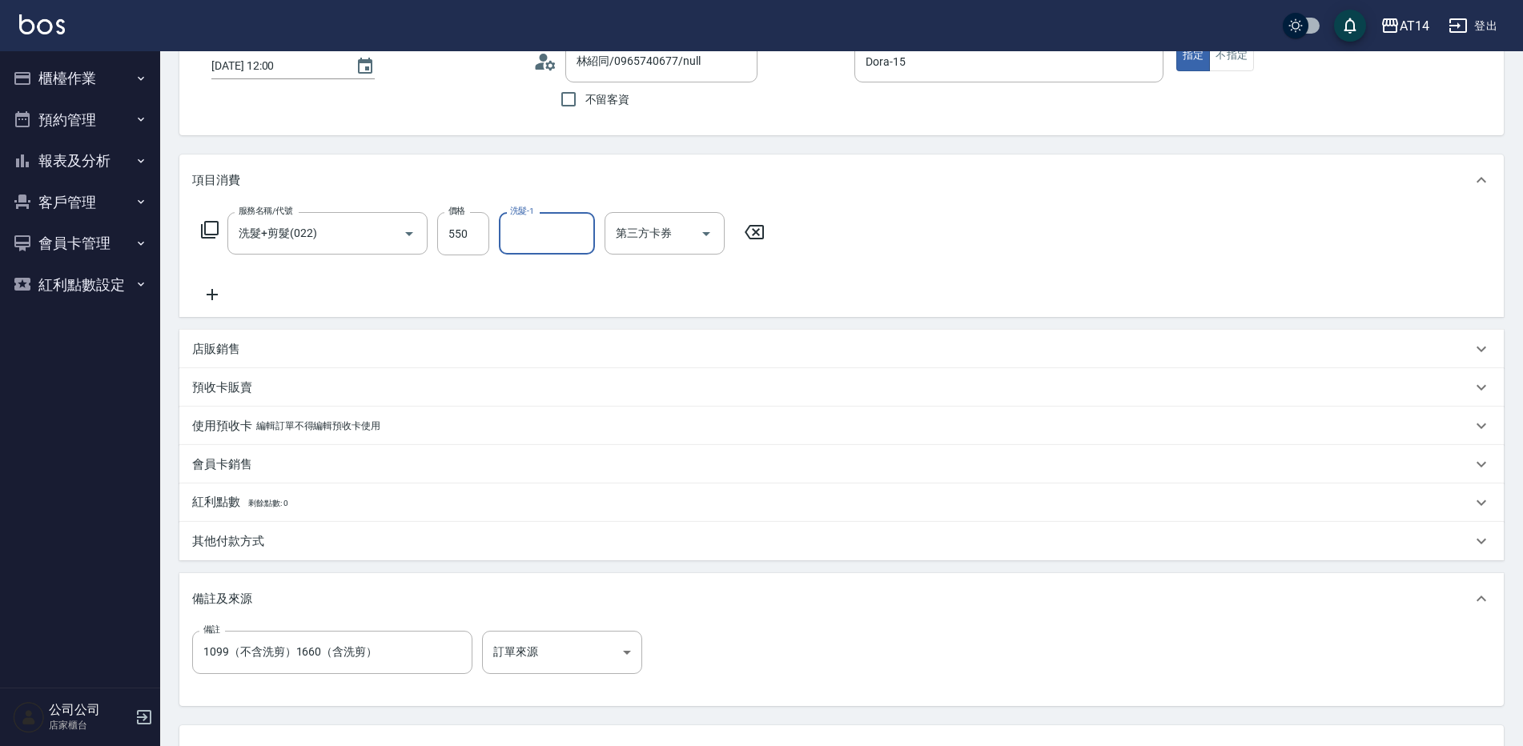
scroll to position [160, 0]
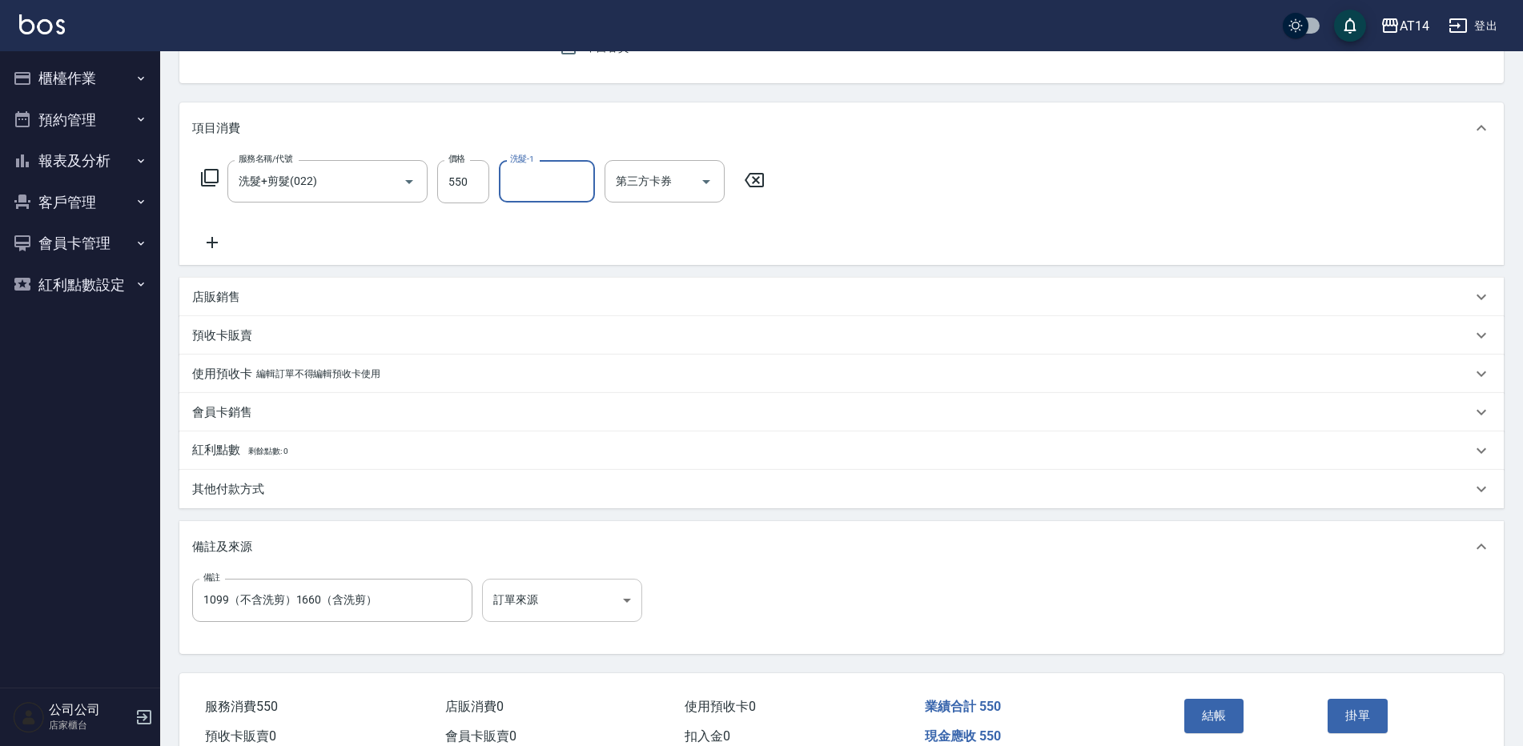
click at [568, 610] on body "AT14 登出 櫃檯作業 打帳單 帳單列表 掛單列表 現金收支登錄 材料自購登錄 每日結帳 排班表 掃碼打卡 預約管理 預約管理 單日預約紀錄 單週預約紀錄 …" at bounding box center [761, 330] width 1523 height 980
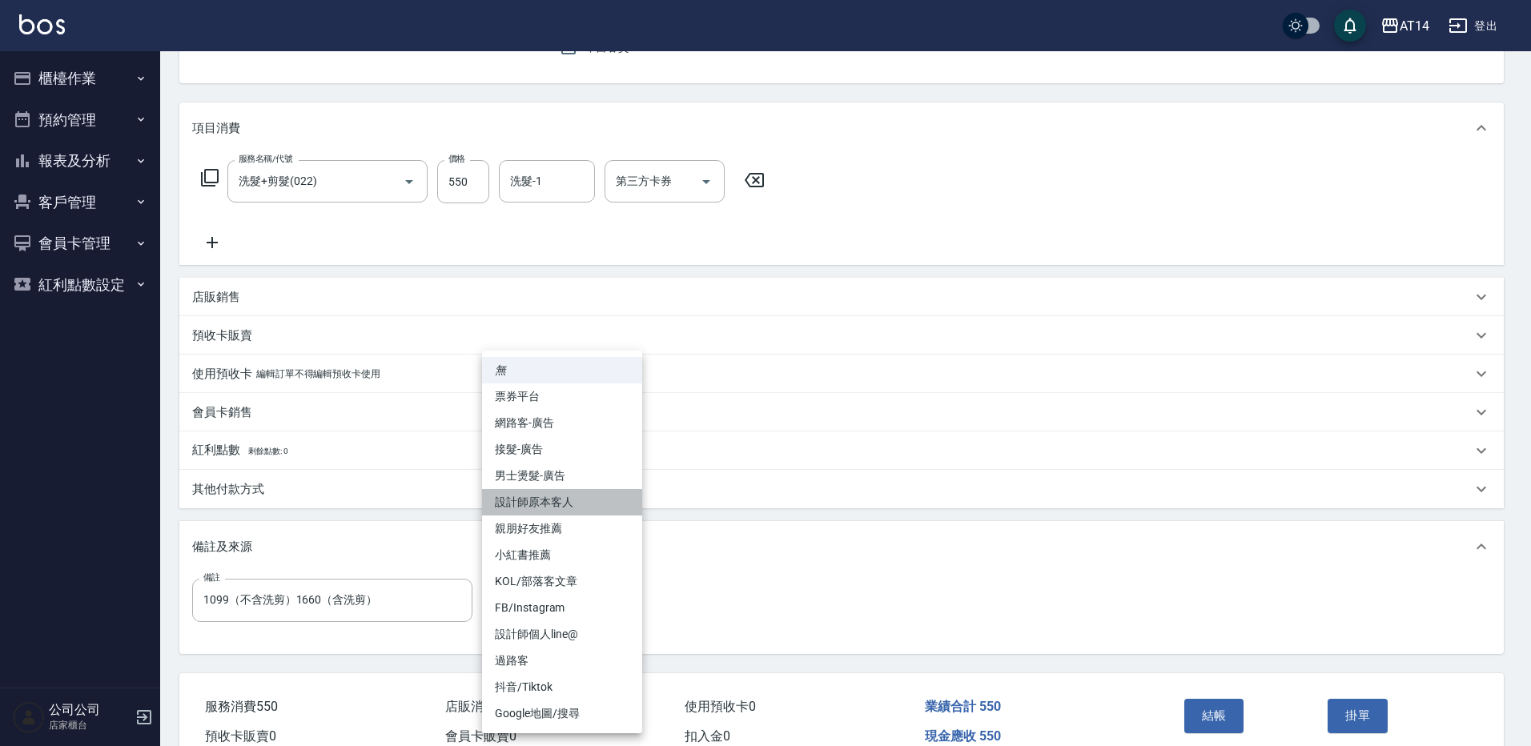
click at [596, 492] on li "設計師原本客人" at bounding box center [562, 502] width 160 height 26
type input "設計師原本客人"
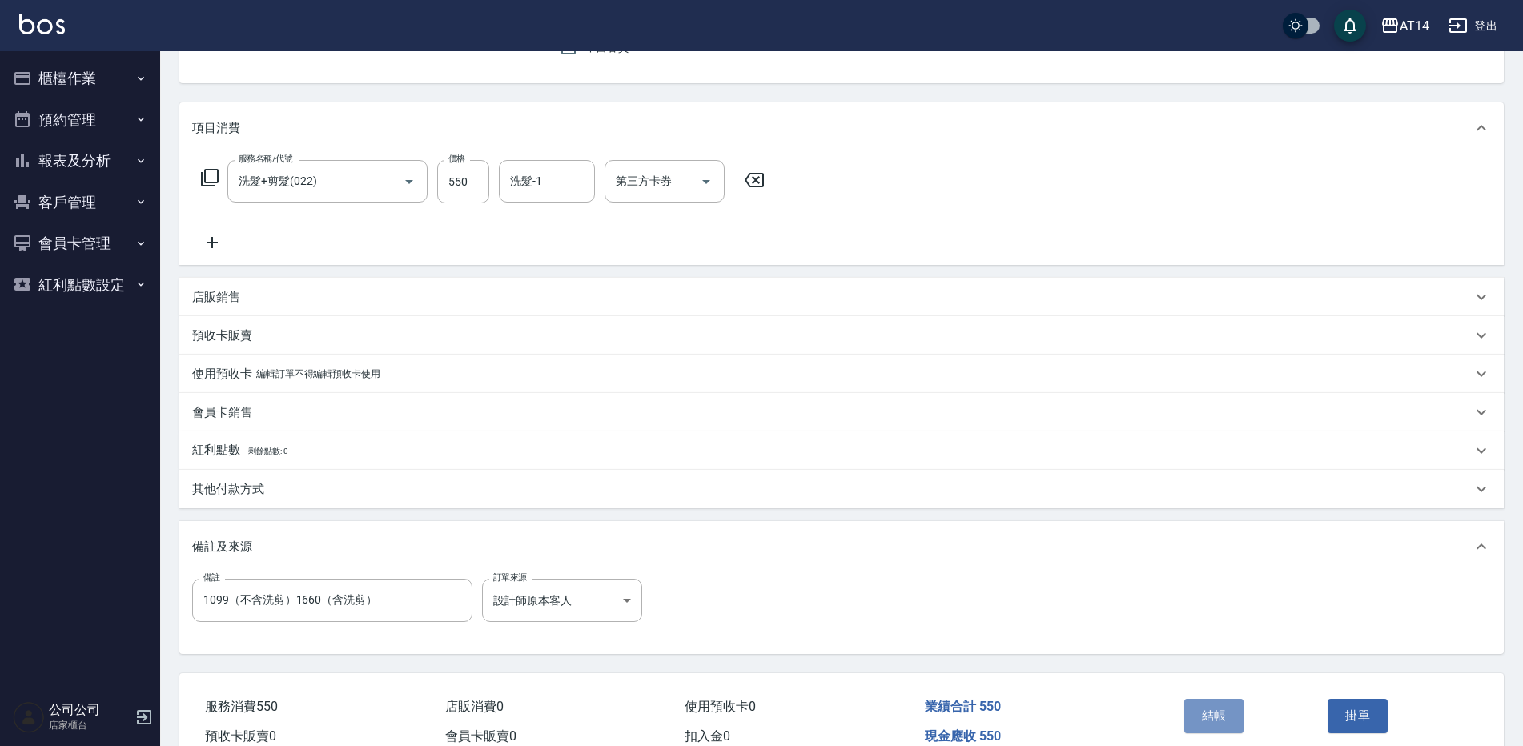
drag, startPoint x: 1228, startPoint y: 708, endPoint x: 1236, endPoint y: 704, distance: 9.0
click at [1227, 708] on button "結帳" at bounding box center [1215, 716] width 60 height 34
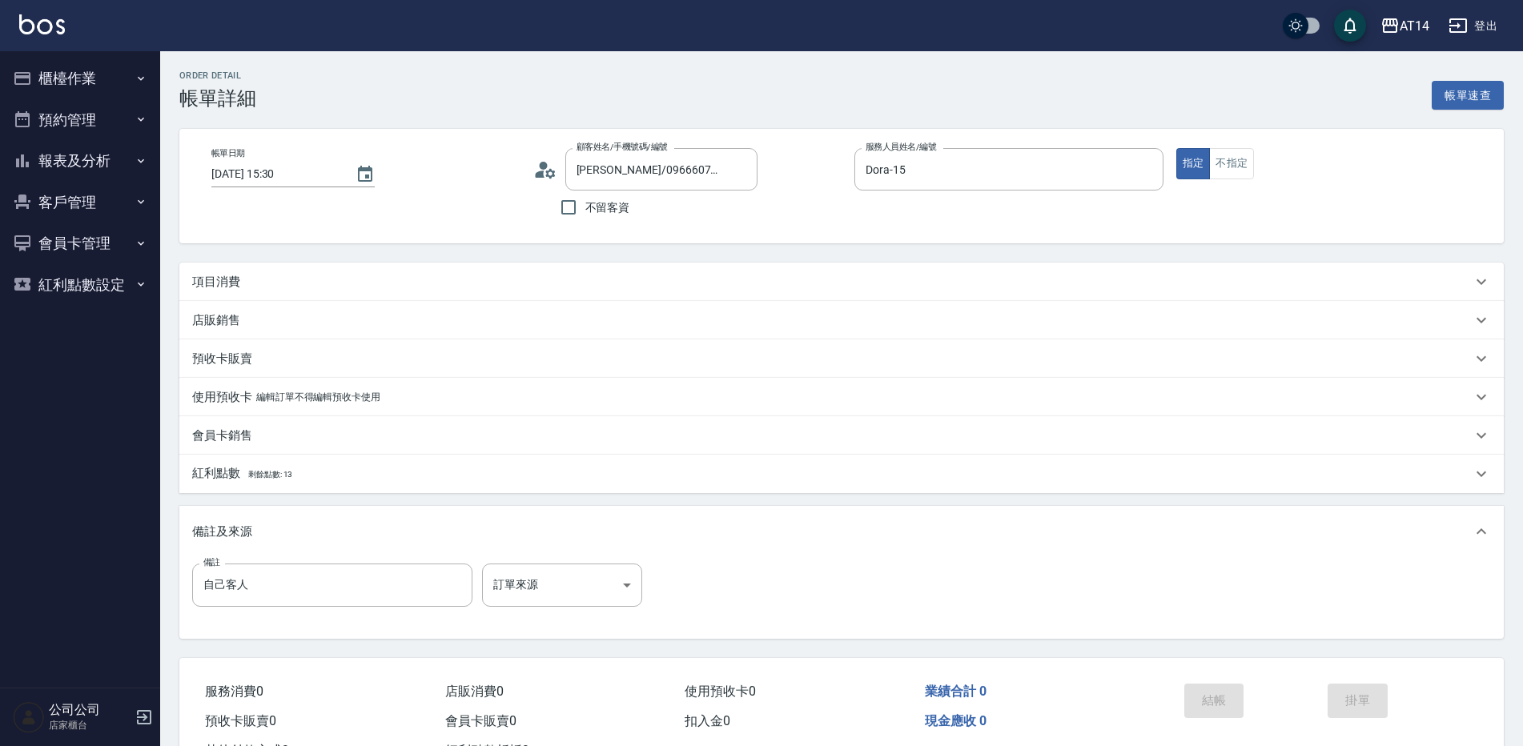
click at [245, 268] on div "項目消費" at bounding box center [841, 282] width 1325 height 38
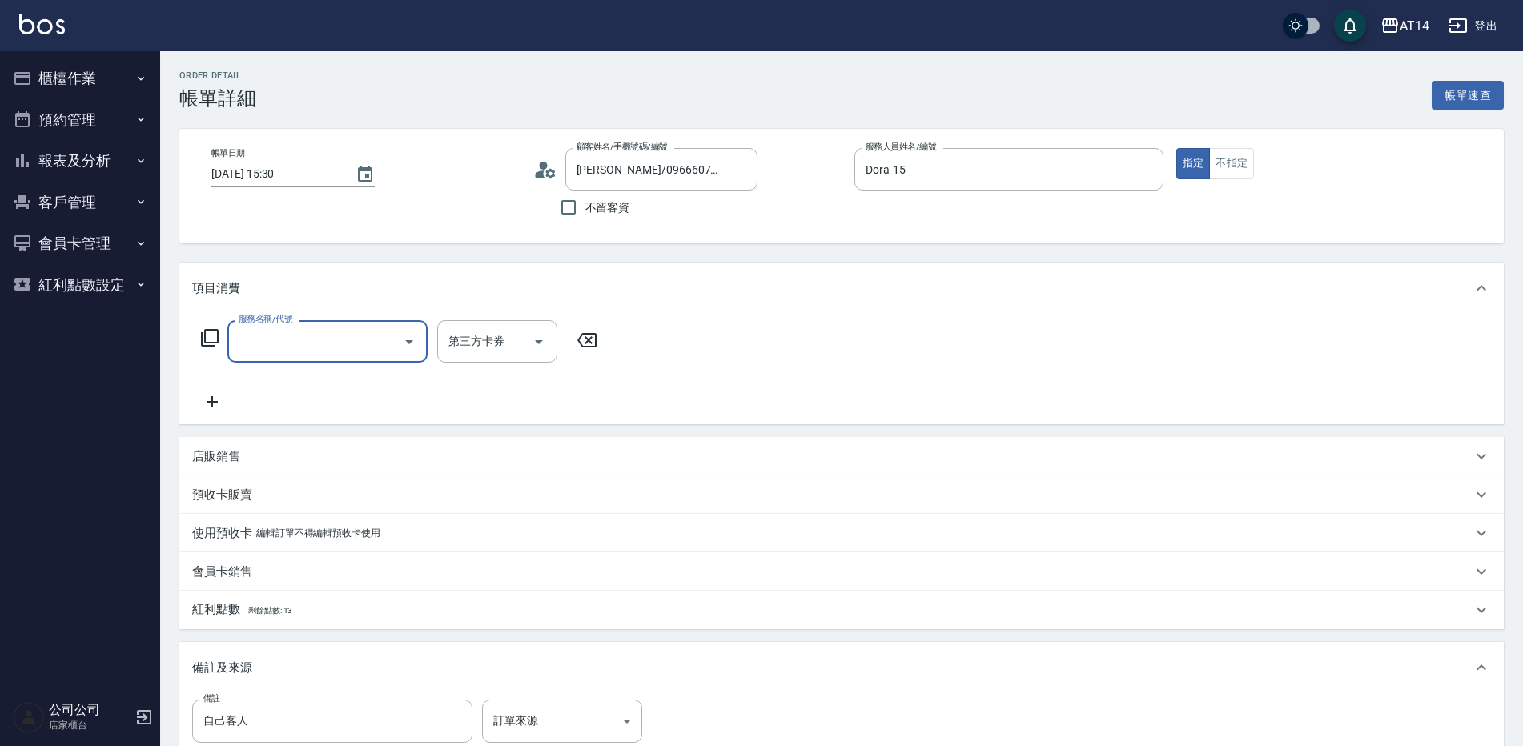
click at [275, 354] on input "服務名稱/代號" at bounding box center [316, 342] width 162 height 28
type input "022"
type input "1"
type input "洗髮+剪髮(022)"
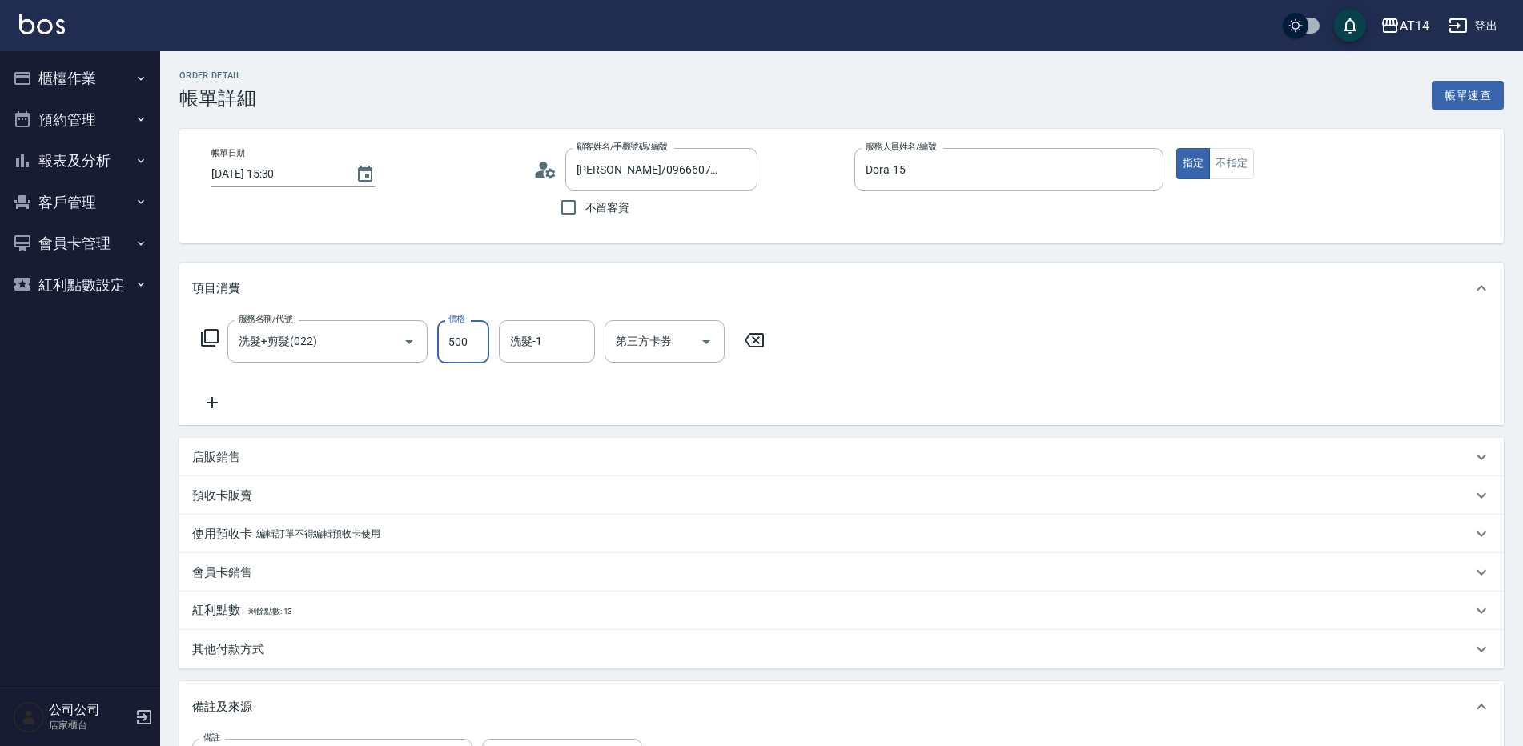
type input "5"
type input "0"
type input "550"
type input "1"
type input "550"
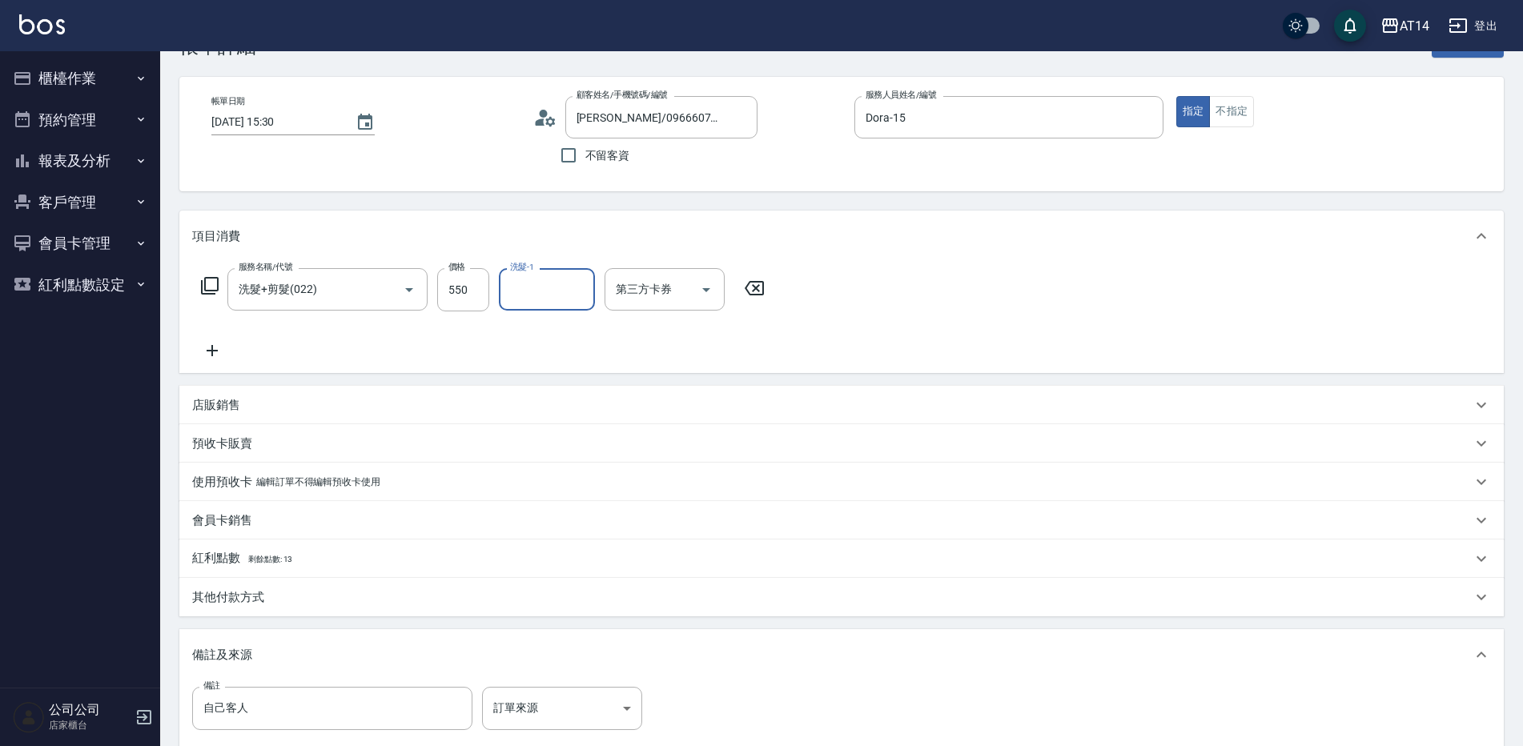
scroll to position [80, 0]
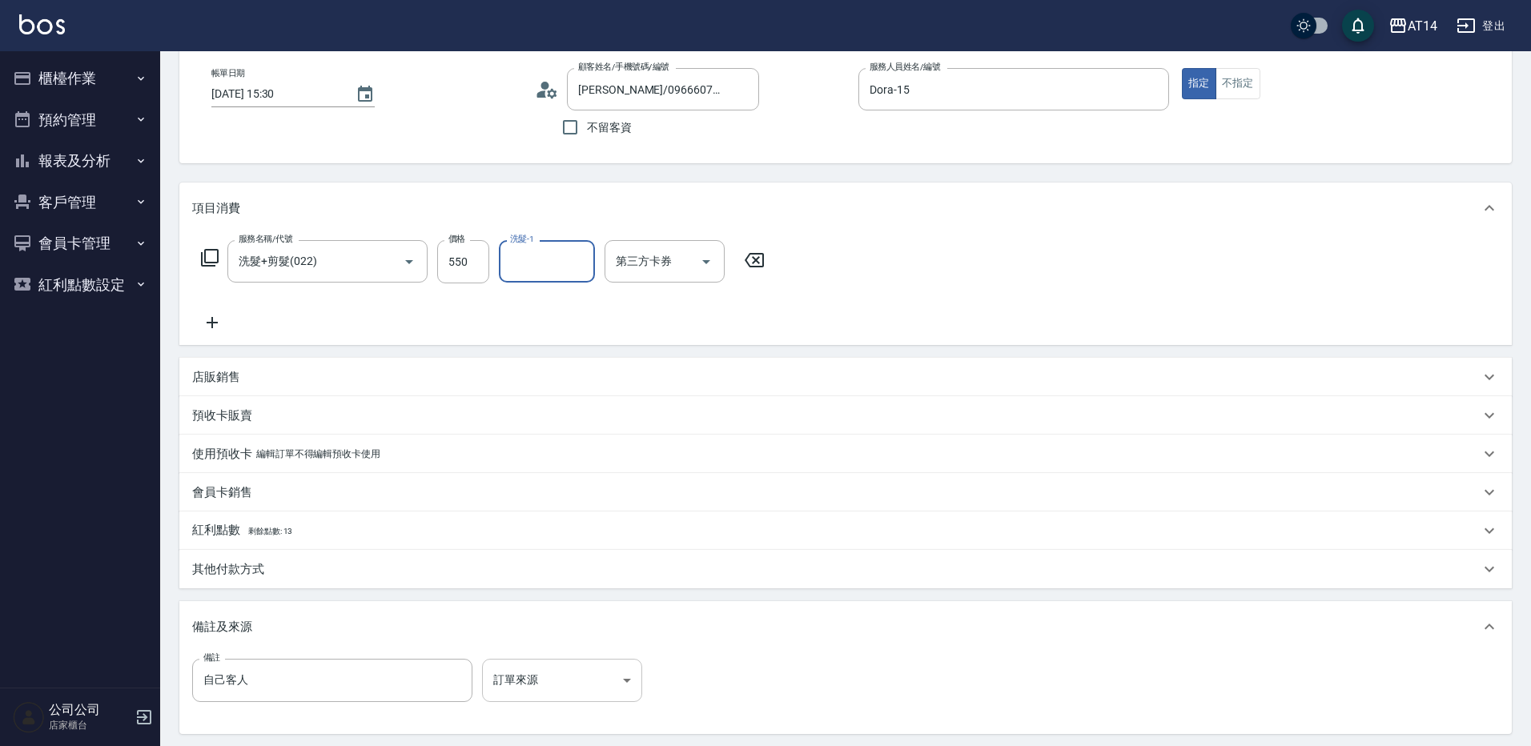
click at [585, 676] on body "AT14 登出 櫃檯作業 打帳單 帳單列表 掛單列表 現金收支登錄 材料自購登錄 每日結帳 排班表 掃碼打卡 預約管理 預約管理 單日預約紀錄 單週預約紀錄 …" at bounding box center [765, 410] width 1531 height 980
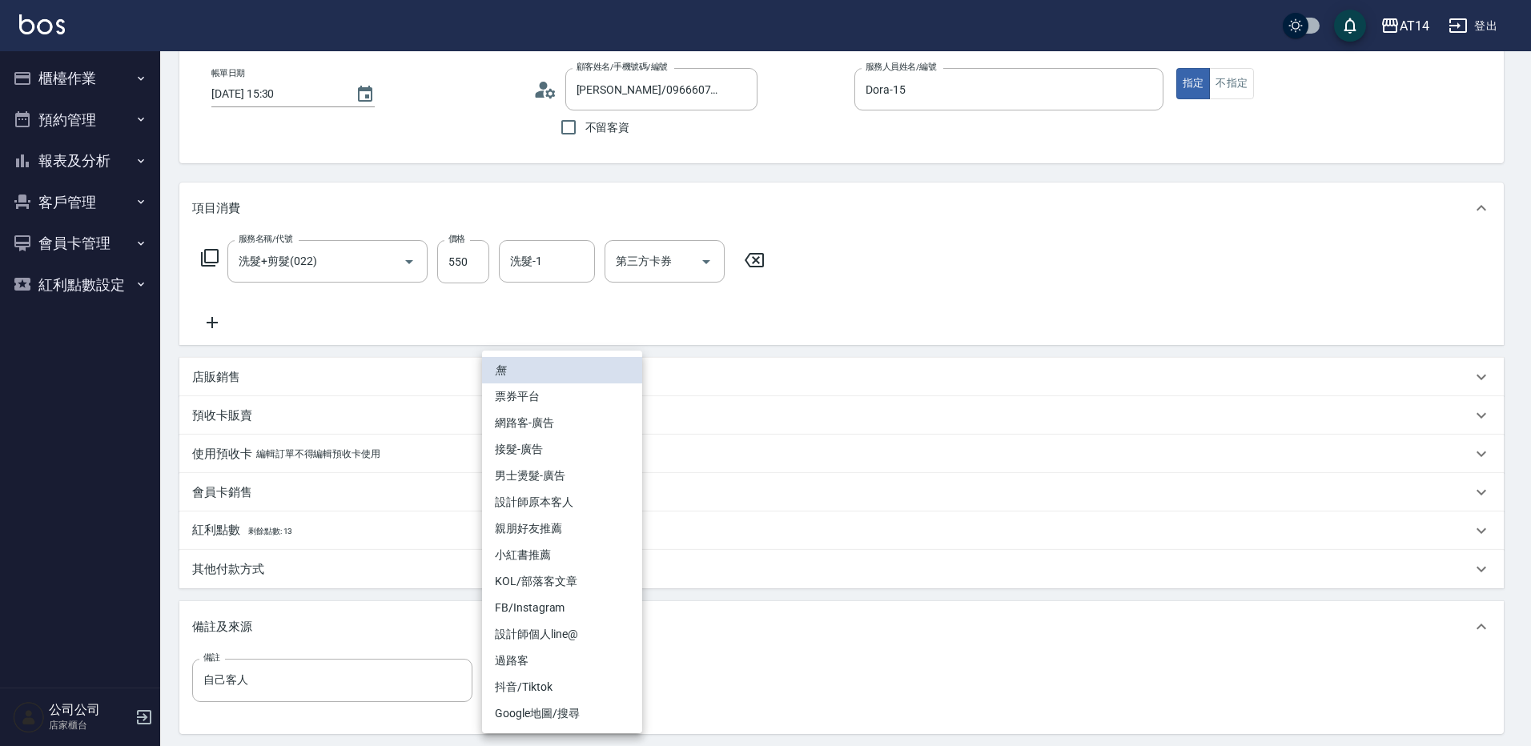
click at [555, 488] on li "男士燙髮-廣告" at bounding box center [562, 476] width 160 height 26
click at [598, 672] on body "AT14 登出 櫃檯作業 打帳單 帳單列表 掛單列表 現金收支登錄 材料自購登錄 每日結帳 排班表 掃碼打卡 預約管理 預約管理 單日預約紀錄 單週預約紀錄 …" at bounding box center [765, 410] width 1531 height 980
click at [562, 501] on li "設計師原本客人" at bounding box center [562, 502] width 160 height 26
type input "設計師原本客人"
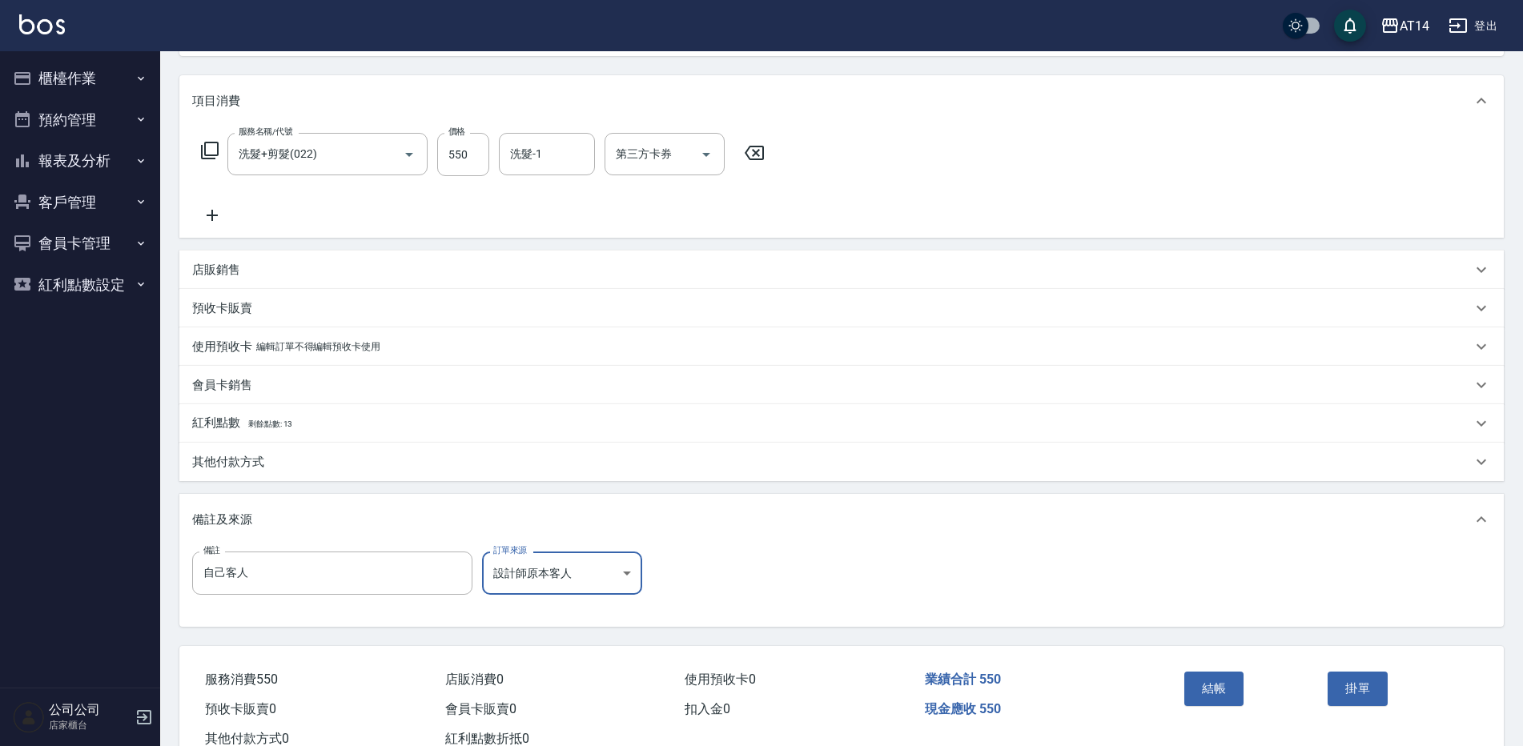
scroll to position [241, 0]
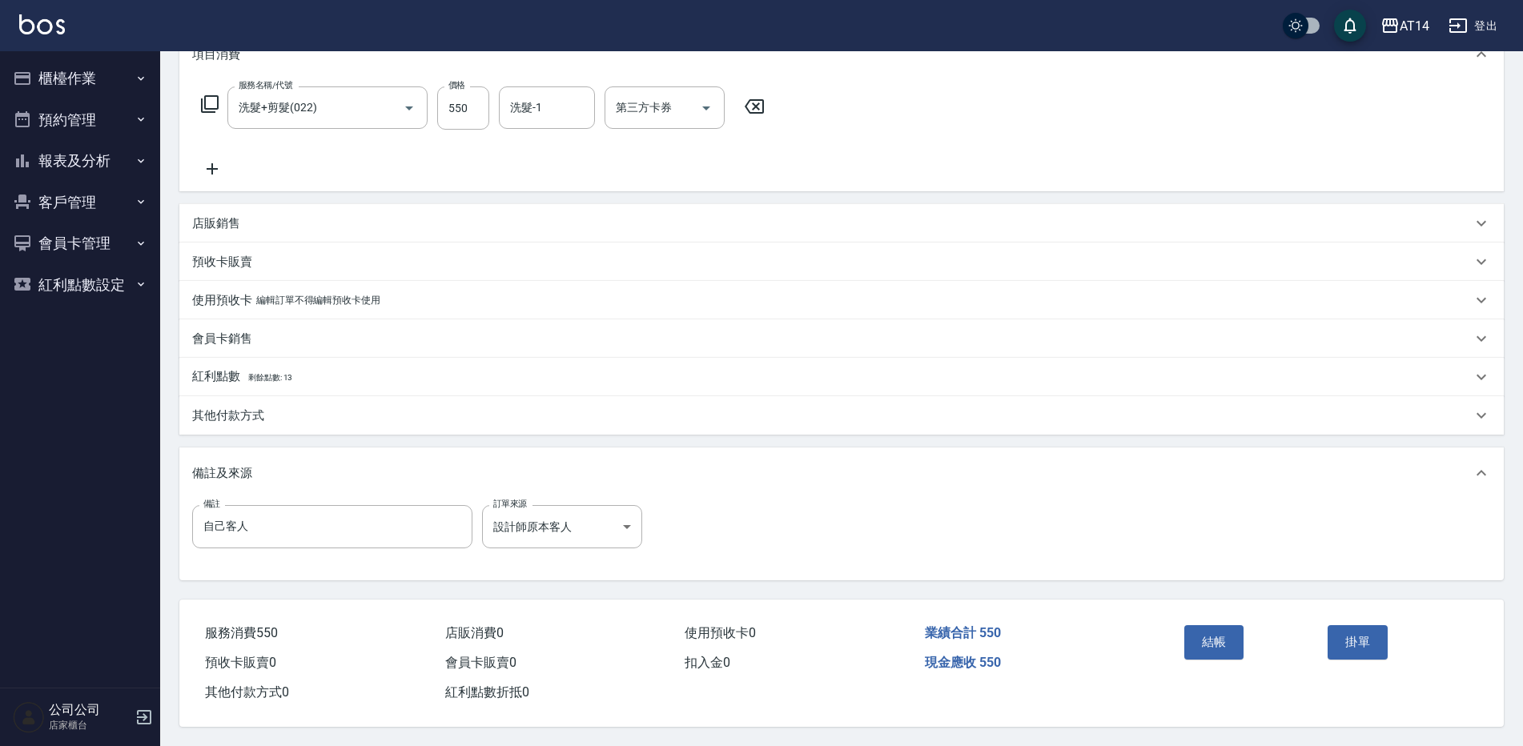
drag, startPoint x: 1052, startPoint y: 662, endPoint x: 1119, endPoint y: 666, distance: 67.4
drag, startPoint x: 1119, startPoint y: 666, endPoint x: 1164, endPoint y: 684, distance: 48.5
click at [1096, 700] on div "服務消費 550 店販消費 0 使用預收卡 0 業績合計 550 預收卡販賣 0 會員卡販賣 0 扣入金 0 現金應收 550 其他付款方式 0 紅利點數折抵…" at bounding box center [669, 654] width 980 height 108
click at [1220, 642] on button "結帳" at bounding box center [1215, 643] width 60 height 34
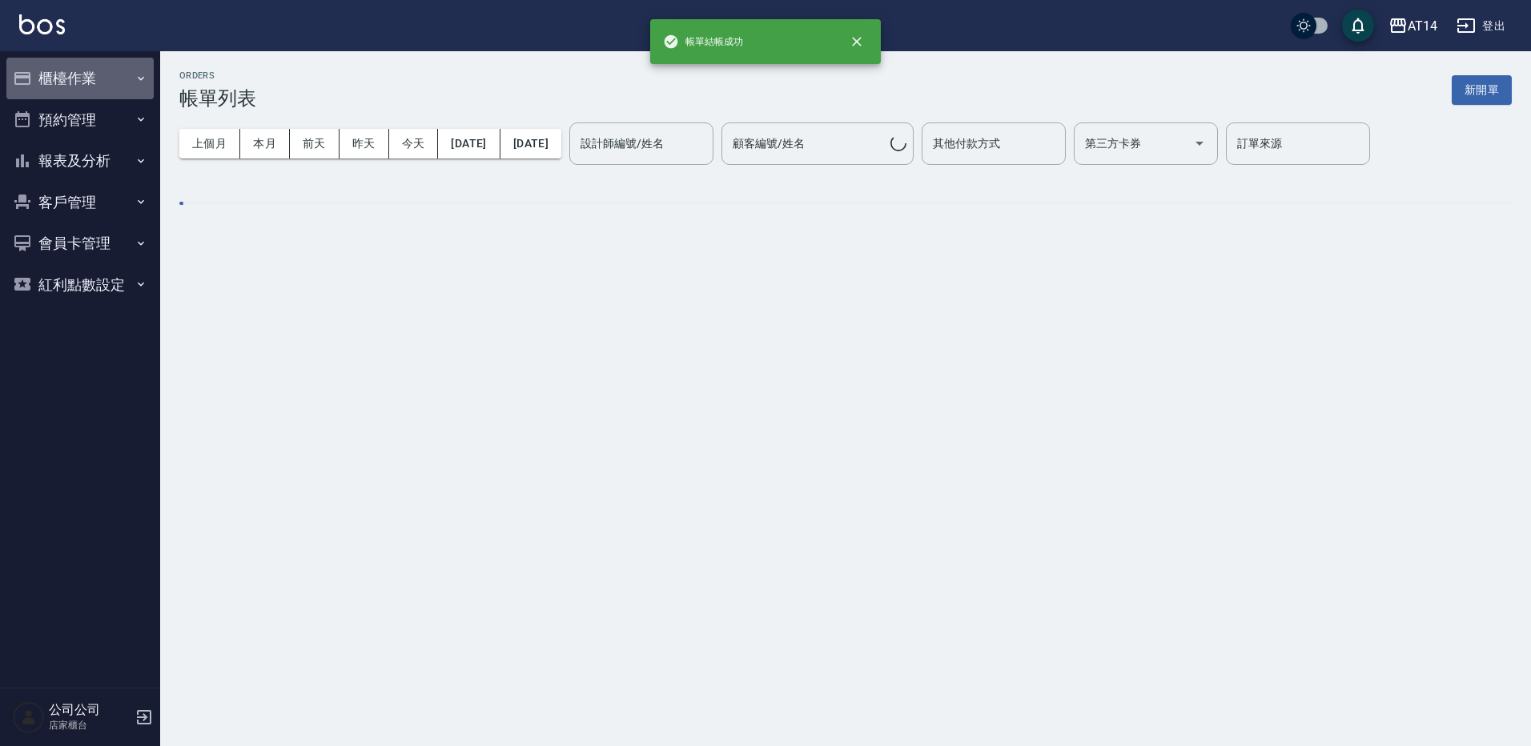
click at [58, 78] on button "櫃檯作業" at bounding box center [79, 79] width 147 height 42
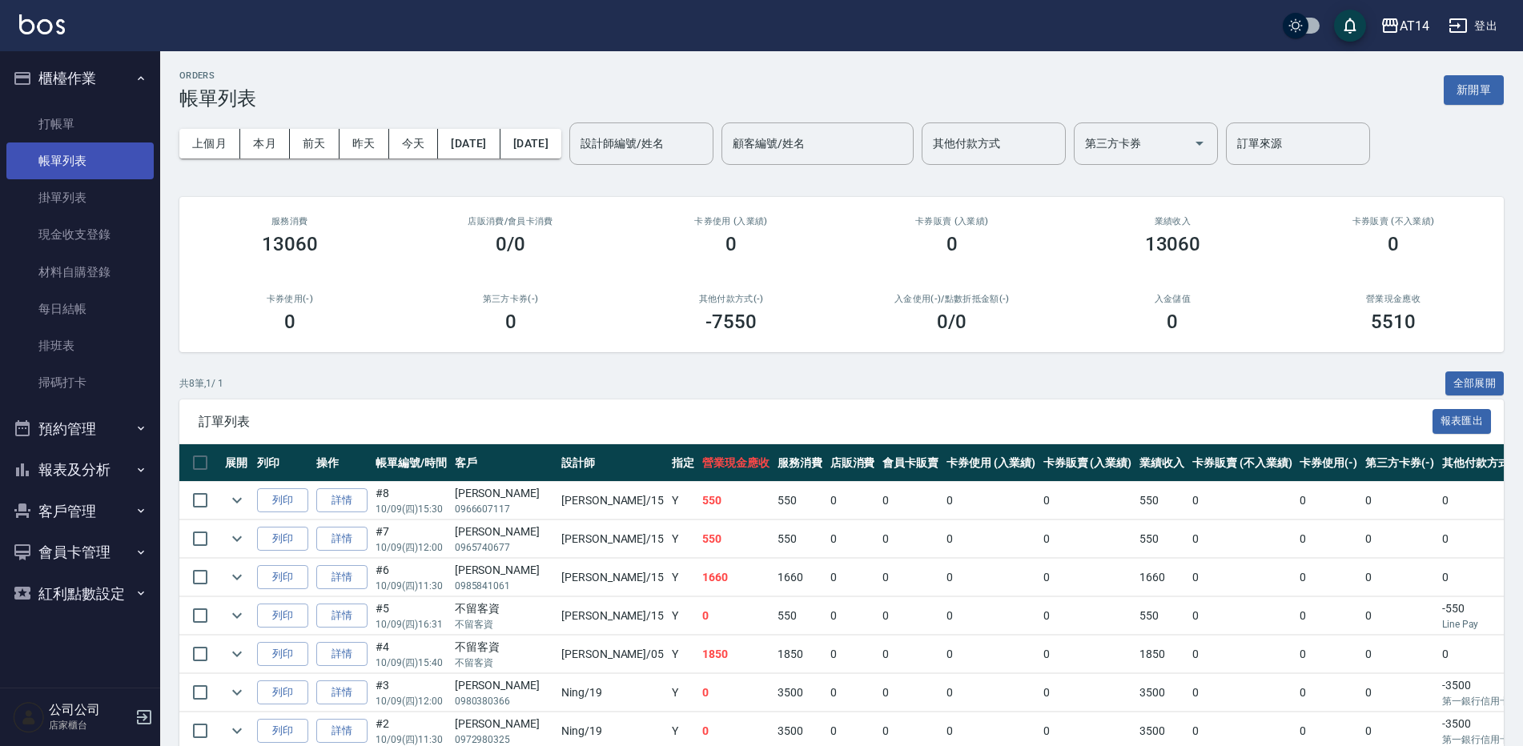
click at [72, 169] on link "帳單列表" at bounding box center [79, 161] width 147 height 37
click at [340, 538] on link "詳情" at bounding box center [341, 539] width 51 height 25
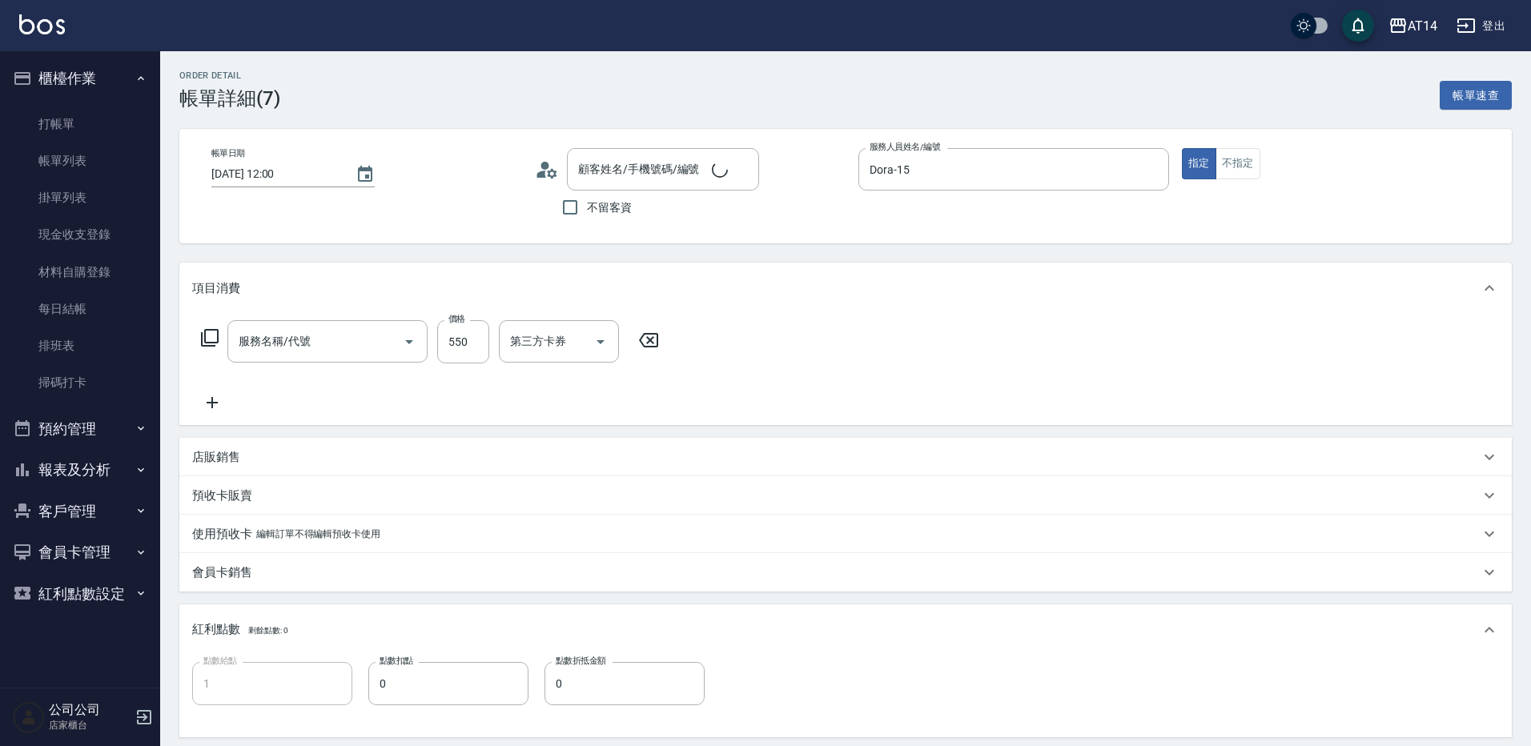
type input "2025/10/09 12:00"
type input "Dora-15"
type input "1"
type input "1099（不含洗剪）1660（含洗剪）"
type input "設計師原本客人"
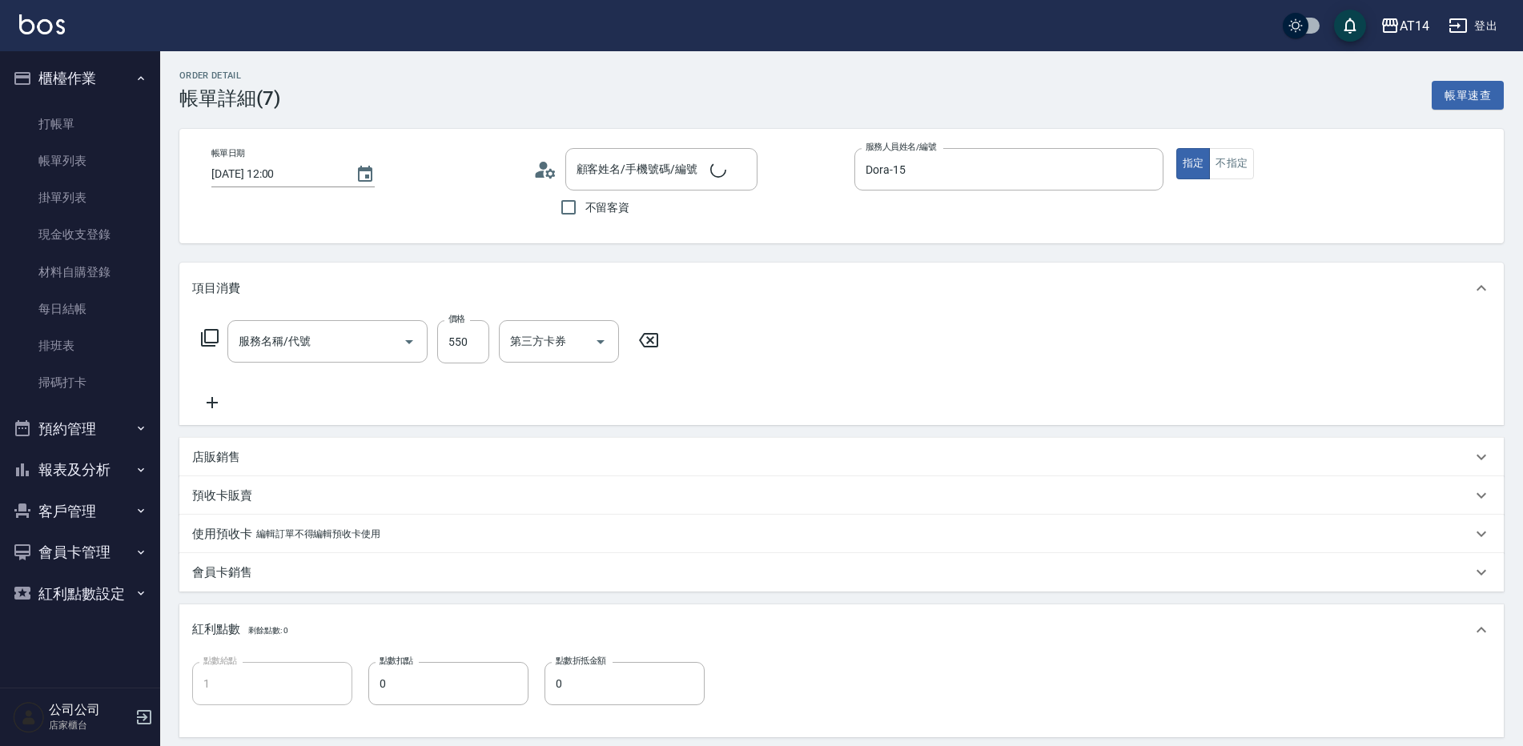
type input "洗髮+剪髮(022)"
type input "林紹同/0965740677/null"
click at [359, 351] on input "洗髮+剪髮(022)" at bounding box center [305, 342] width 141 height 28
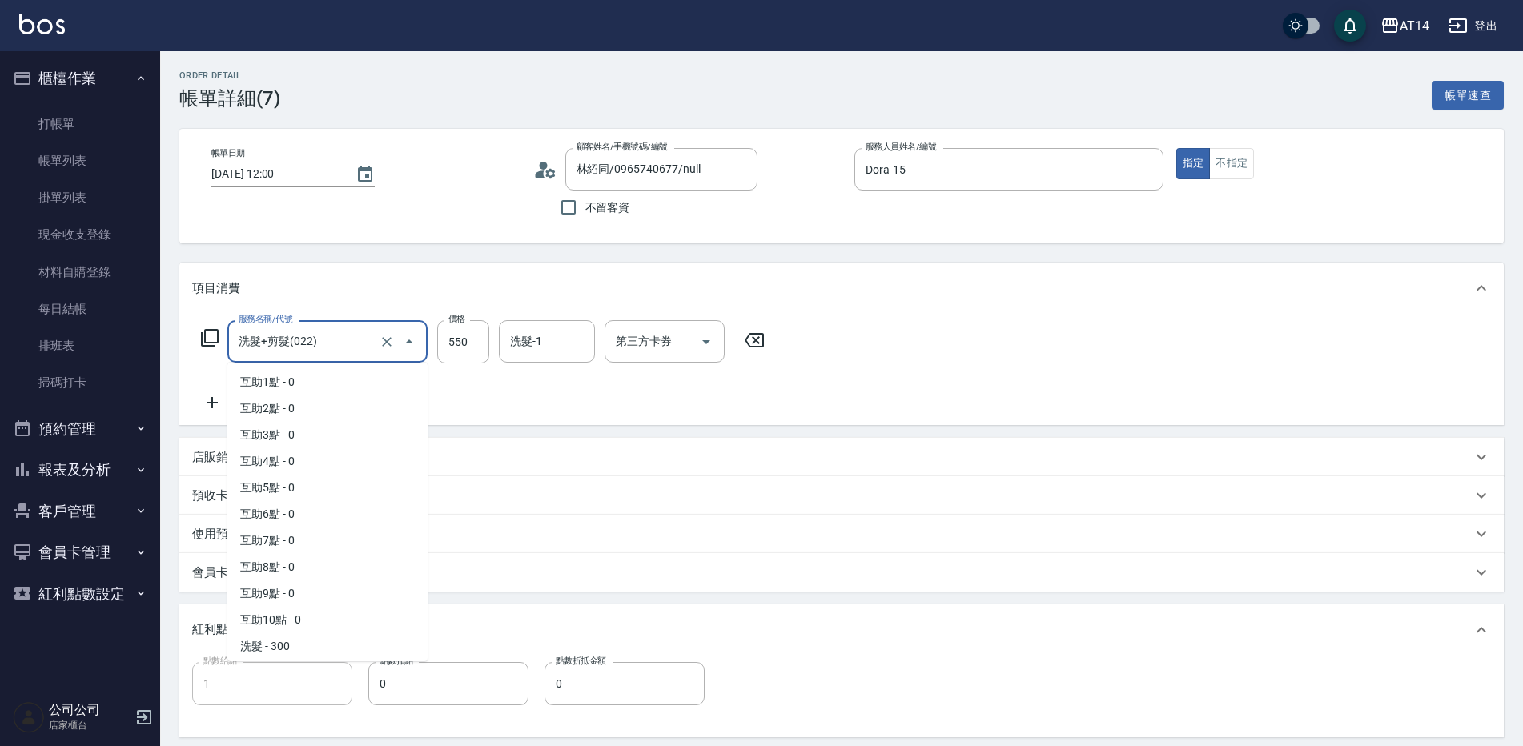
scroll to position [78, 0]
type input "0"
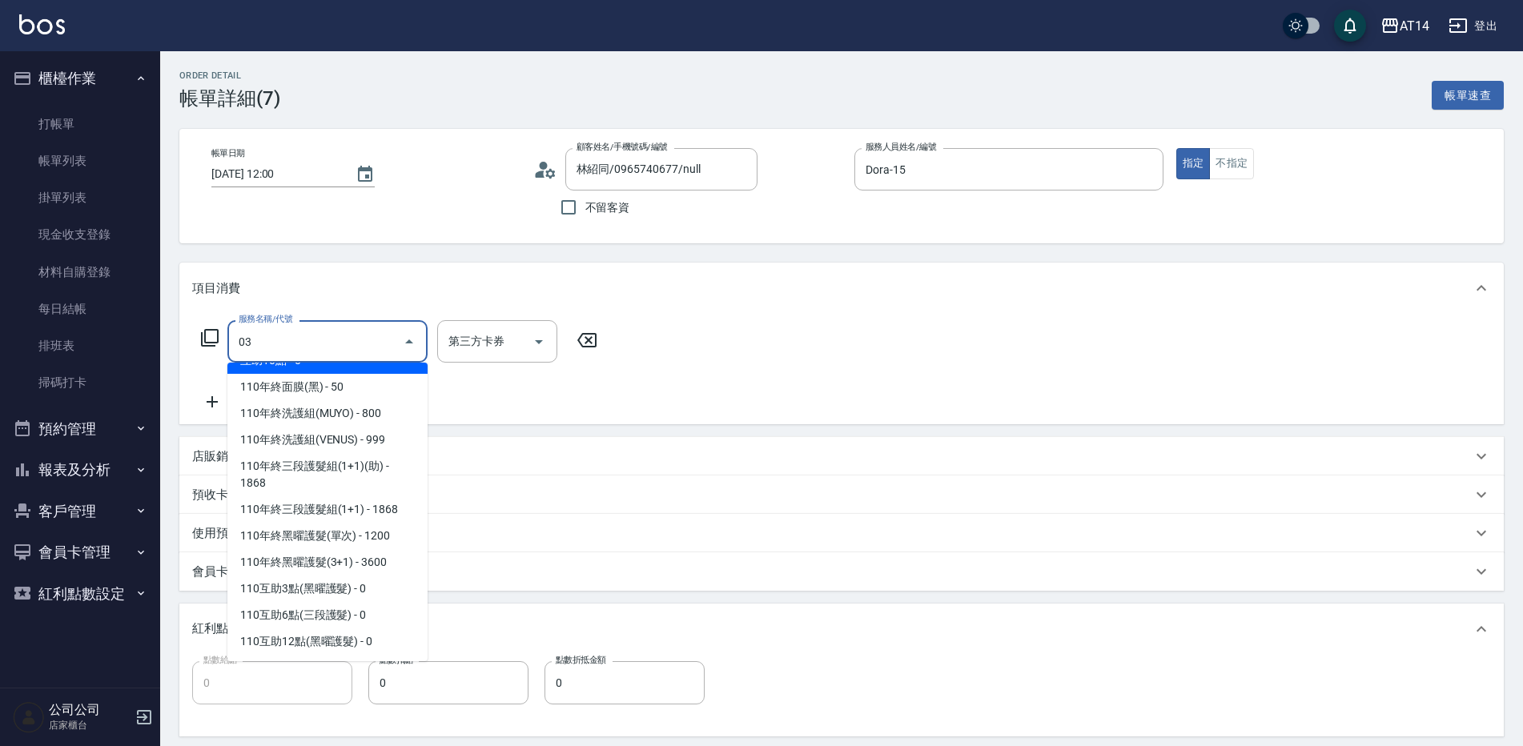
scroll to position [0, 0]
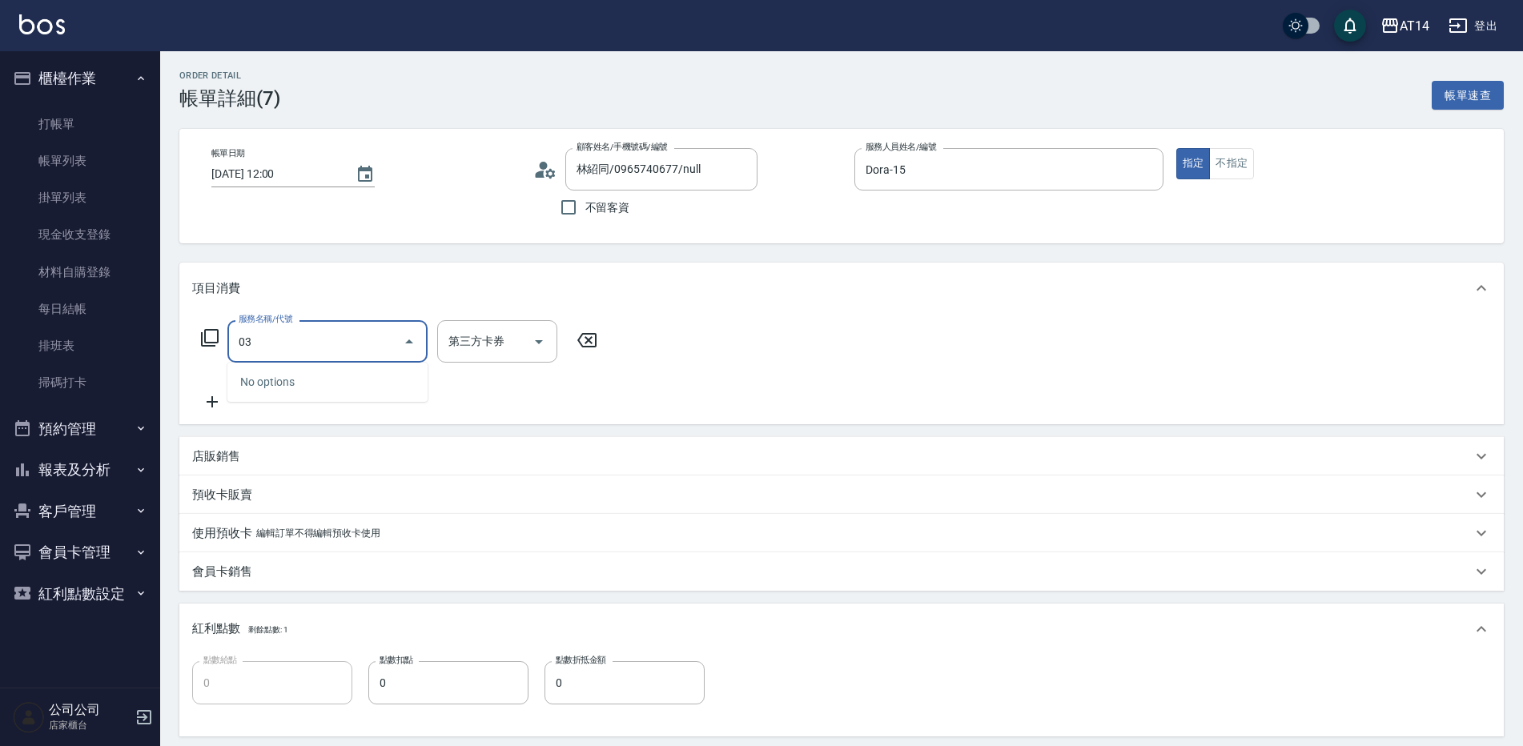
type input "031"
type input "3"
type input "燙髮(031)"
type input "1"
type input "0"
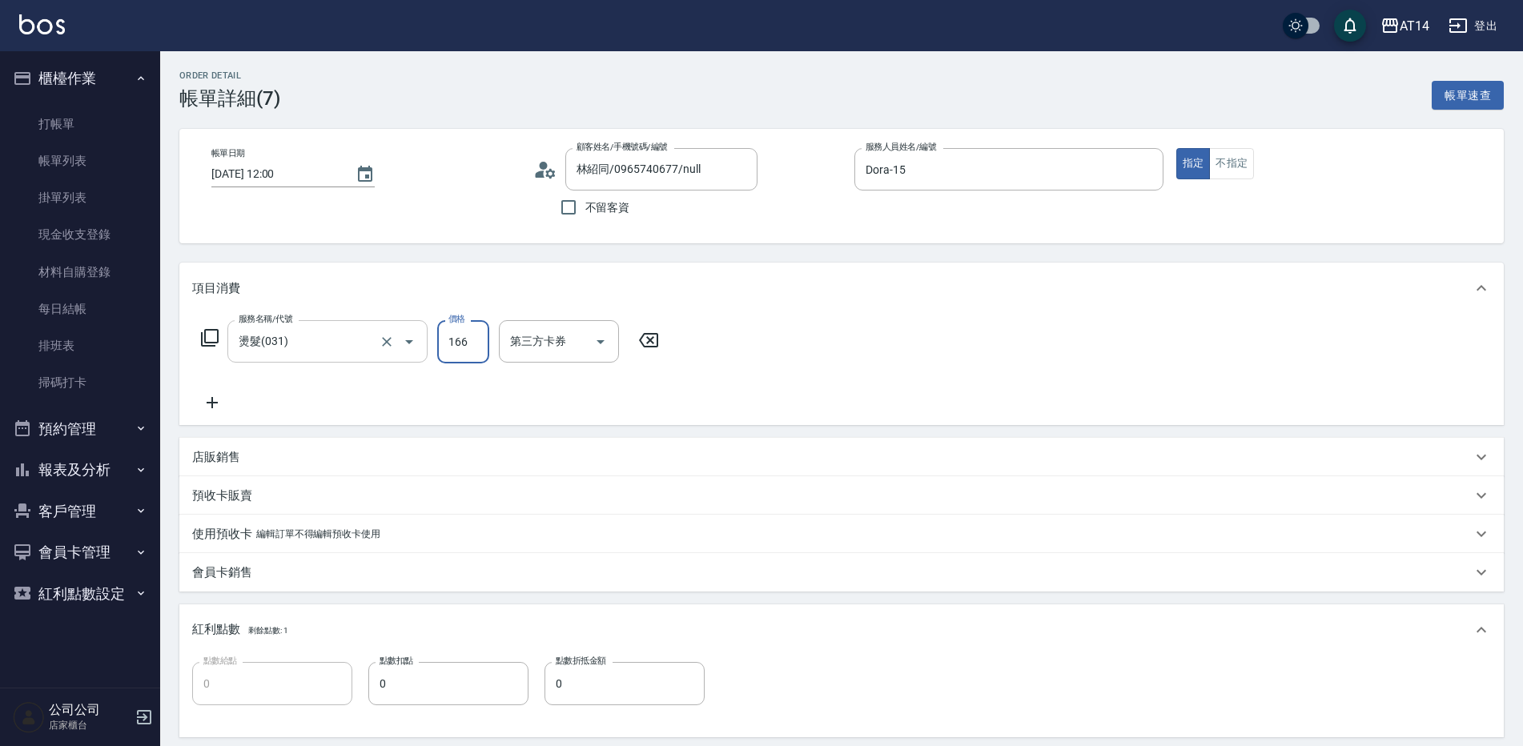
type input "1660"
type input "3"
type input "1660"
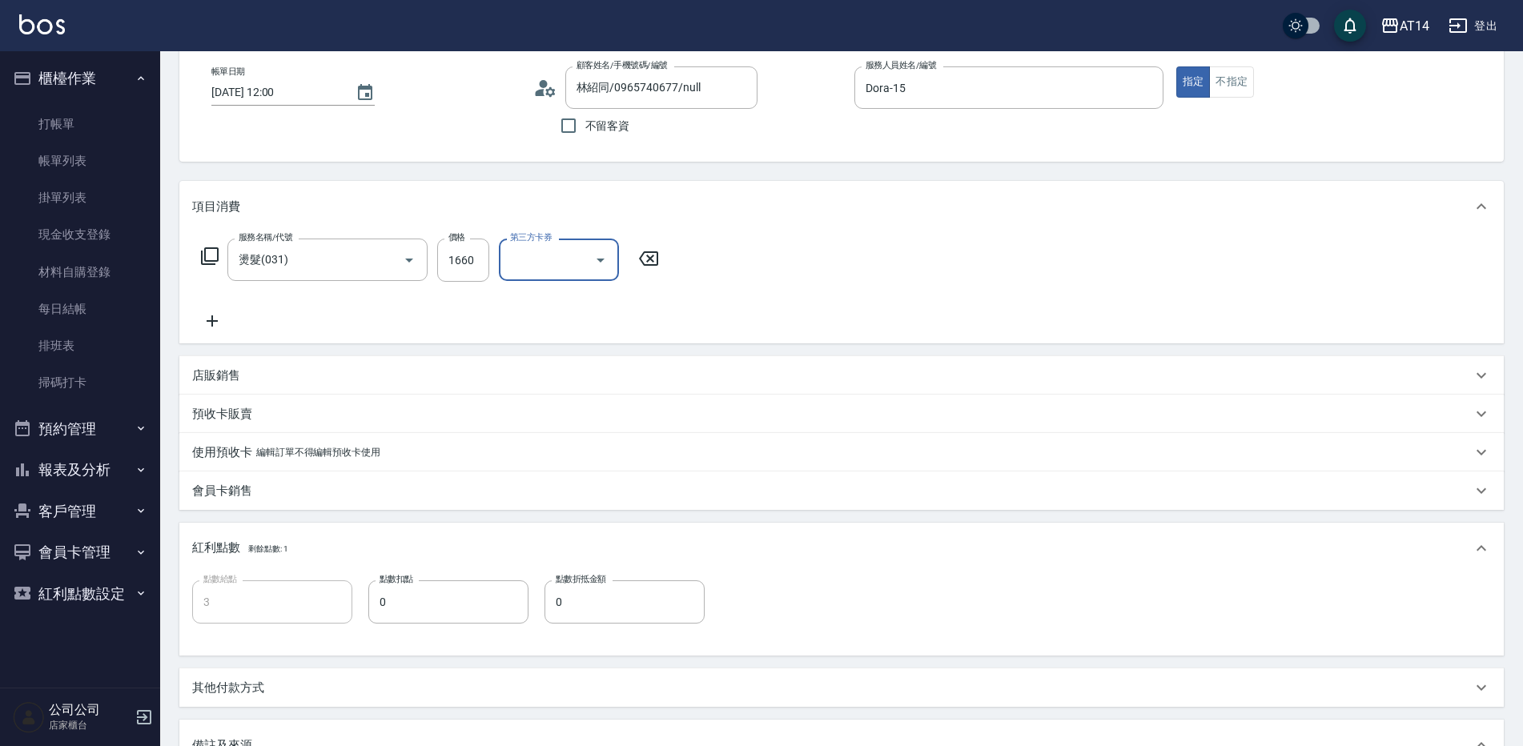
scroll to position [160, 0]
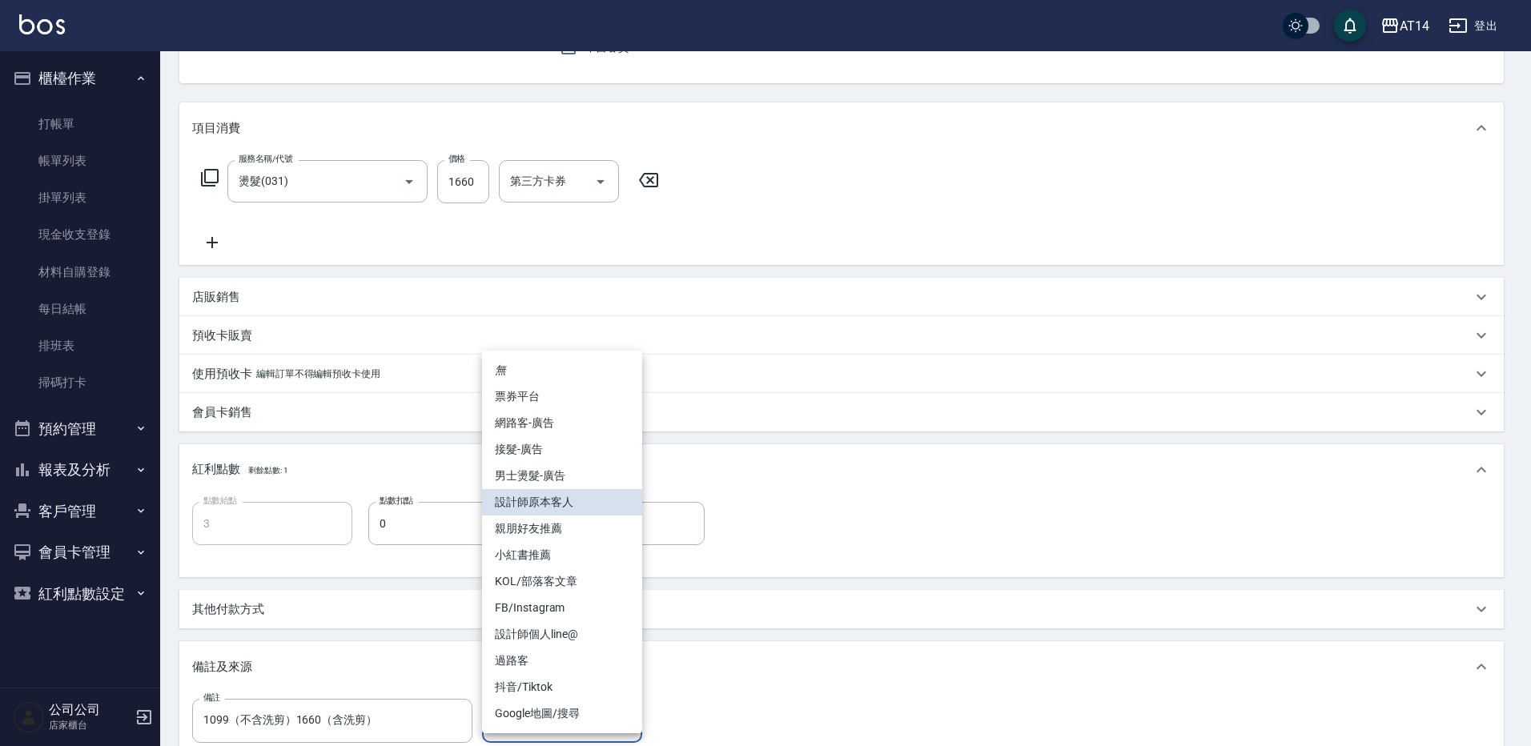
click at [571, 707] on body "AT14 登出 櫃檯作業 打帳單 帳單列表 掛單列表 現金收支登錄 材料自購登錄 每日結帳 排班表 掃碼打卡 預約管理 預約管理 單日預約紀錄 單週預約紀錄 …" at bounding box center [765, 390] width 1531 height 1101
click at [535, 483] on li "男士燙髮-廣告" at bounding box center [562, 476] width 160 height 26
type input "男士燙髮-廣告"
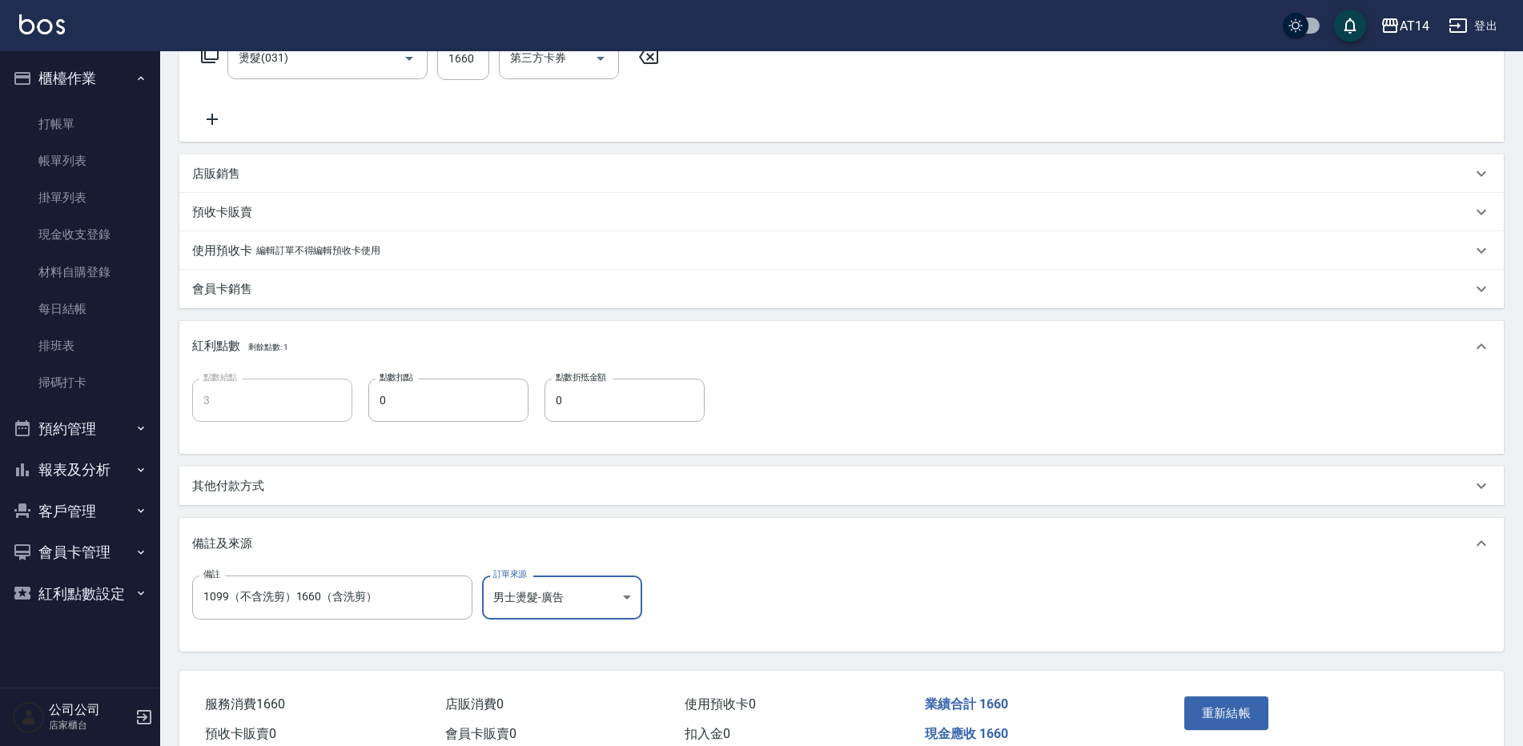
scroll to position [320, 0]
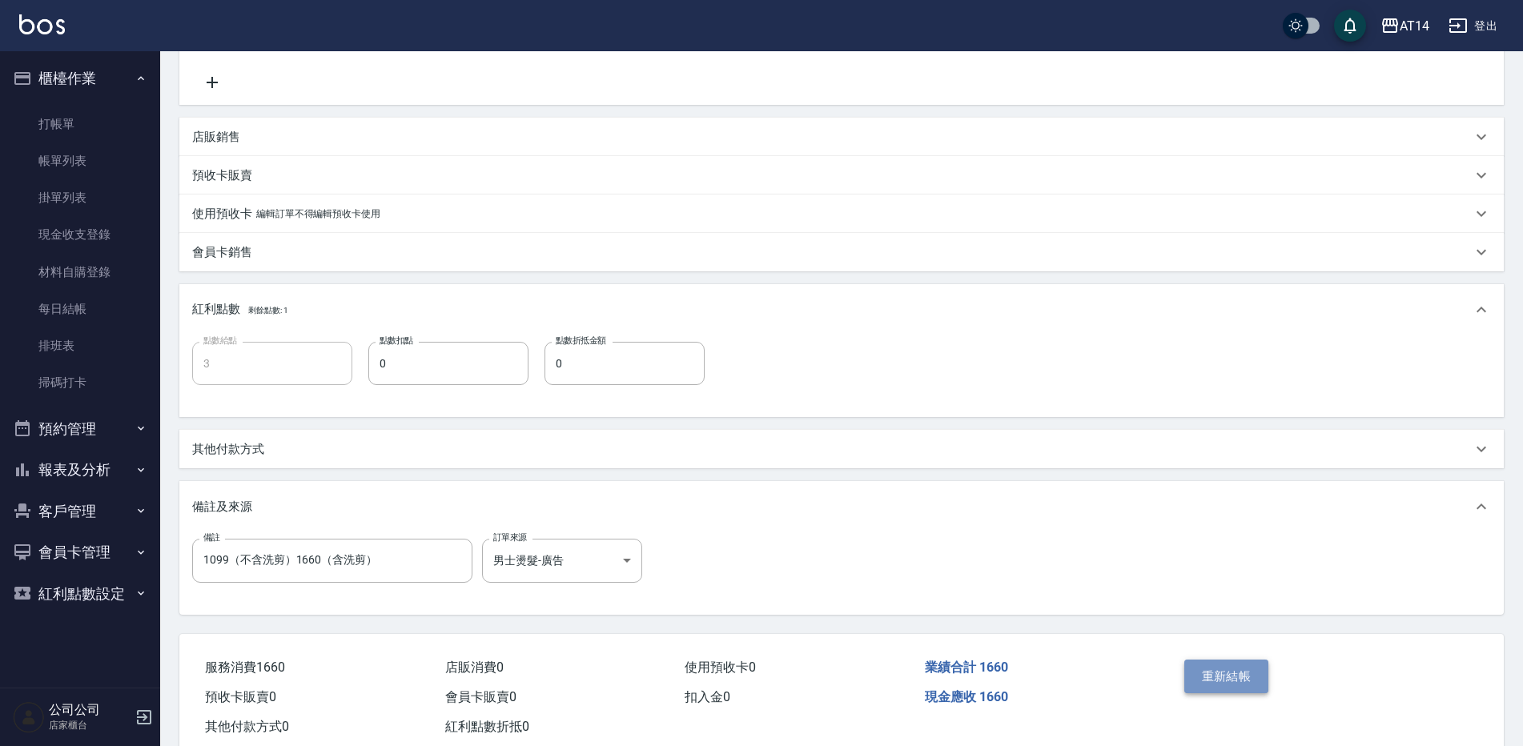
click at [1221, 685] on button "重新結帳" at bounding box center [1227, 677] width 85 height 34
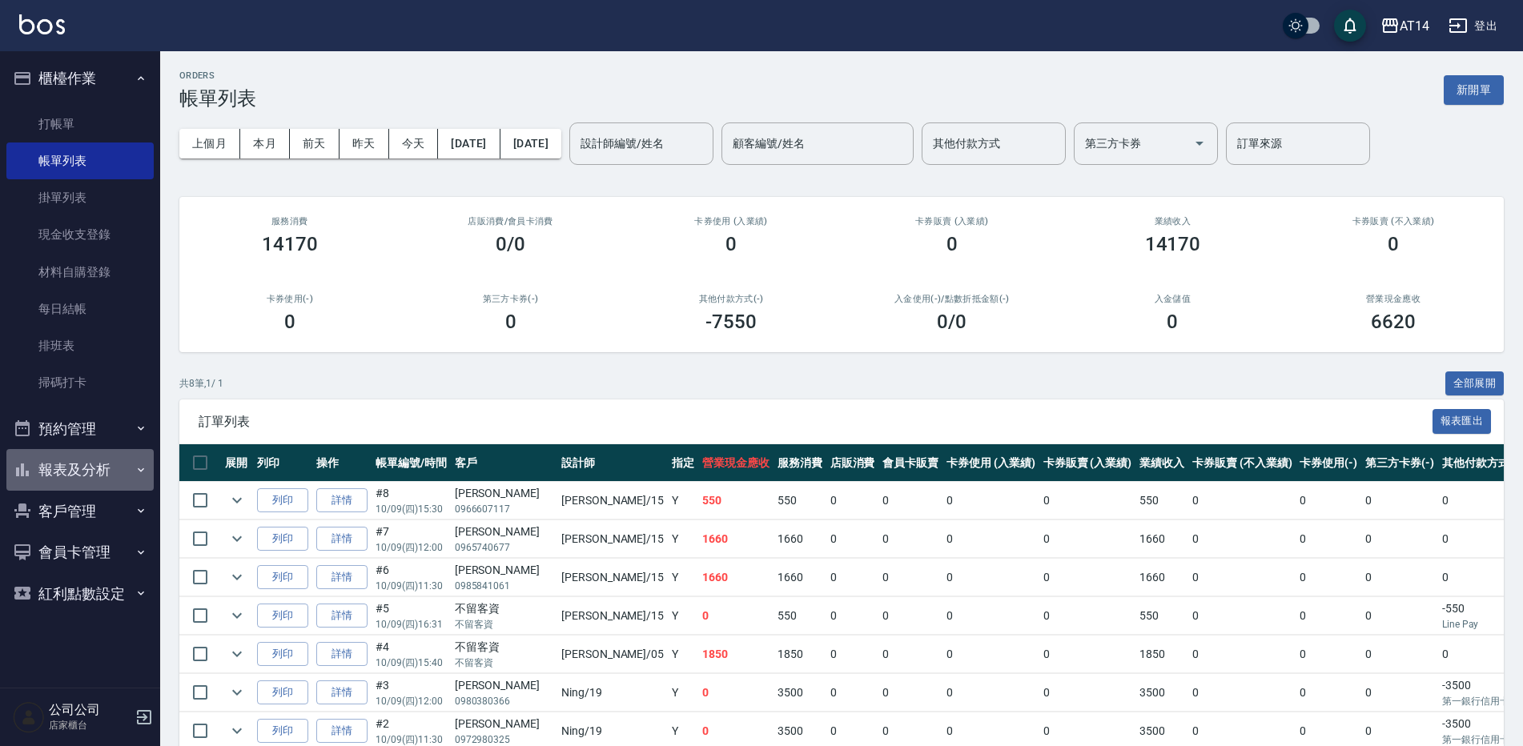
drag, startPoint x: 164, startPoint y: 588, endPoint x: 41, endPoint y: 476, distance: 166.7
click at [41, 476] on button "報表及分析" at bounding box center [79, 470] width 147 height 42
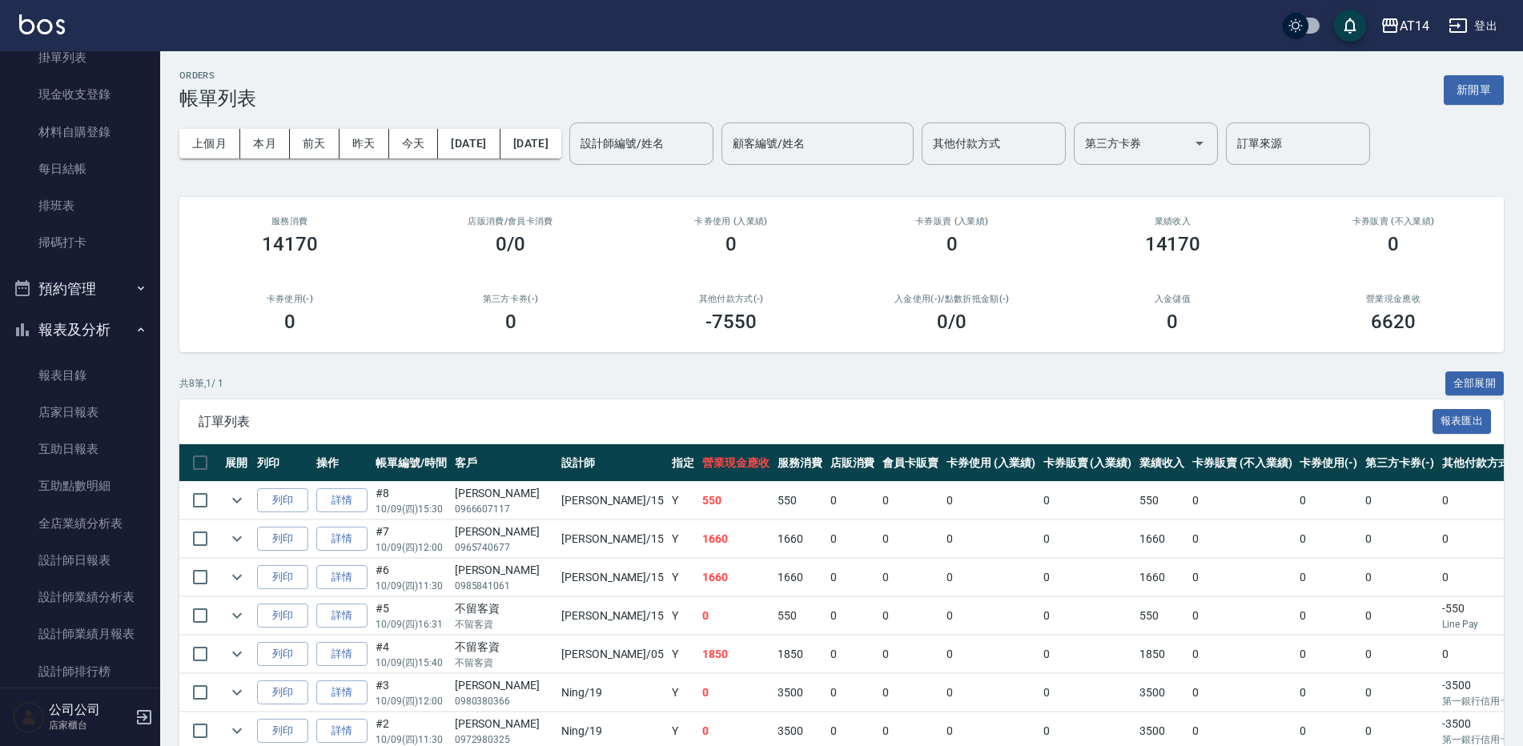
scroll to position [400, 0]
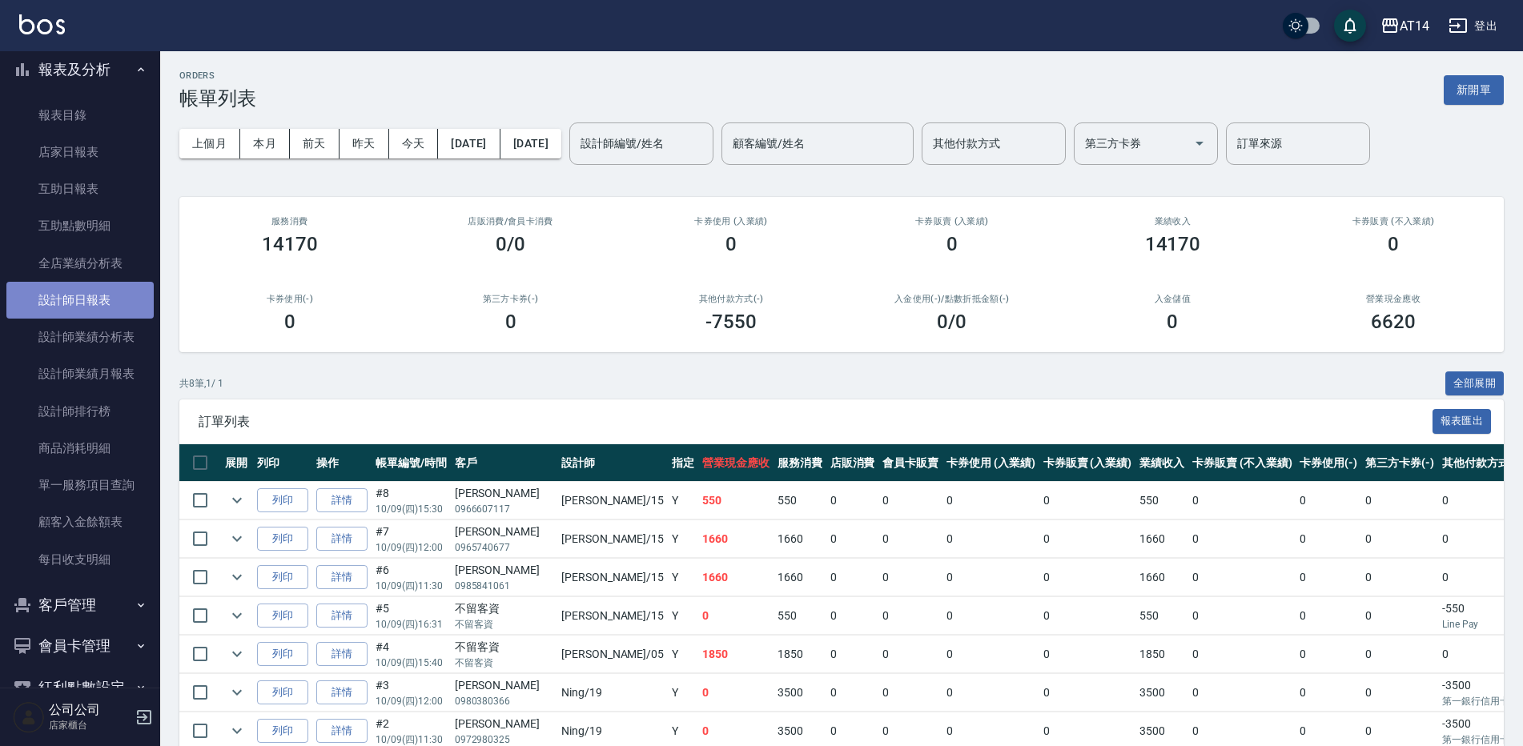
click at [104, 294] on link "設計師日報表" at bounding box center [79, 300] width 147 height 37
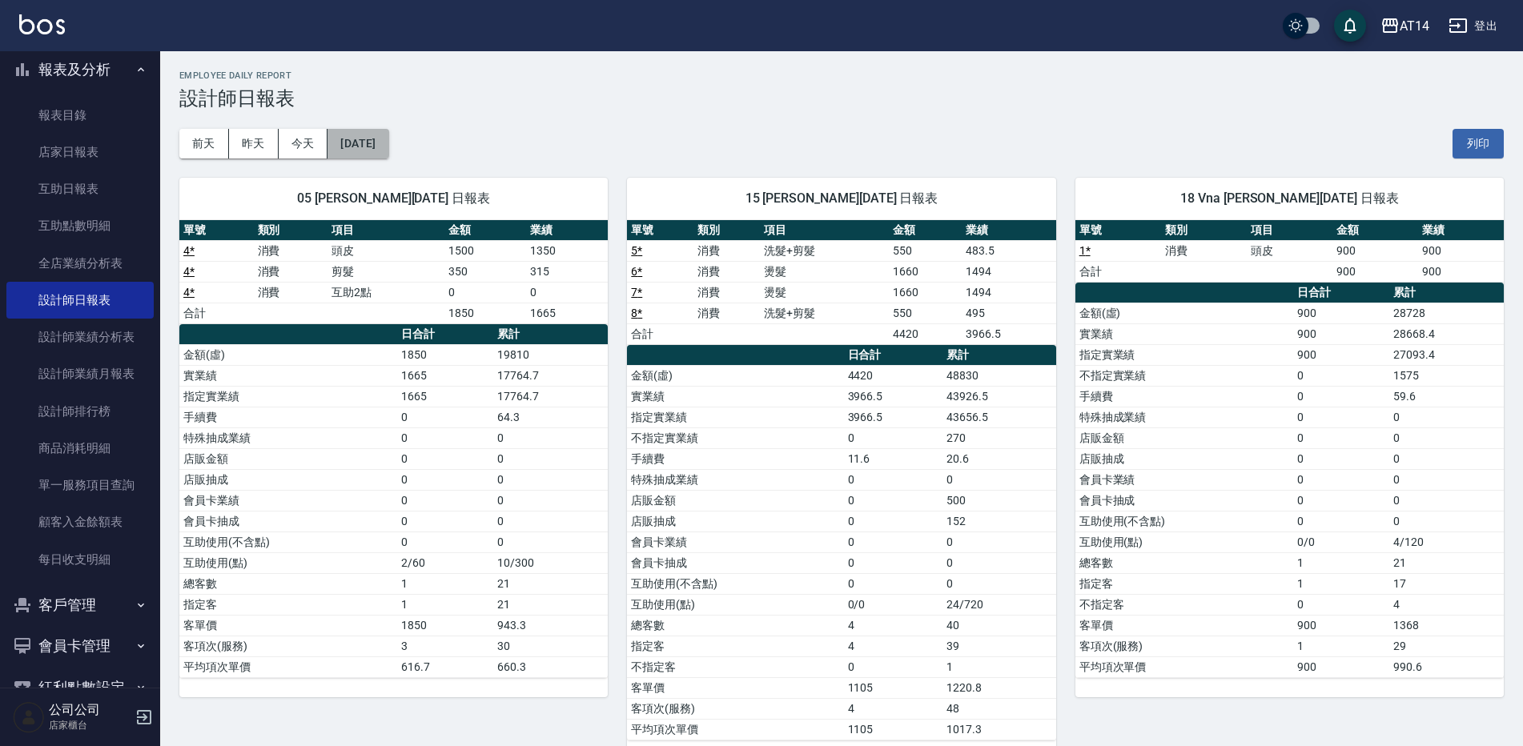
click at [346, 158] on button "[DATE]" at bounding box center [358, 144] width 61 height 30
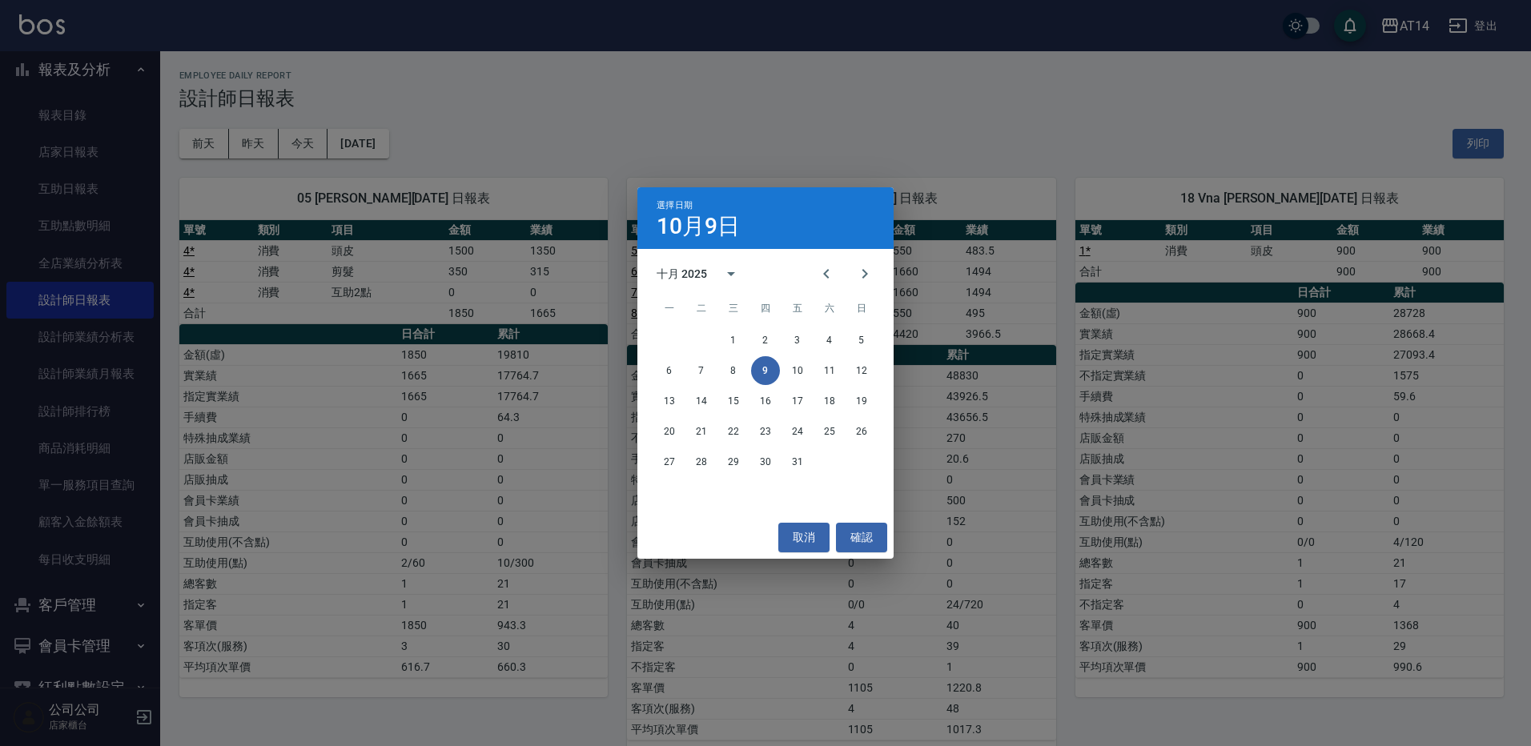
click at [666, 152] on div "選擇日期 10月9日 十月 2025 一 二 三 四 五 六 日 1 2 3 4 5 6 7 8 9 10 11 12 13 14 15 16 17 18 1…" at bounding box center [765, 373] width 1531 height 746
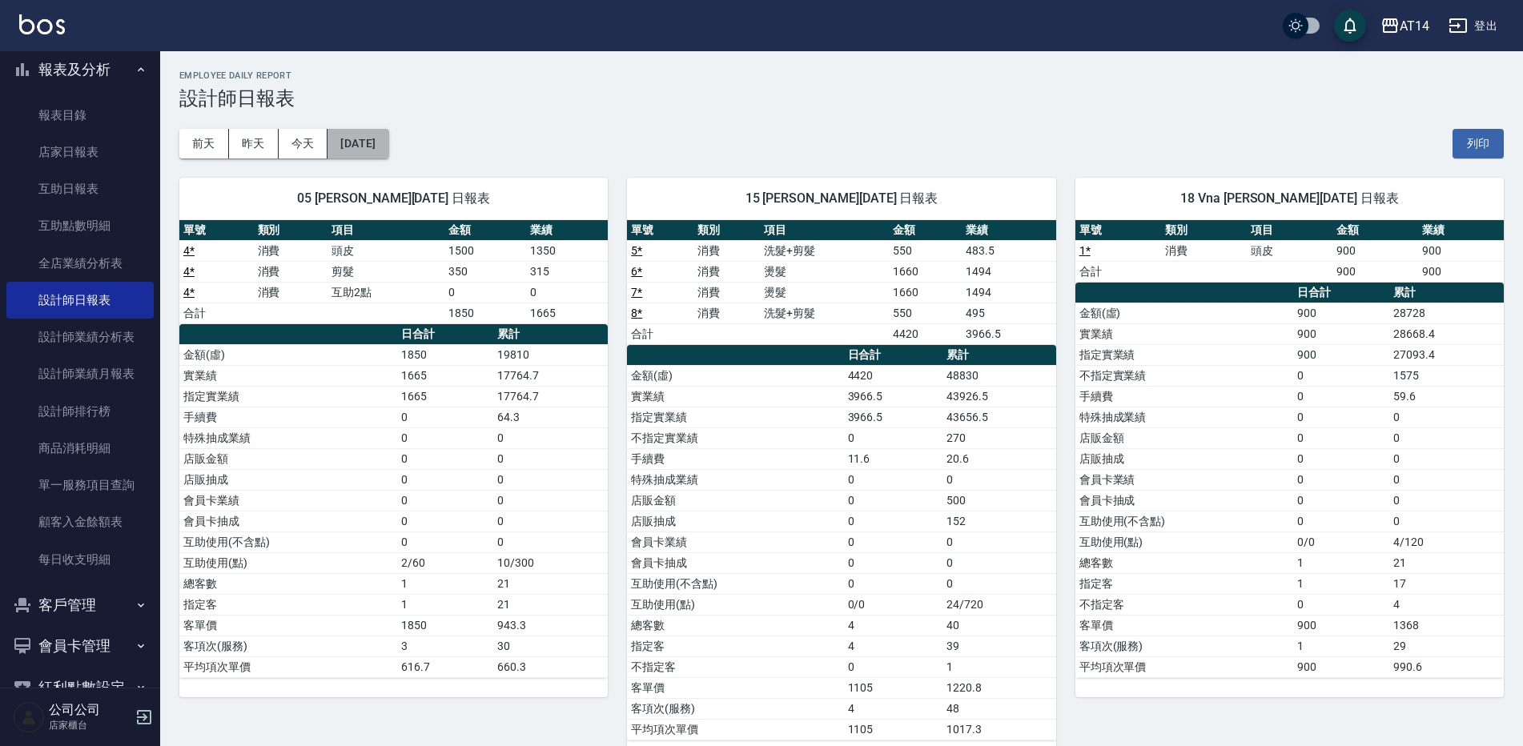
click at [366, 133] on button "[DATE]" at bounding box center [358, 144] width 61 height 30
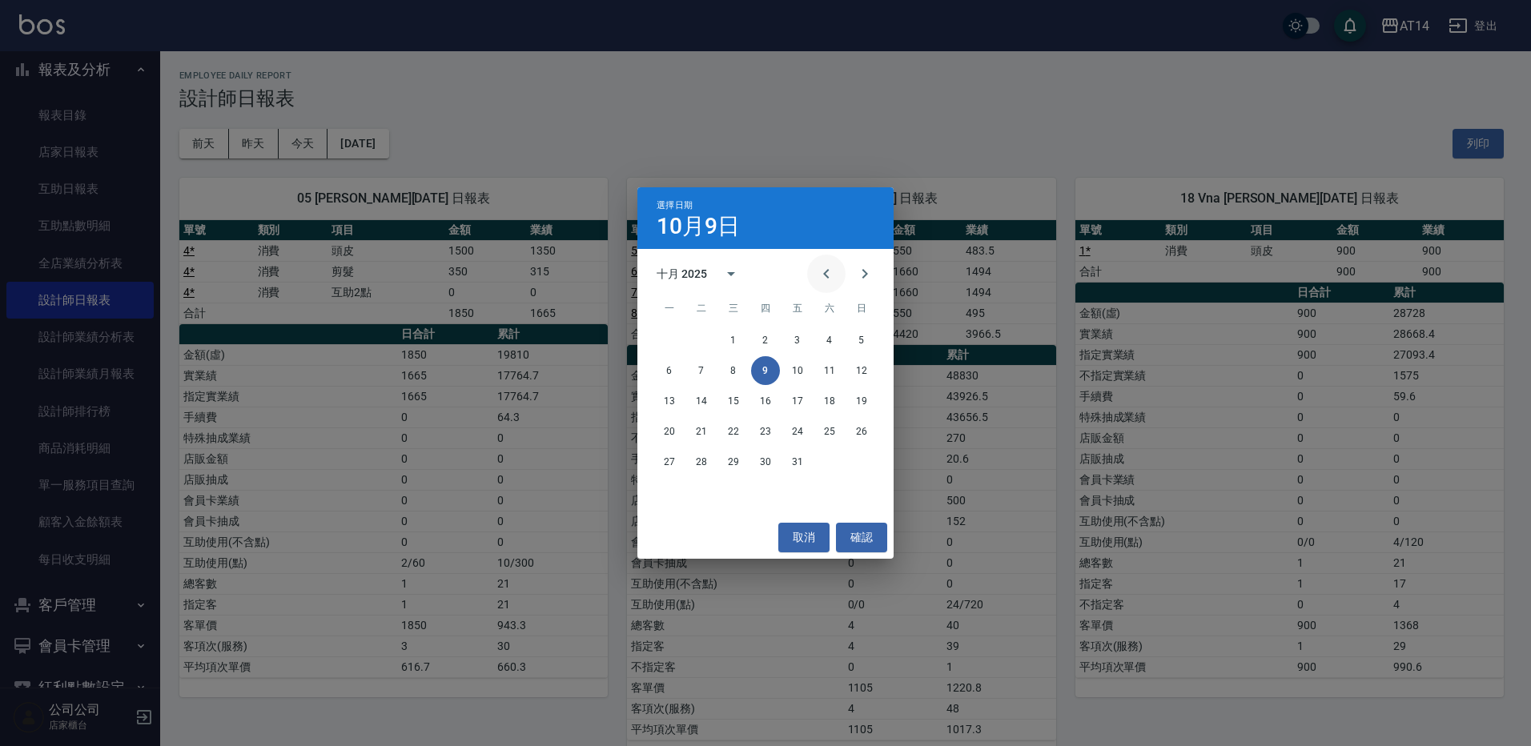
click at [820, 276] on icon "Previous month" at bounding box center [826, 273] width 19 height 19
click at [709, 370] on button "9" at bounding box center [701, 370] width 29 height 29
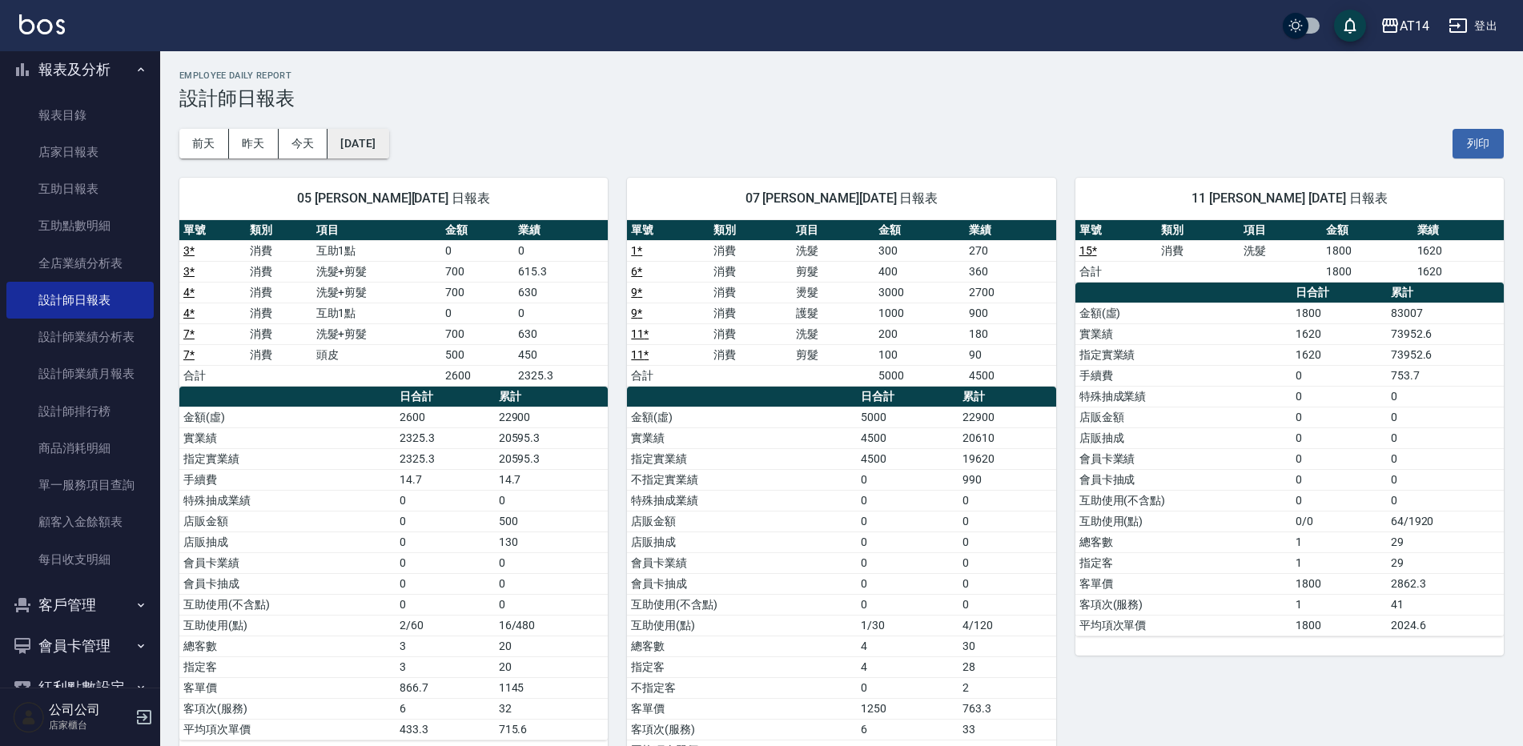
click at [388, 137] on button "2025/09/09" at bounding box center [358, 144] width 61 height 30
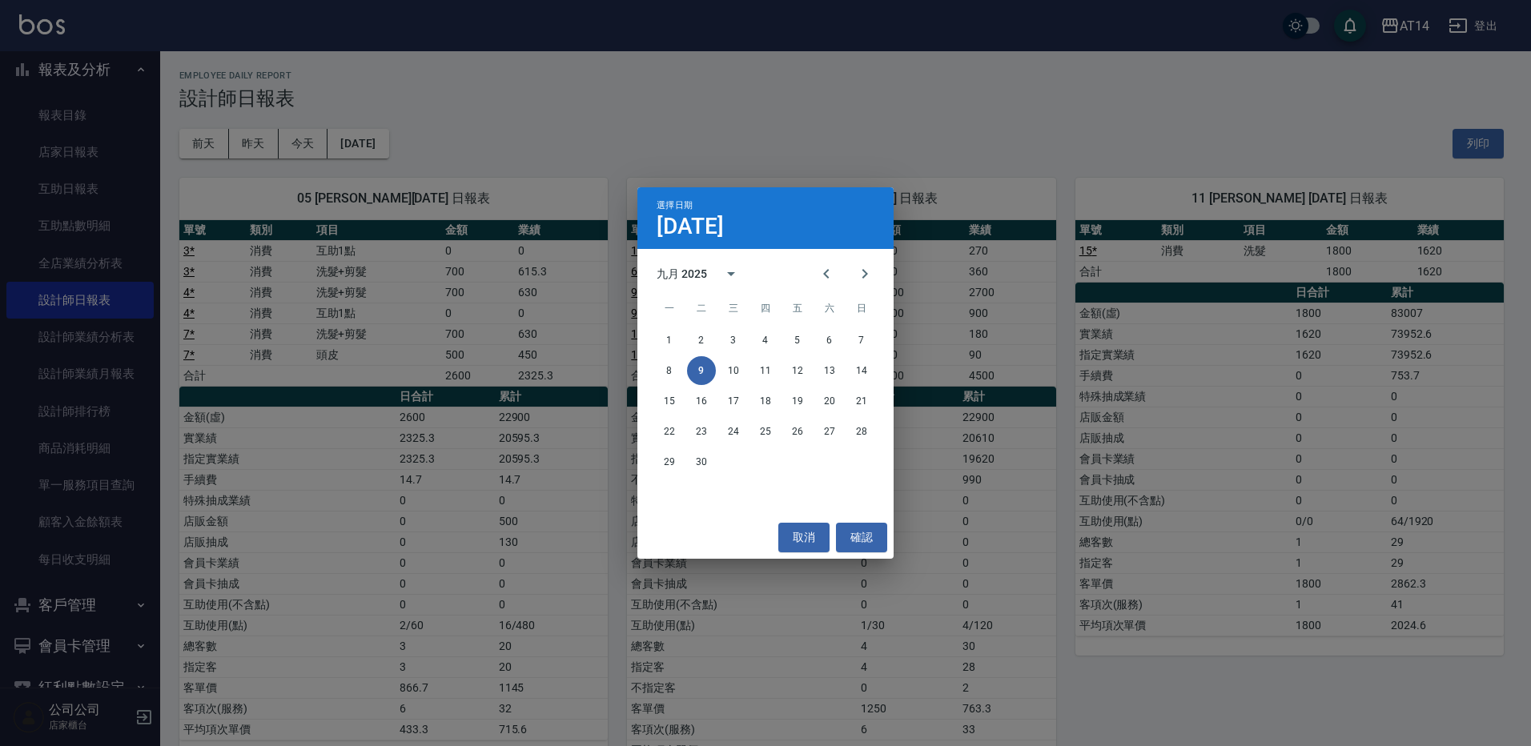
click at [314, 146] on div "選擇日期 9月9日 九月 2025 一 二 三 四 五 六 日 1 2 3 4 5 6 7 8 9 10 11 12 13 14 15 16 17 18 19…" at bounding box center [765, 373] width 1531 height 746
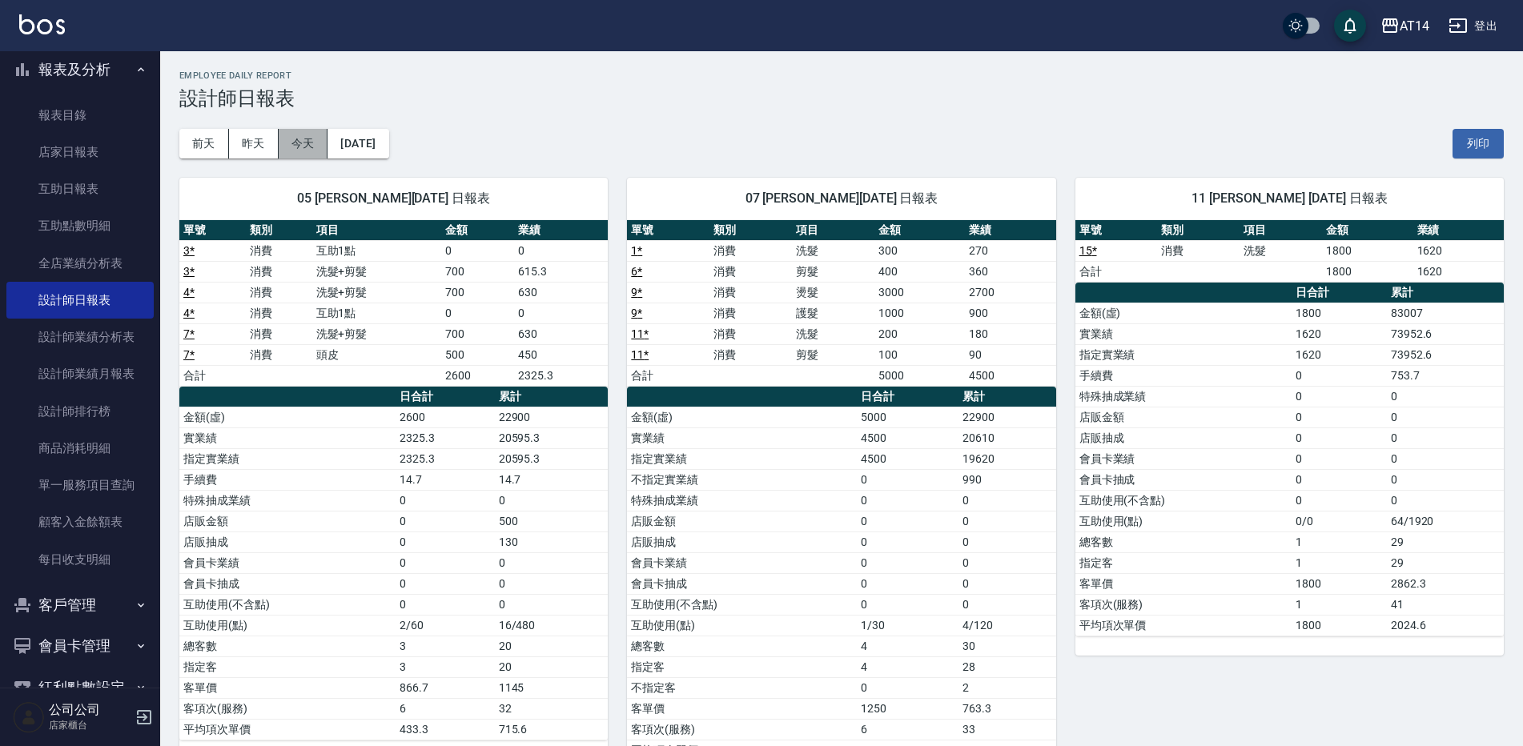
click at [311, 146] on button "今天" at bounding box center [304, 144] width 50 height 30
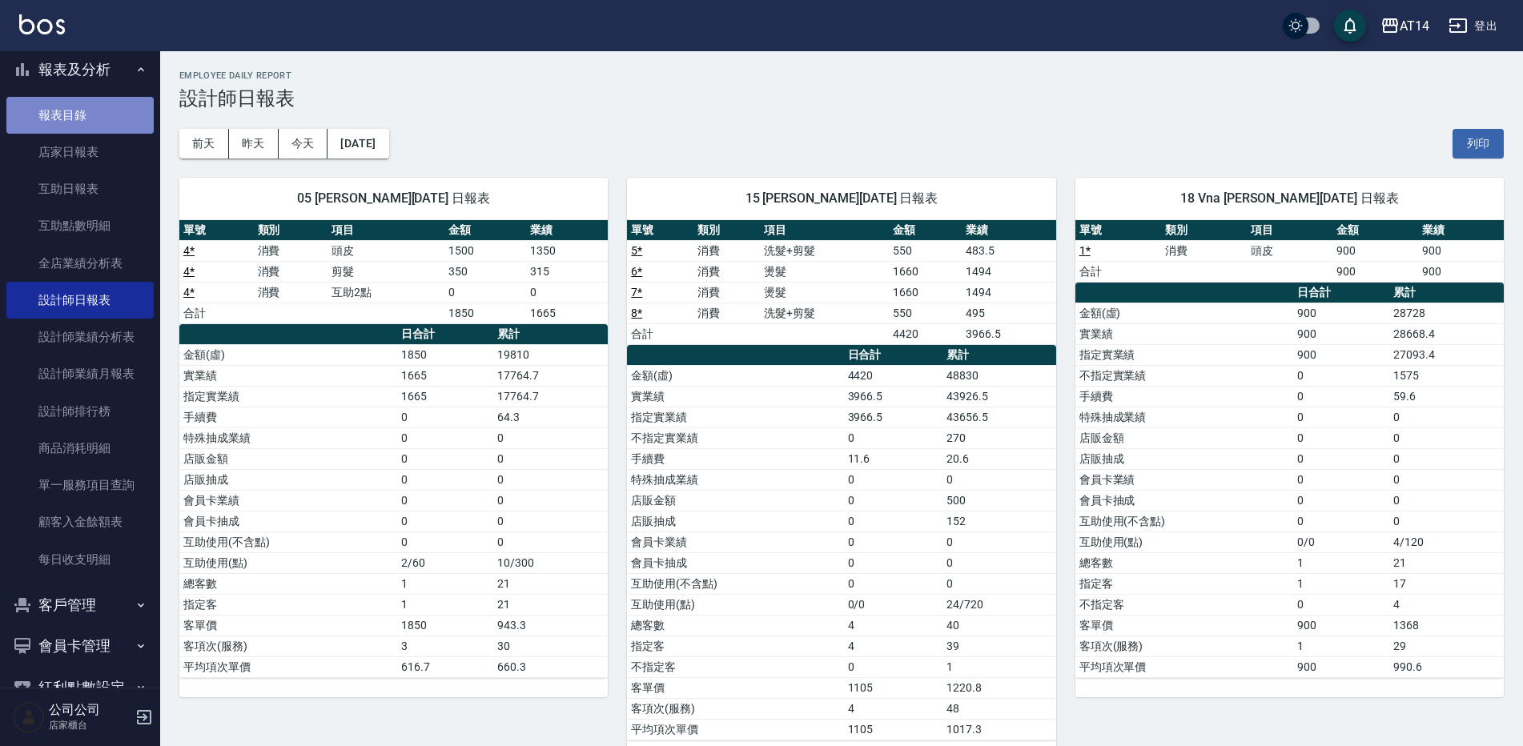
click at [87, 128] on link "報表目錄" at bounding box center [79, 115] width 147 height 37
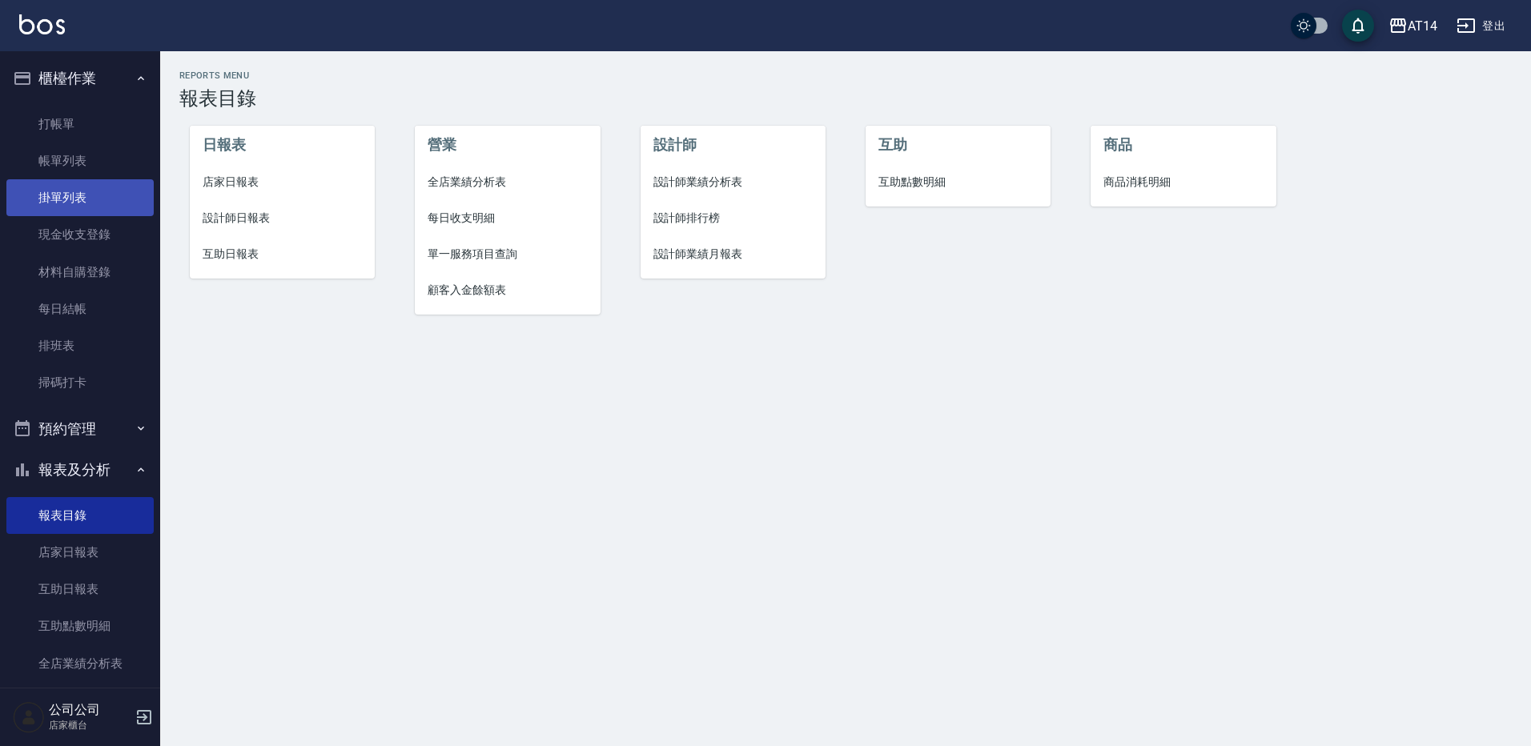
click at [68, 116] on link "打帳單" at bounding box center [79, 124] width 147 height 37
